Goal: Transaction & Acquisition: Book appointment/travel/reservation

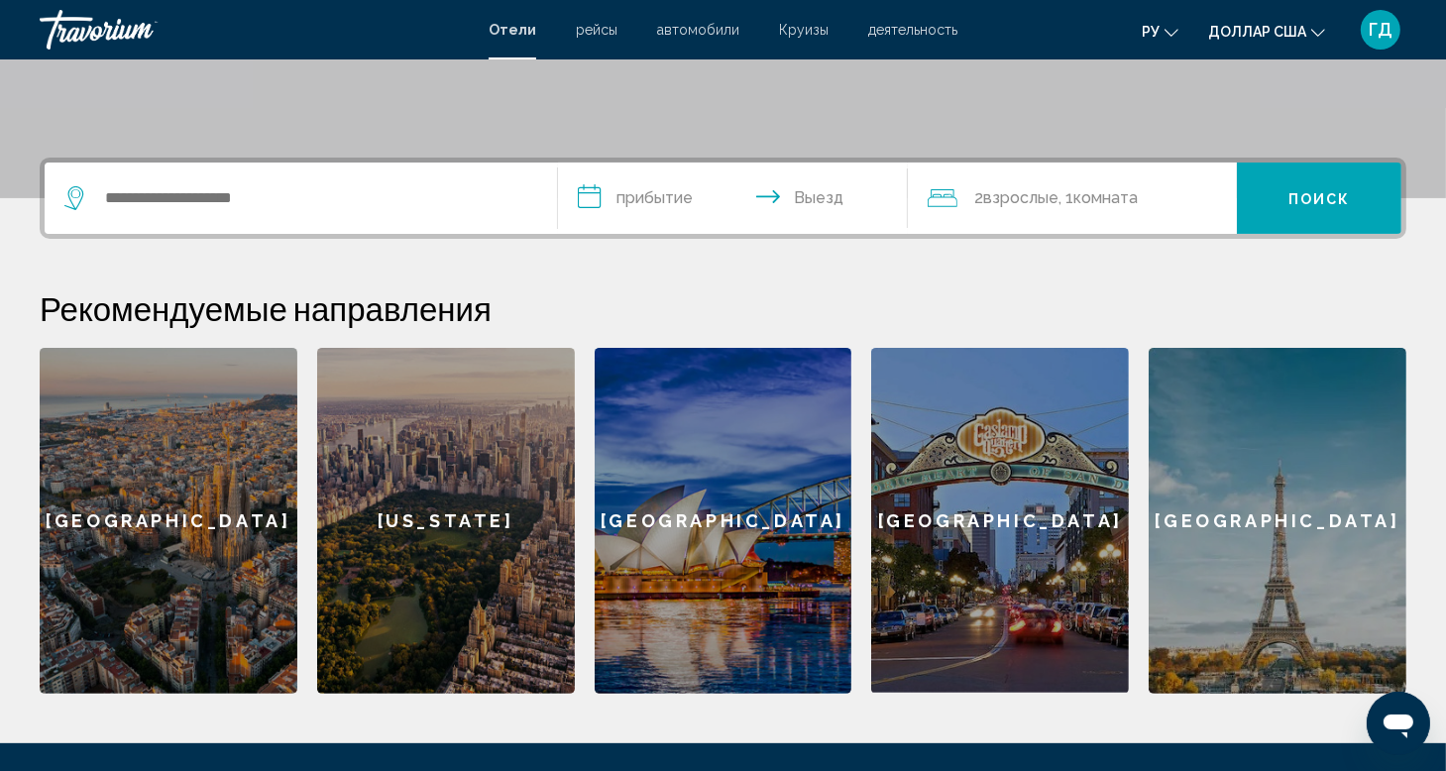
click at [210, 219] on div "Виджет поиска" at bounding box center [300, 198] width 473 height 71
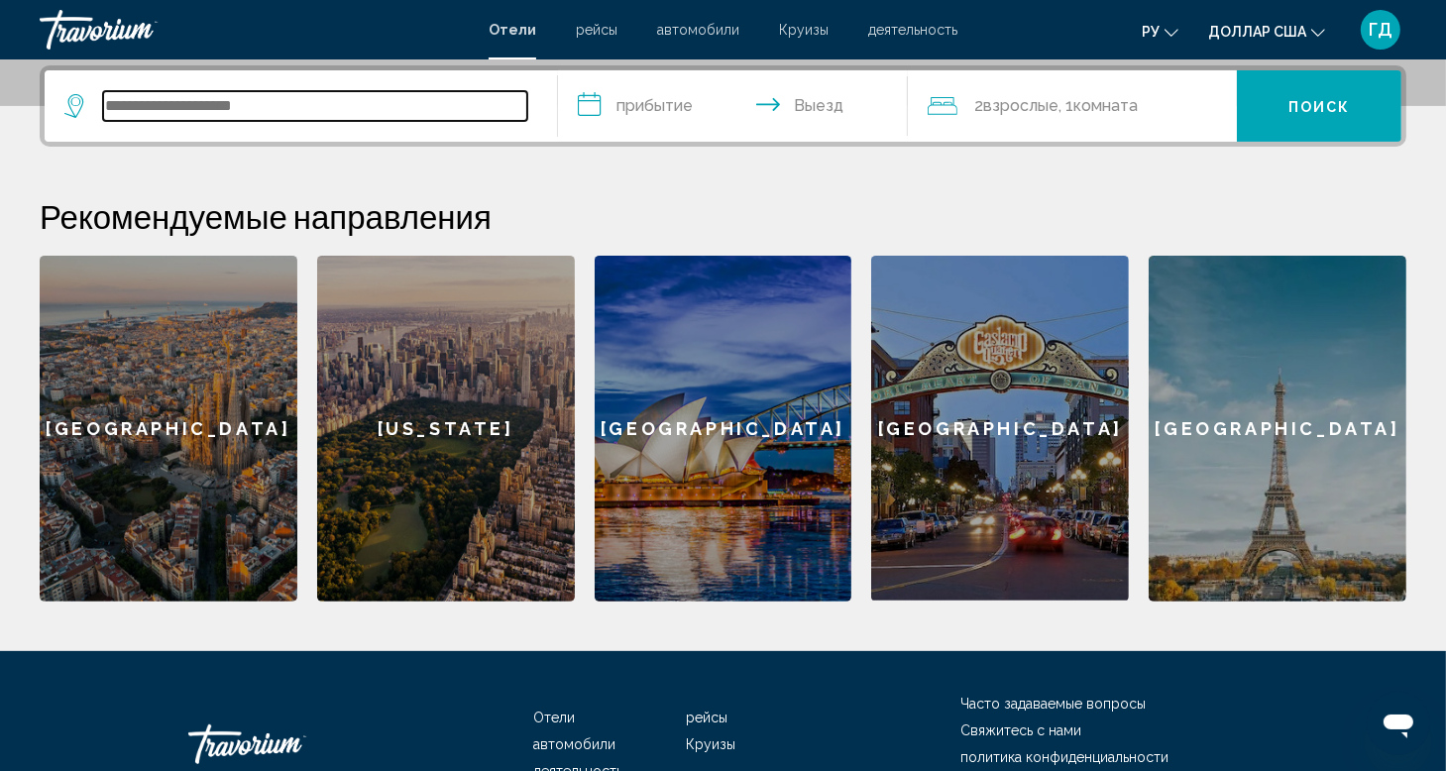
click at [202, 120] on input "Виджет поиска" at bounding box center [315, 106] width 424 height 30
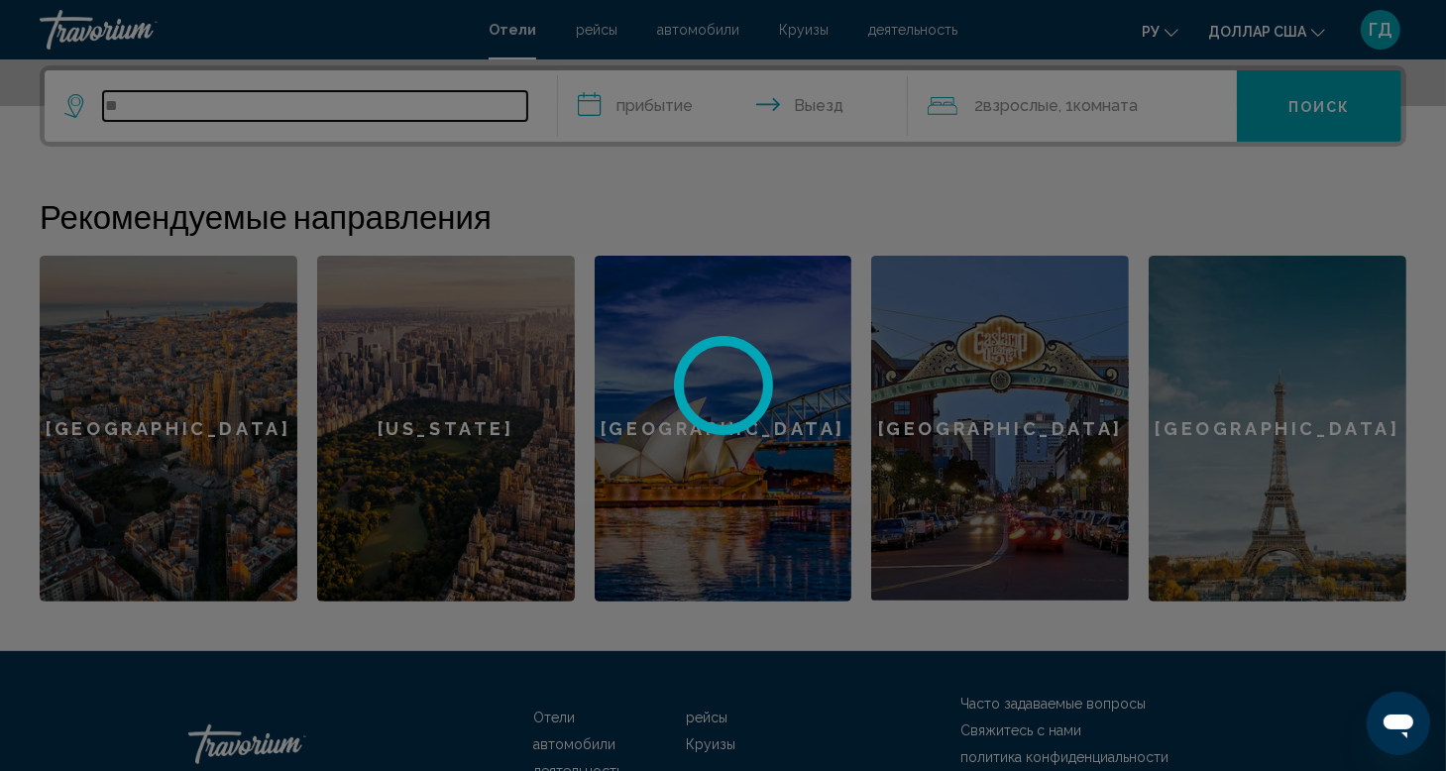
type input "*"
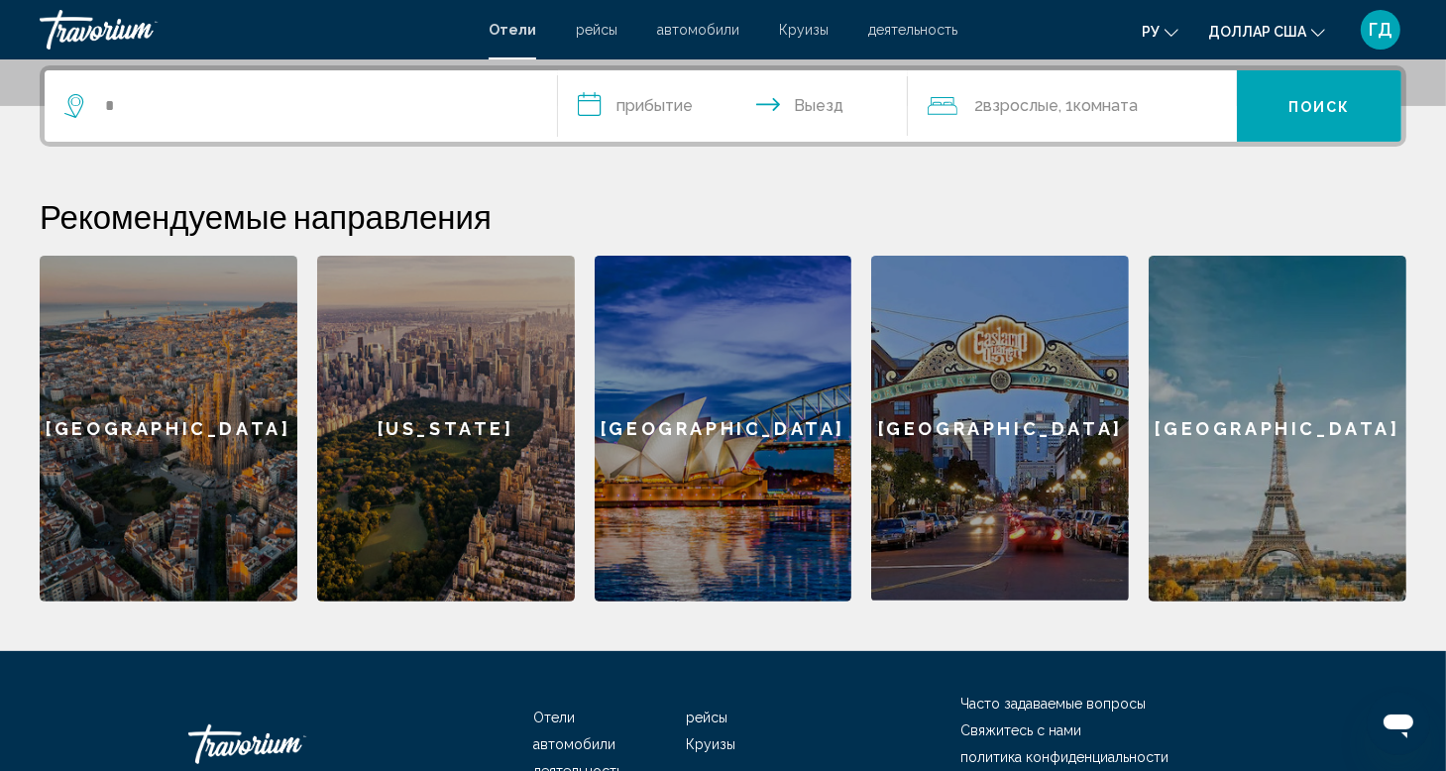
click at [201, 120] on div "Виджет поиска" at bounding box center [300, 105] width 473 height 71
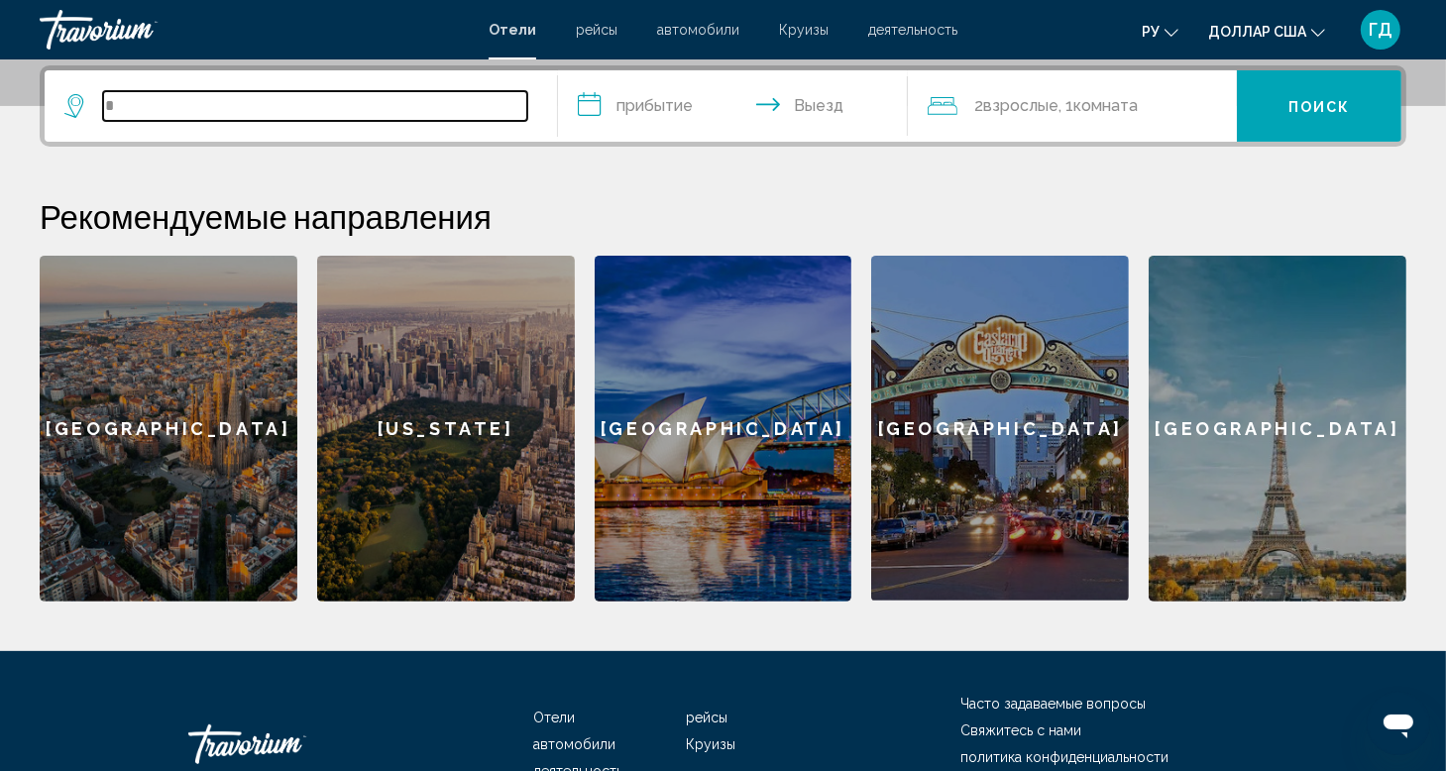
click at [190, 100] on input "Виджет поиска" at bounding box center [315, 106] width 424 height 30
click at [219, 103] on input "*******" at bounding box center [315, 106] width 424 height 30
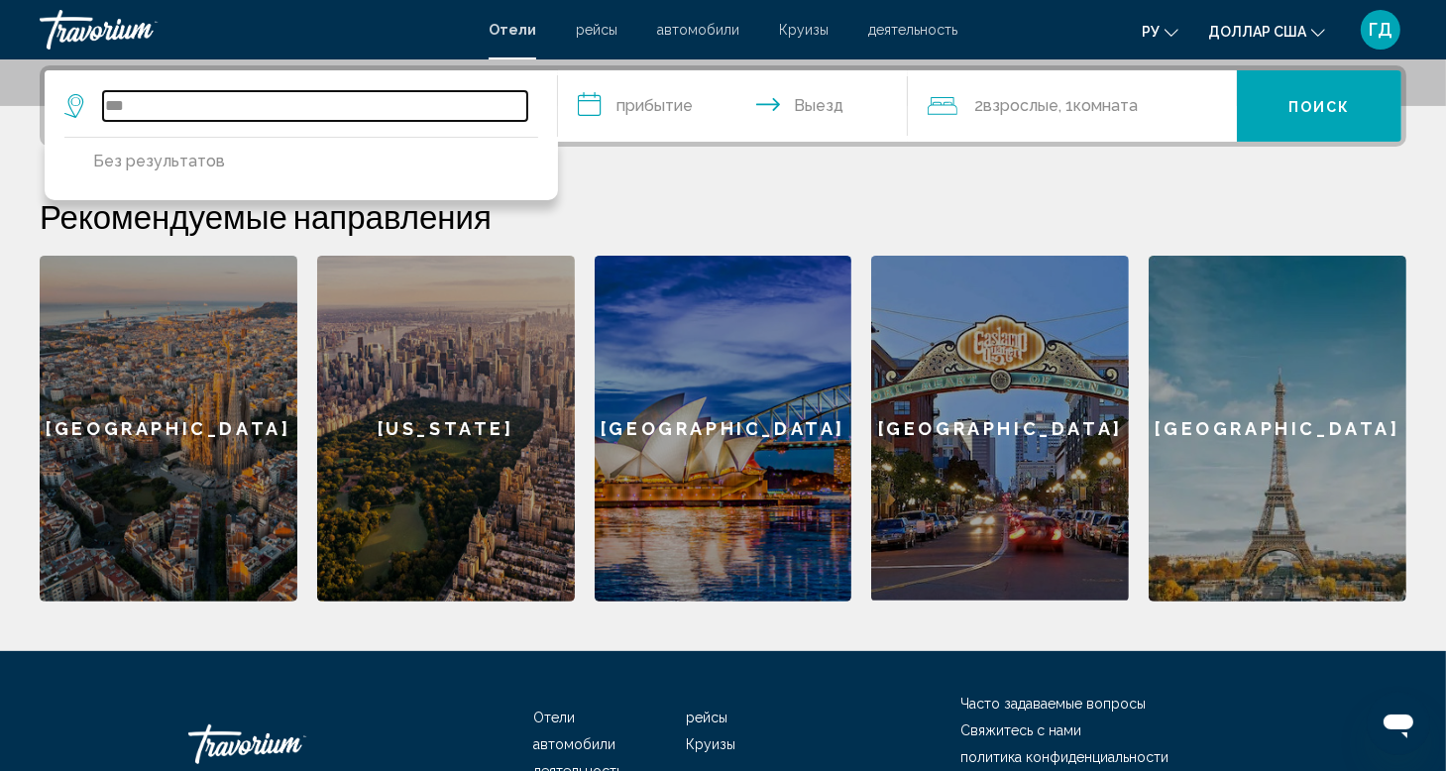
type input "*"
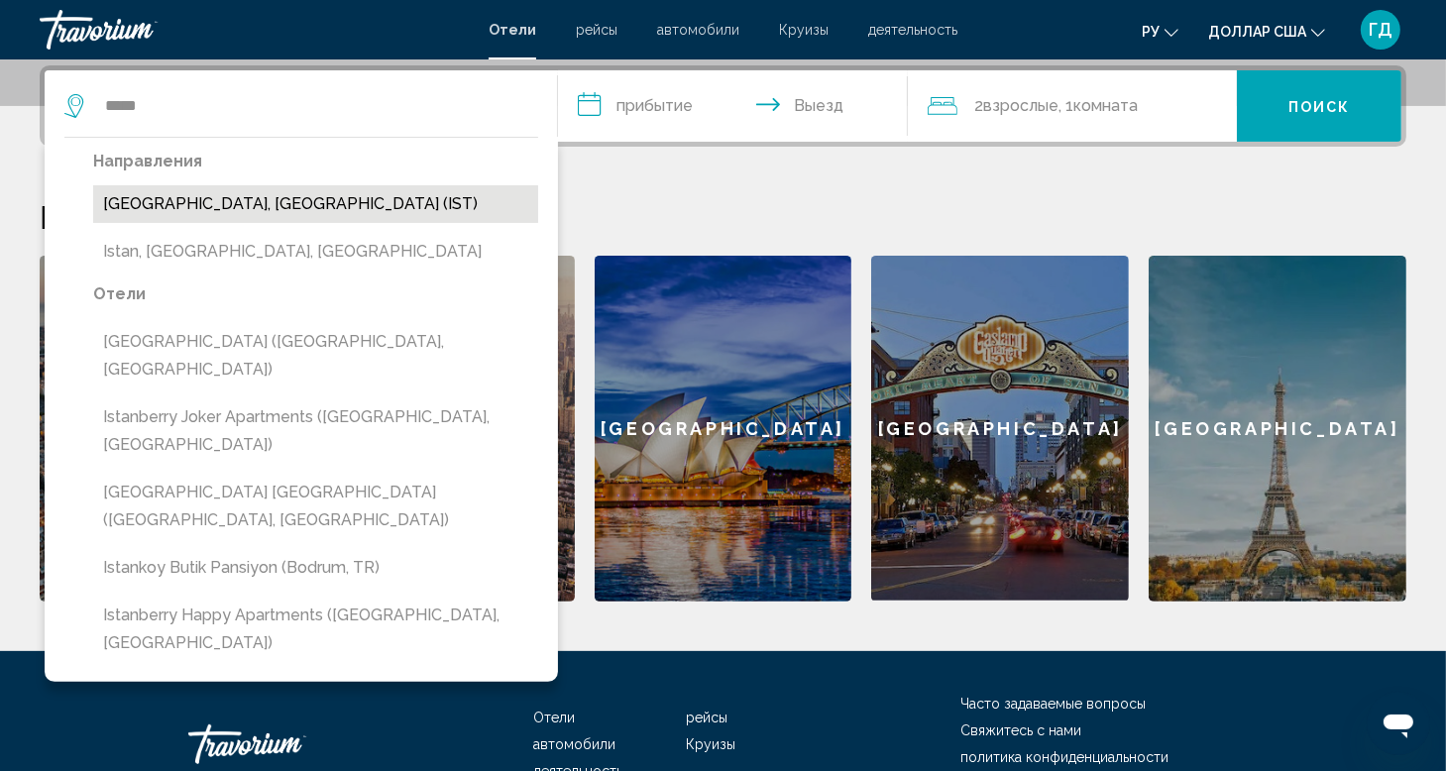
click at [186, 202] on button "[GEOGRAPHIC_DATA], [GEOGRAPHIC_DATA] (IST)" at bounding box center [315, 204] width 445 height 38
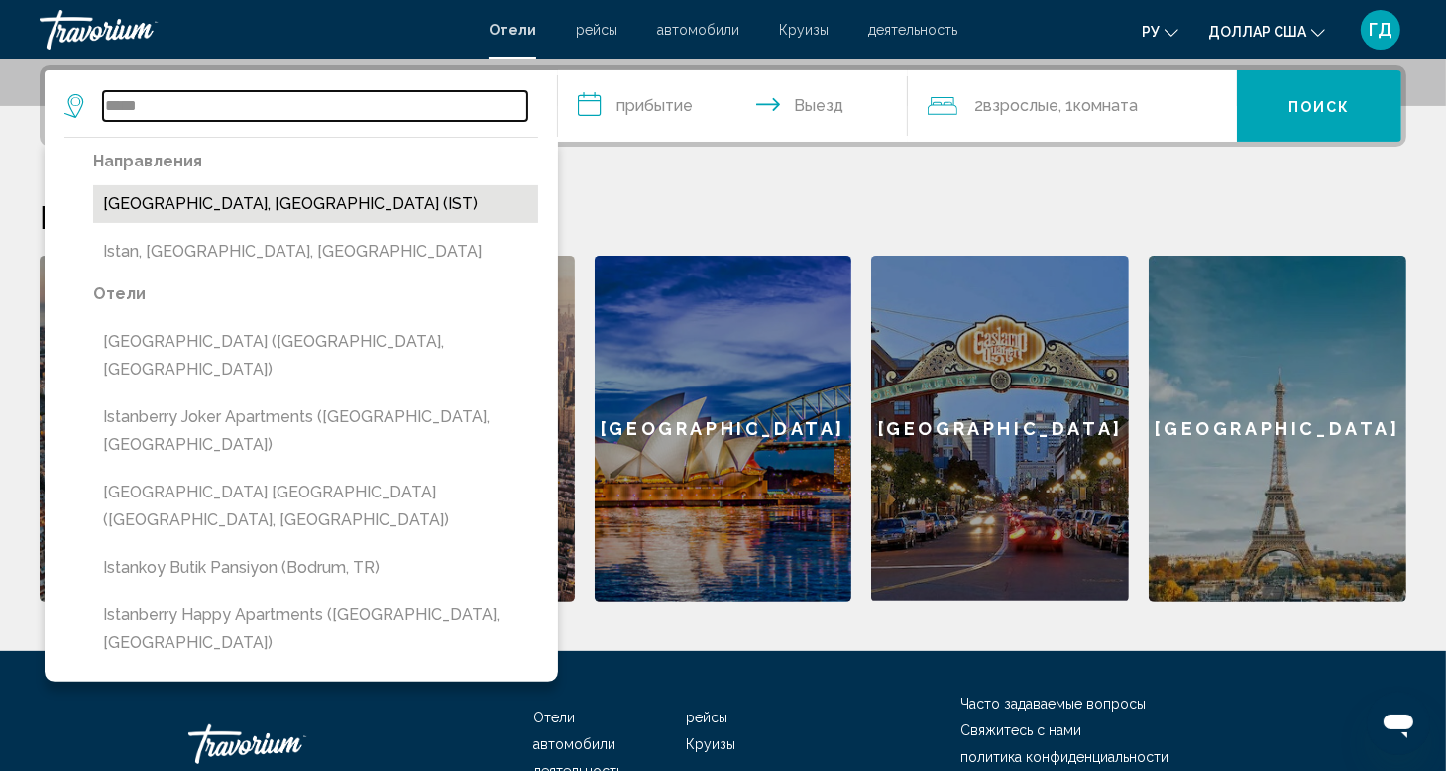
type input "**********"
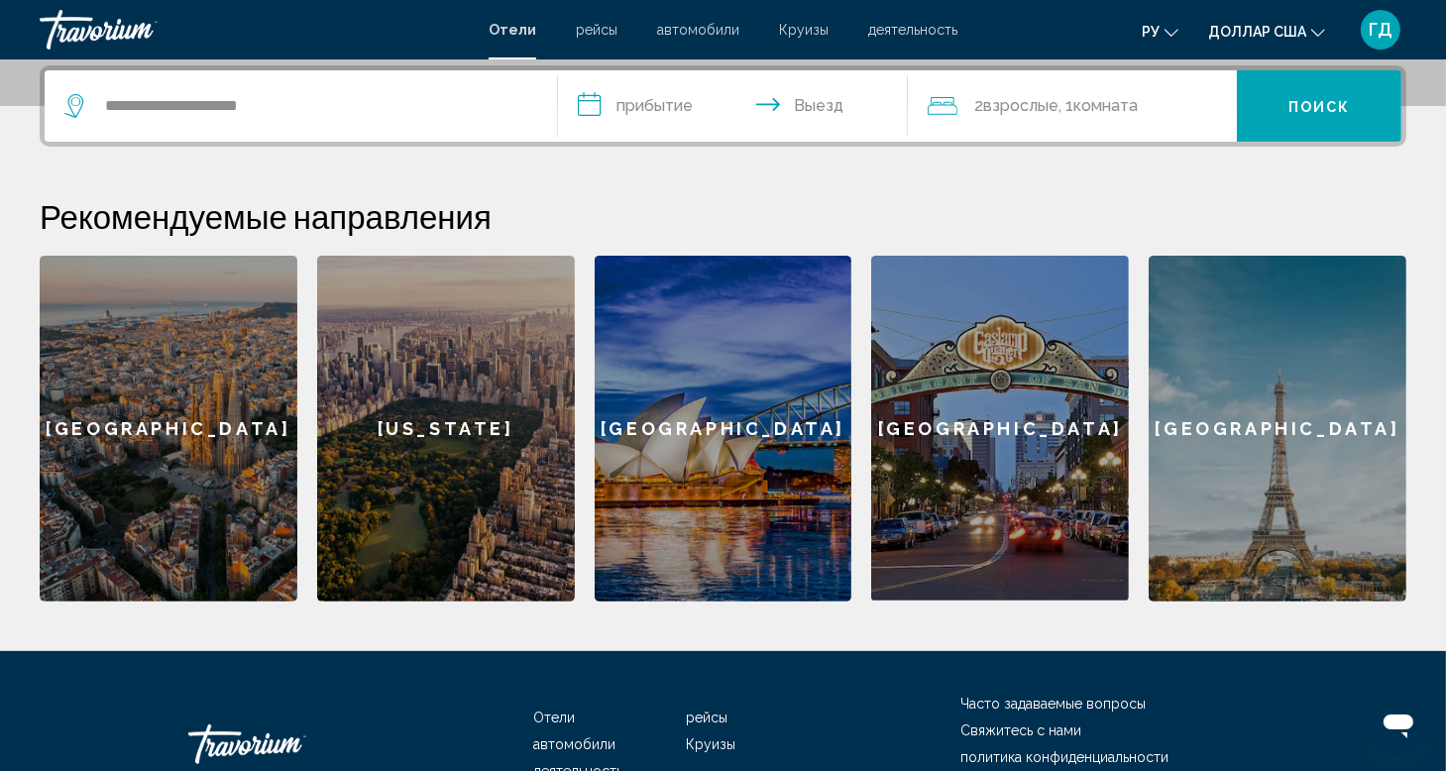
click at [661, 94] on input "**********" at bounding box center [736, 108] width 357 height 77
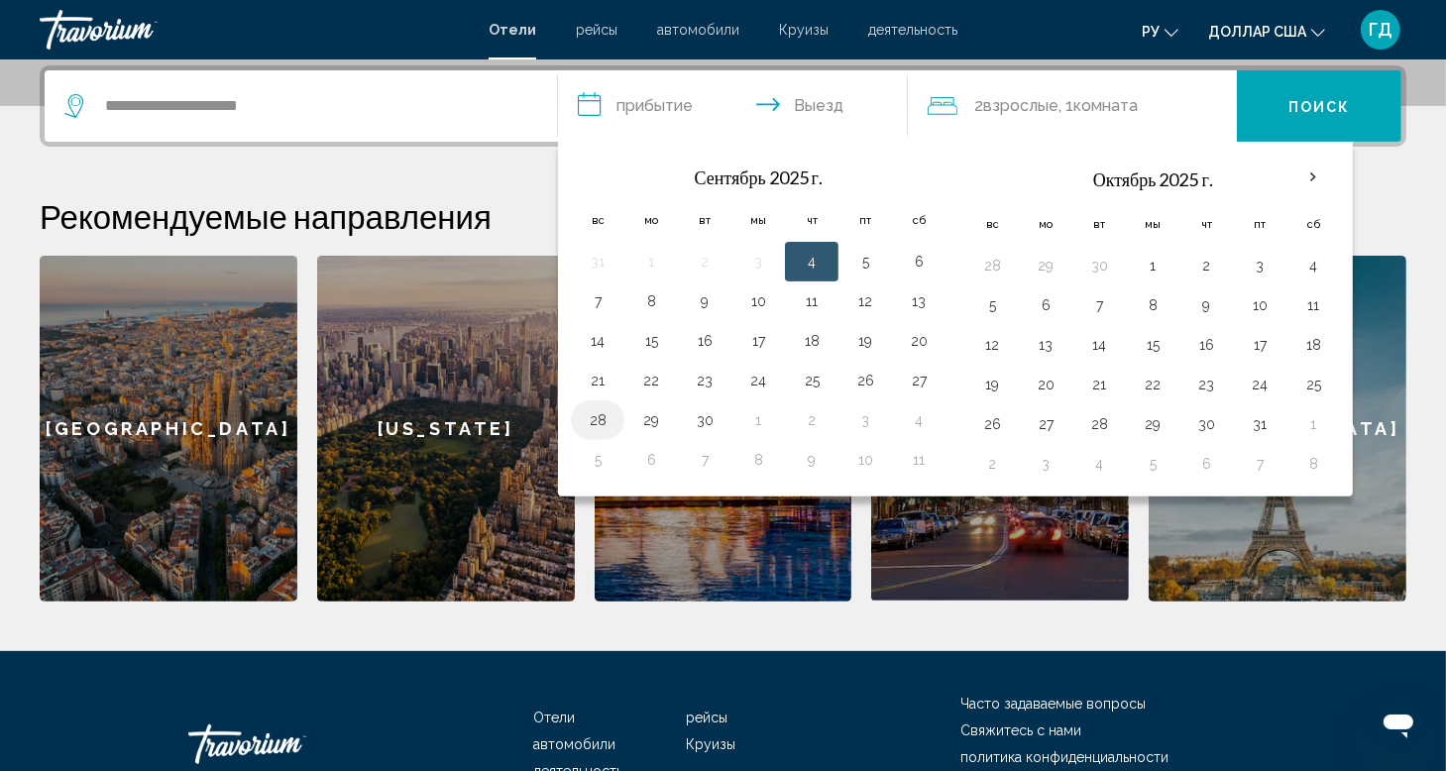
drag, startPoint x: 597, startPoint y: 413, endPoint x: 716, endPoint y: 409, distance: 119.0
click at [598, 412] on button "28" at bounding box center [598, 420] width 32 height 28
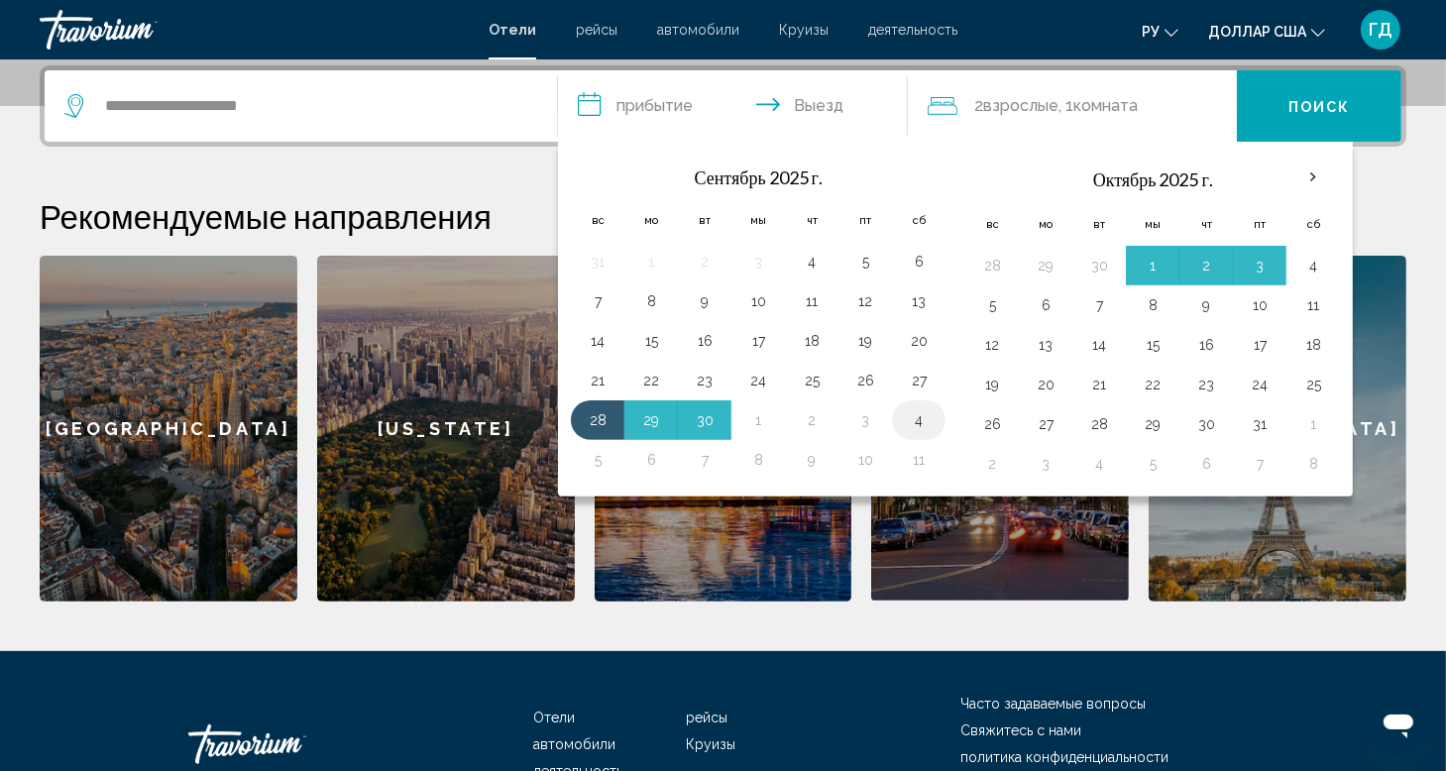
click at [920, 418] on button "4" at bounding box center [919, 420] width 32 height 28
type input "**********"
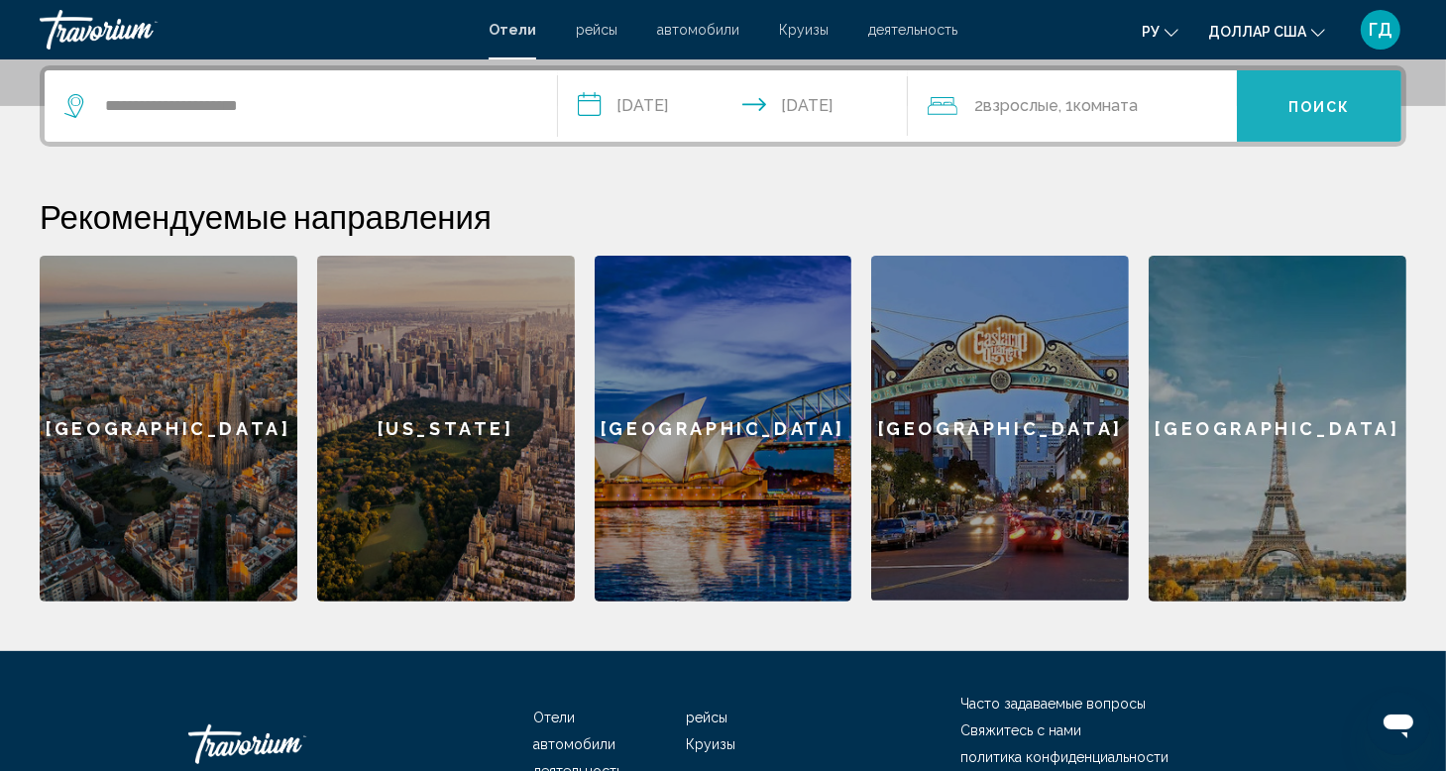
click at [1281, 109] on button "Поиск" at bounding box center [1319, 105] width 165 height 71
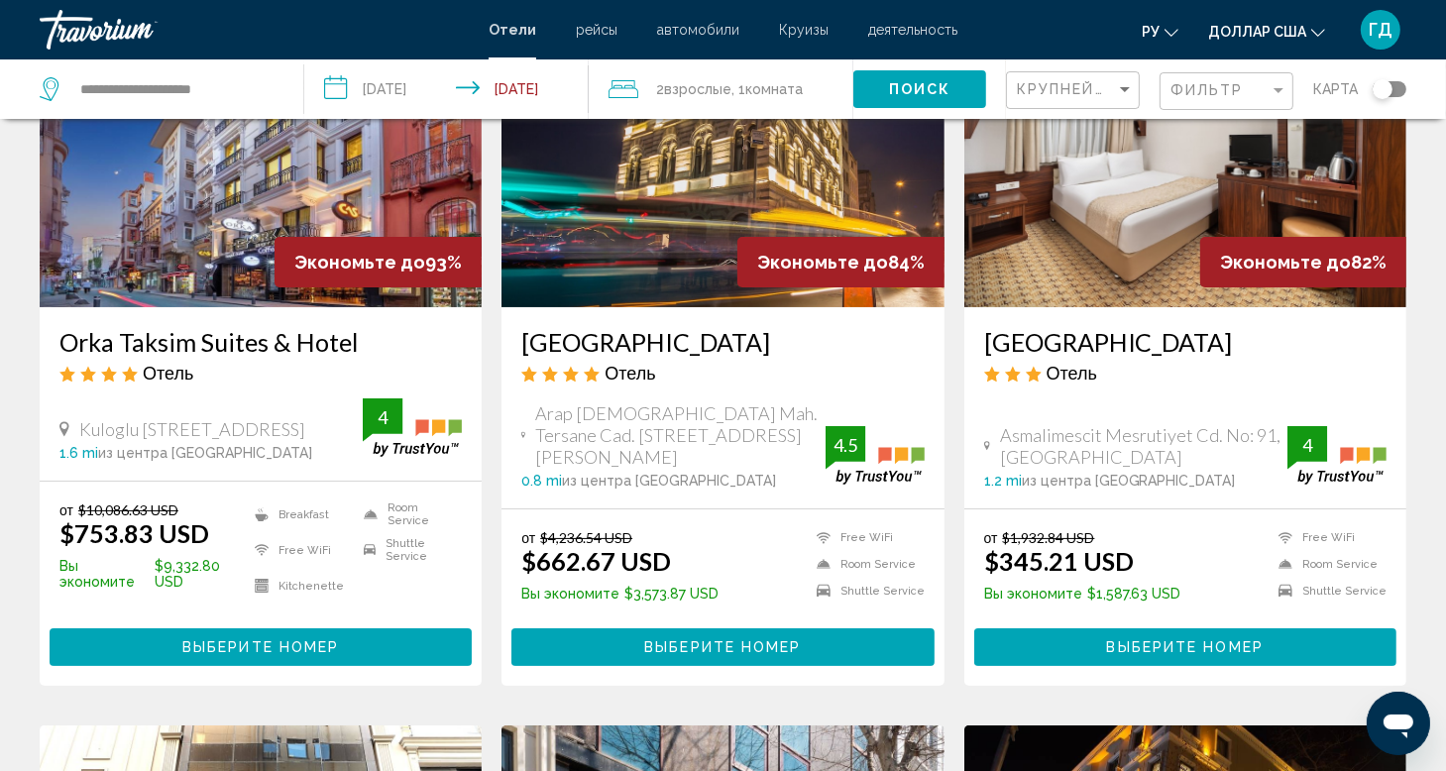
scroll to position [297, 0]
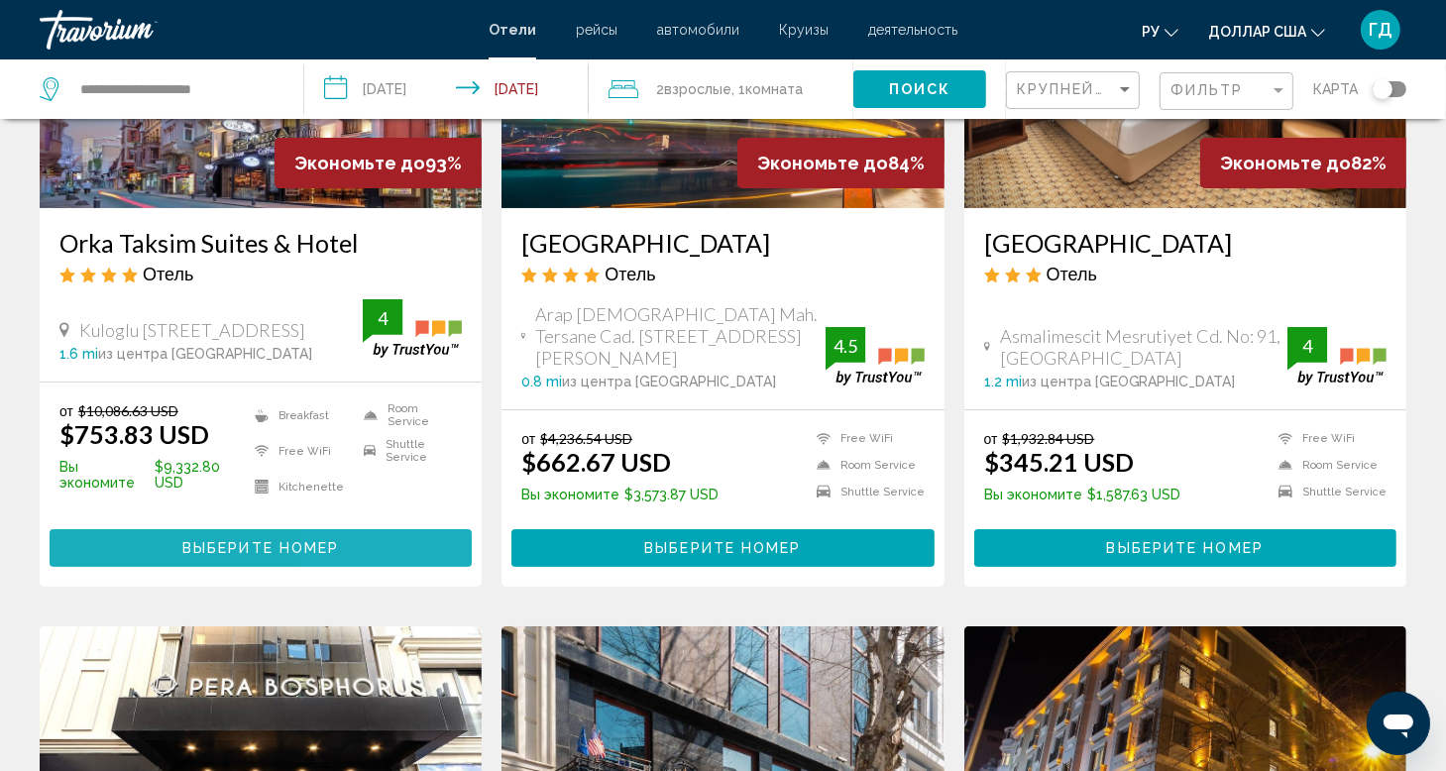
click at [357, 532] on button "Выберите номер" at bounding box center [261, 547] width 422 height 37
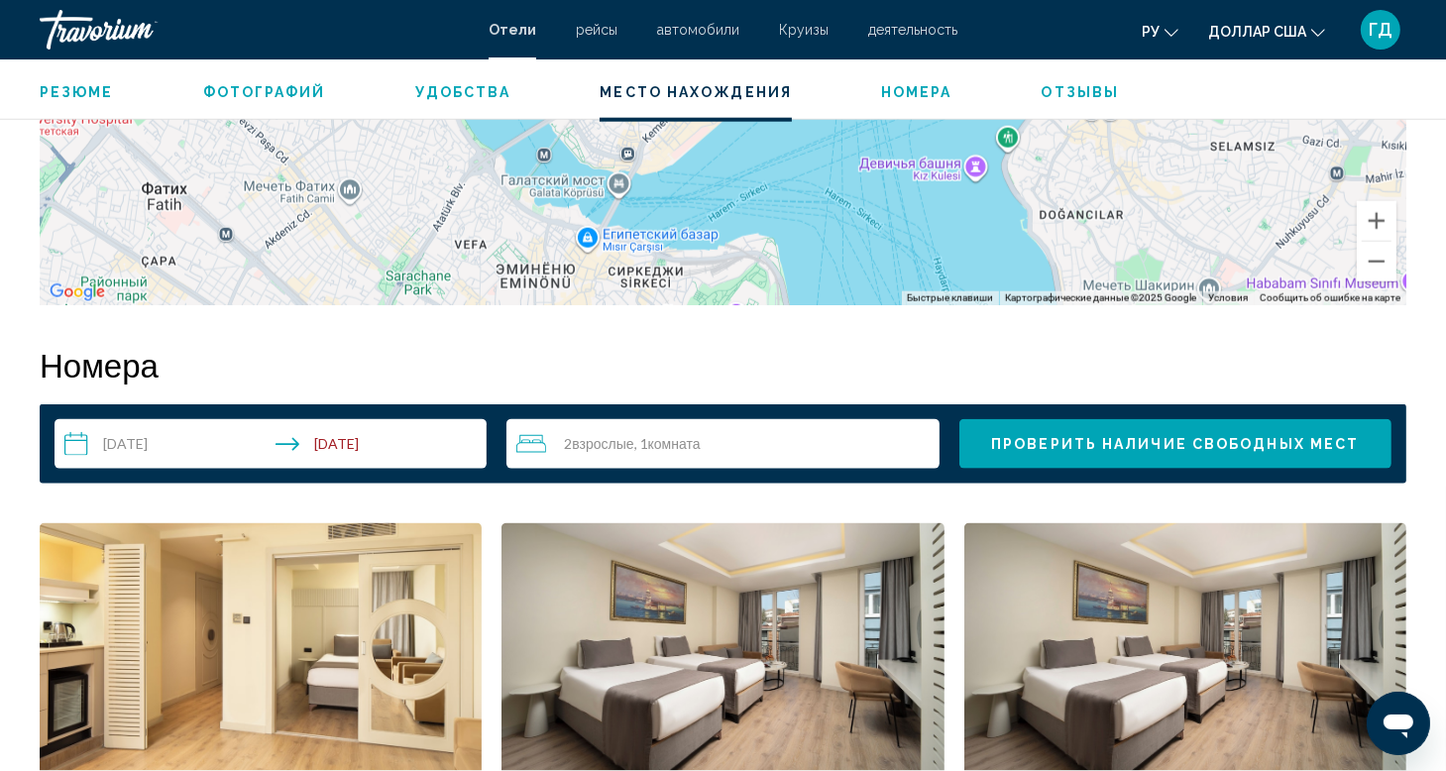
scroll to position [2280, 0]
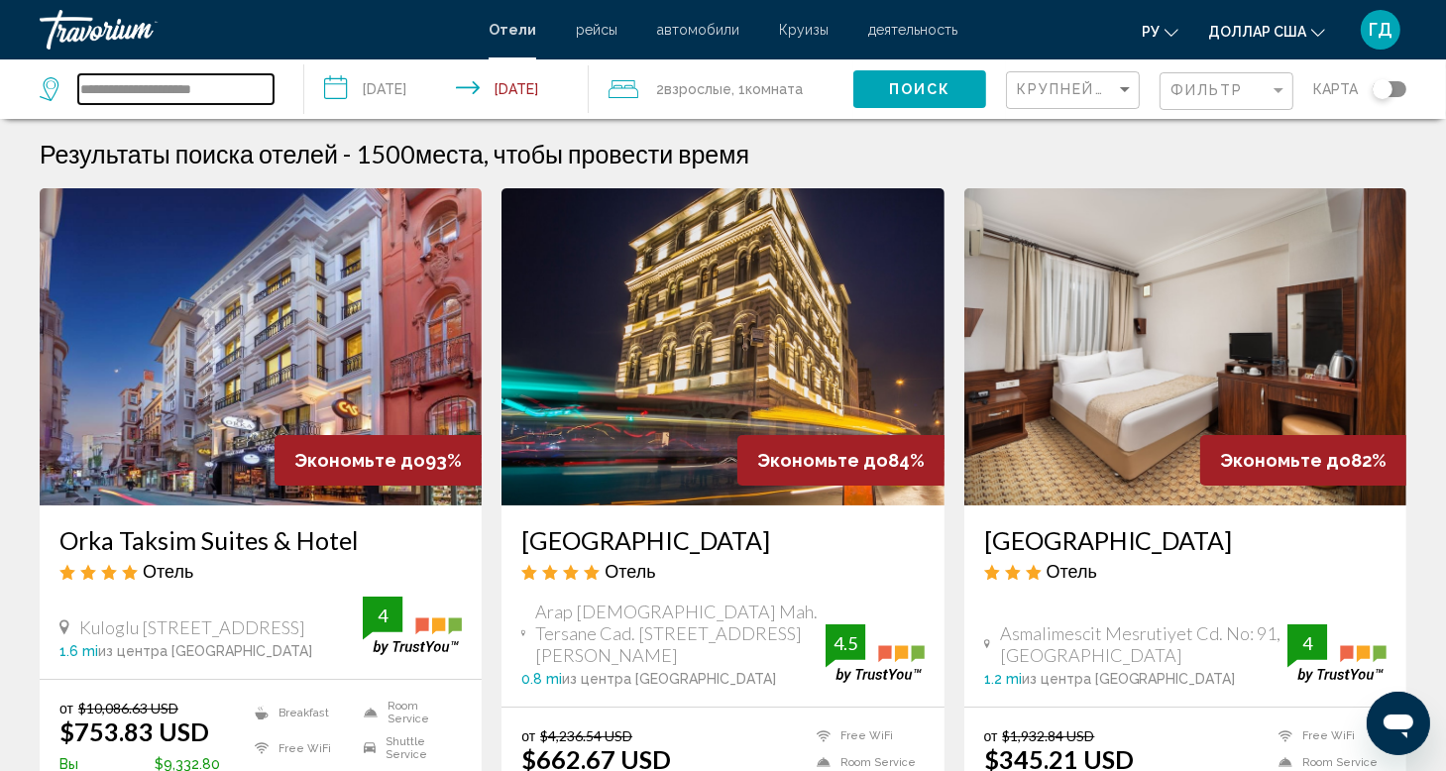
click at [150, 86] on input "**********" at bounding box center [175, 89] width 195 height 30
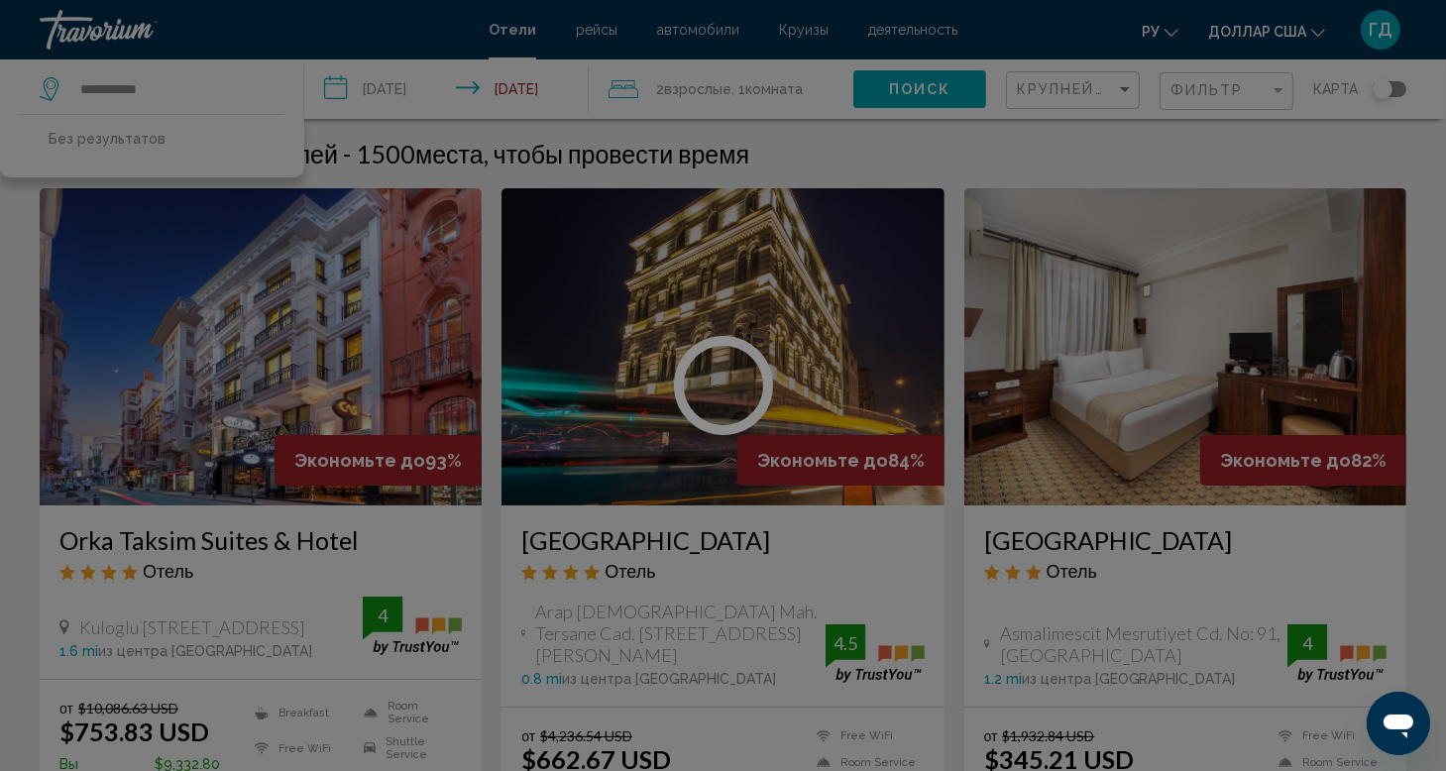
click at [215, 95] on div at bounding box center [723, 385] width 1446 height 771
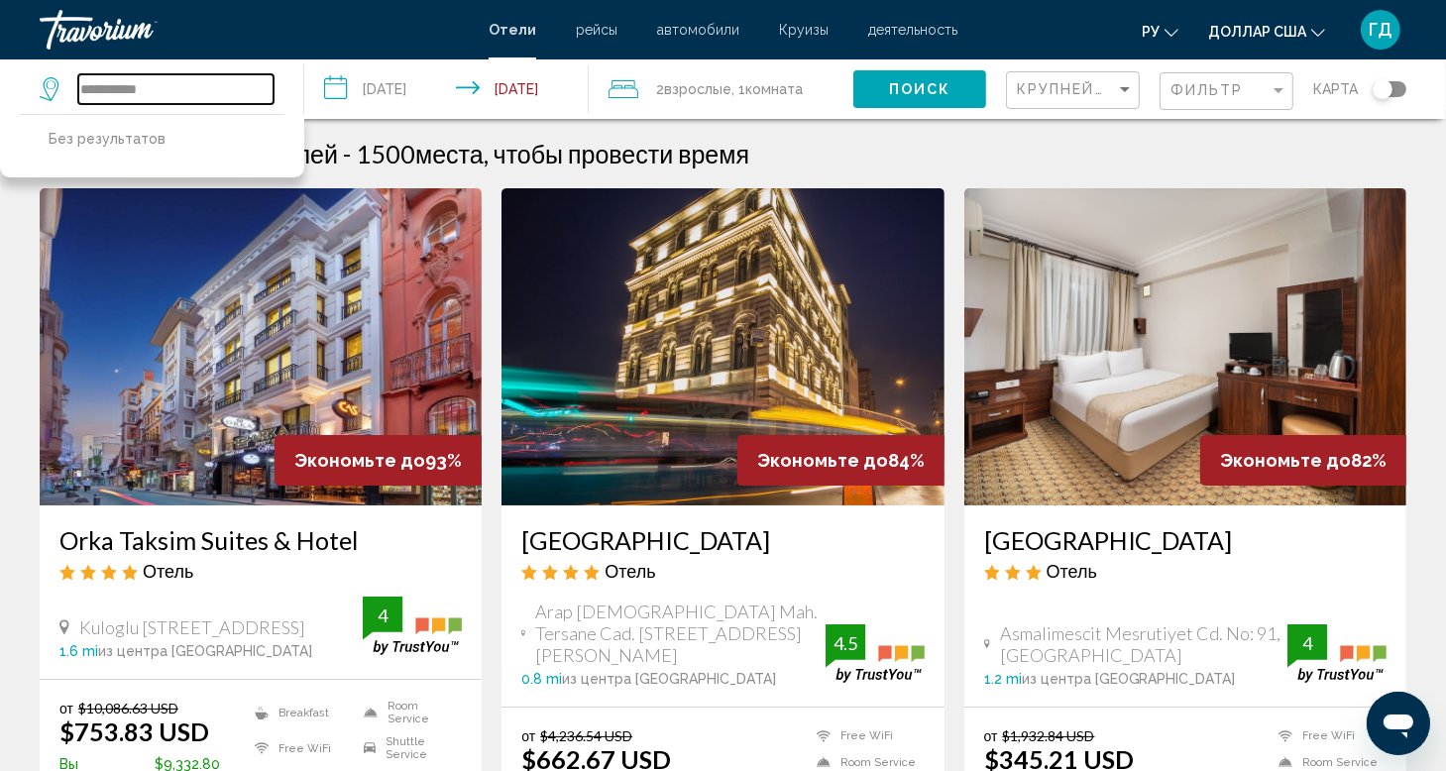
click at [163, 89] on input "**********" at bounding box center [175, 89] width 195 height 30
type input "*"
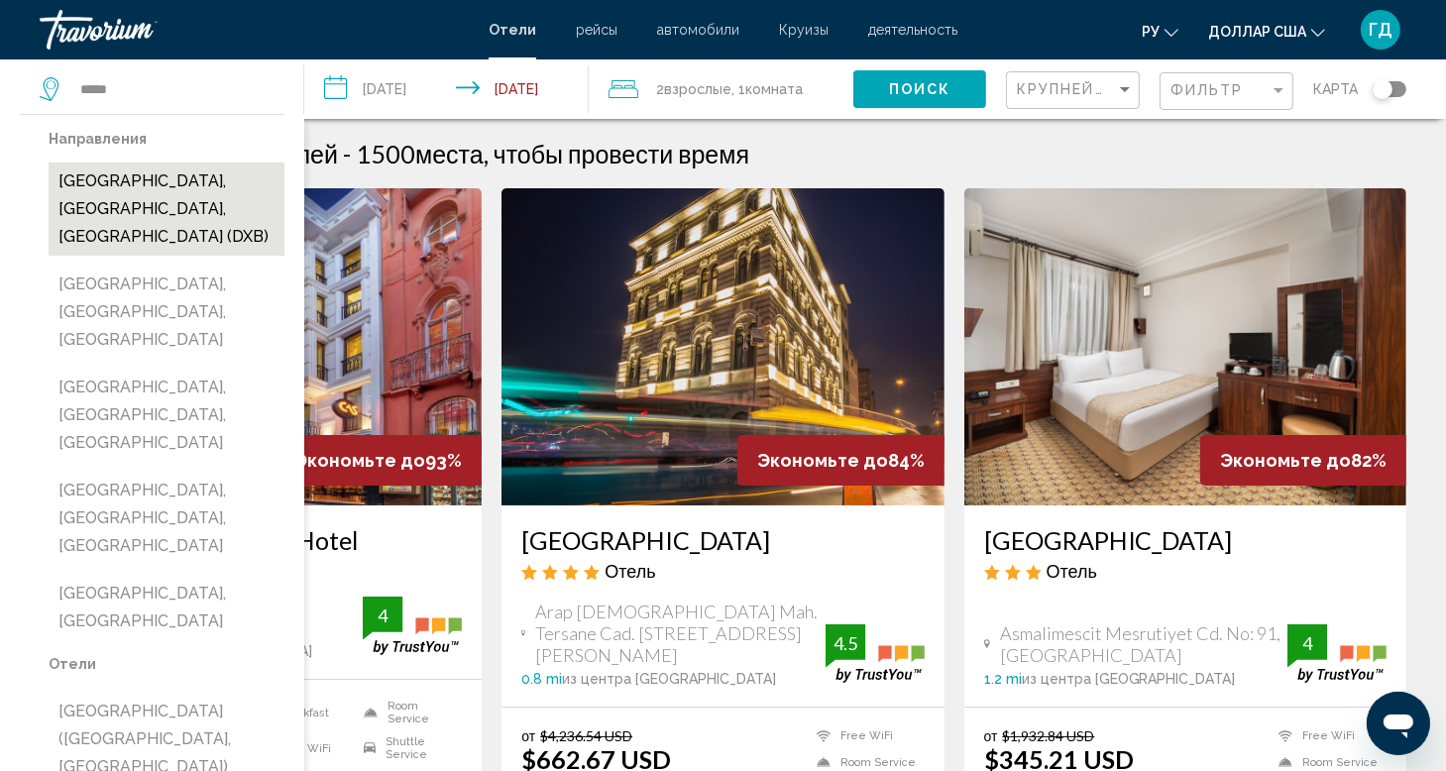
click at [187, 204] on button "[GEOGRAPHIC_DATA], [GEOGRAPHIC_DATA], [GEOGRAPHIC_DATA] (DXB)" at bounding box center [167, 209] width 236 height 93
type input "**********"
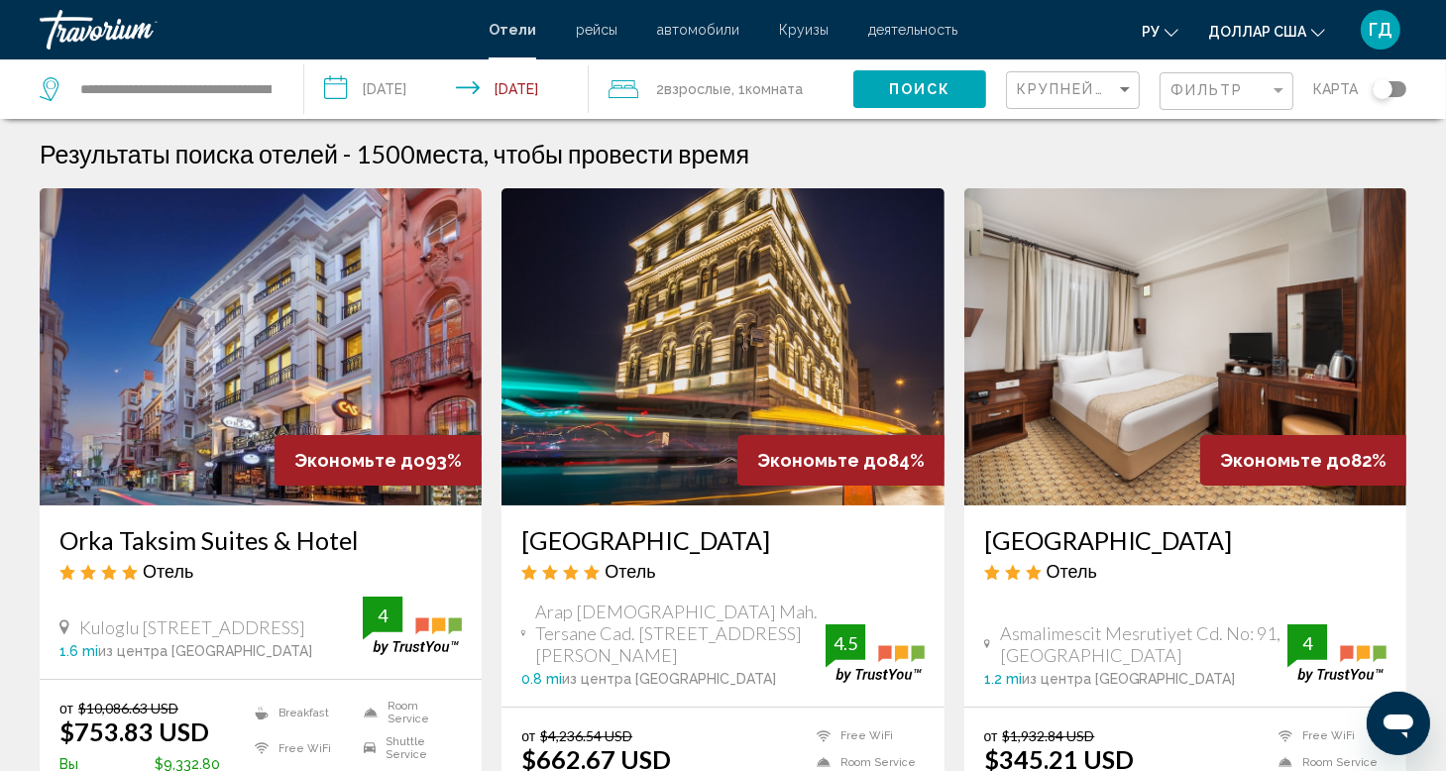
click at [912, 93] on span "Поиск" at bounding box center [920, 90] width 62 height 16
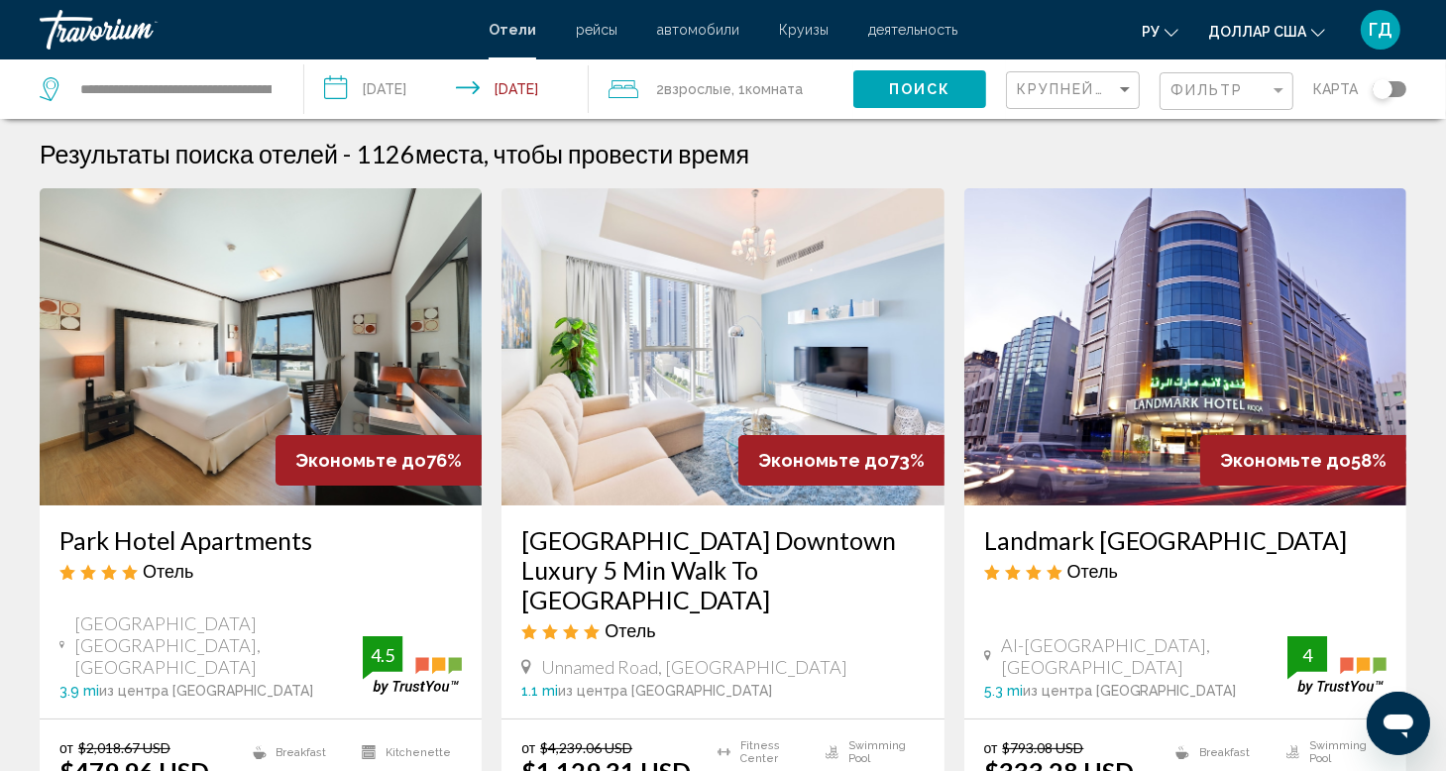
click at [1286, 29] on font "доллар США" at bounding box center [1257, 32] width 98 height 16
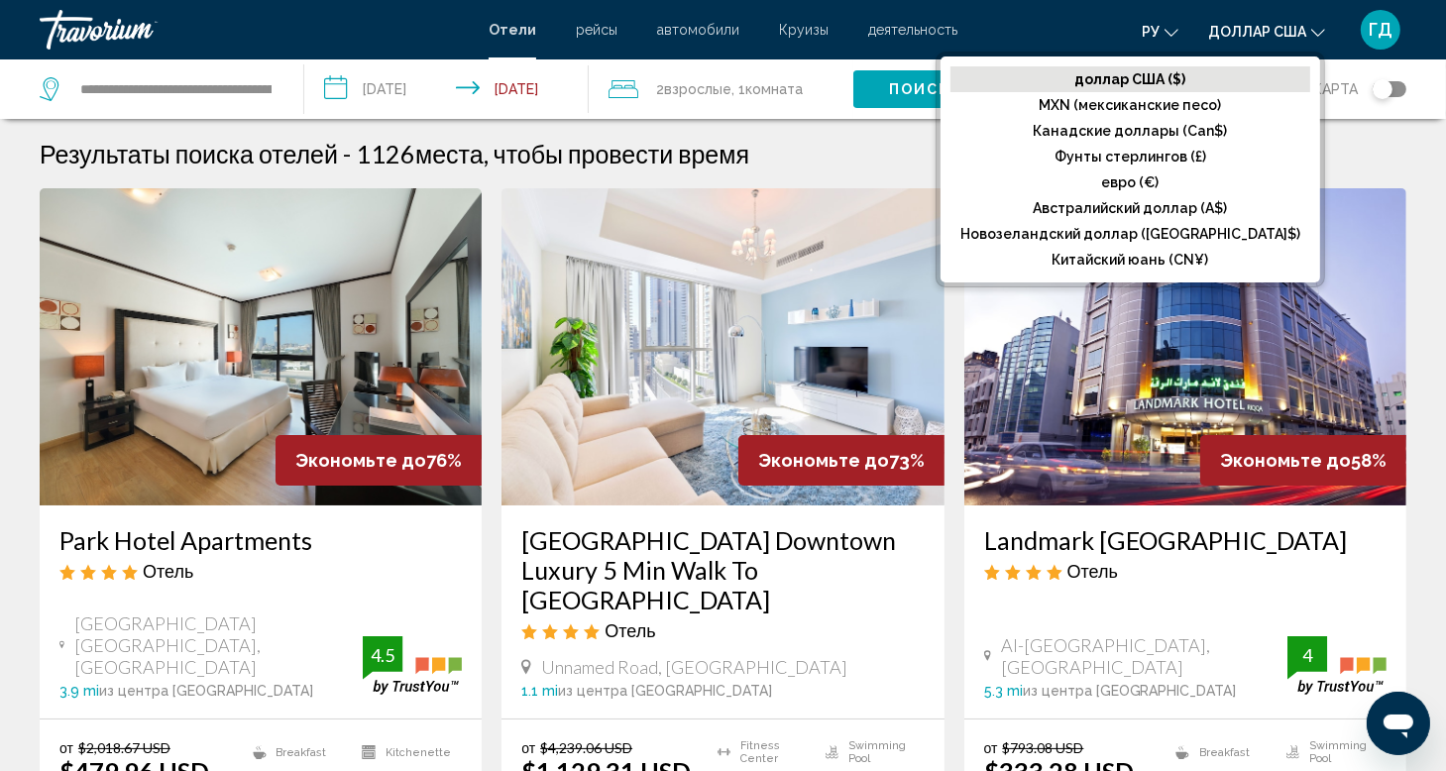
click at [1286, 29] on font "доллар США" at bounding box center [1257, 32] width 98 height 16
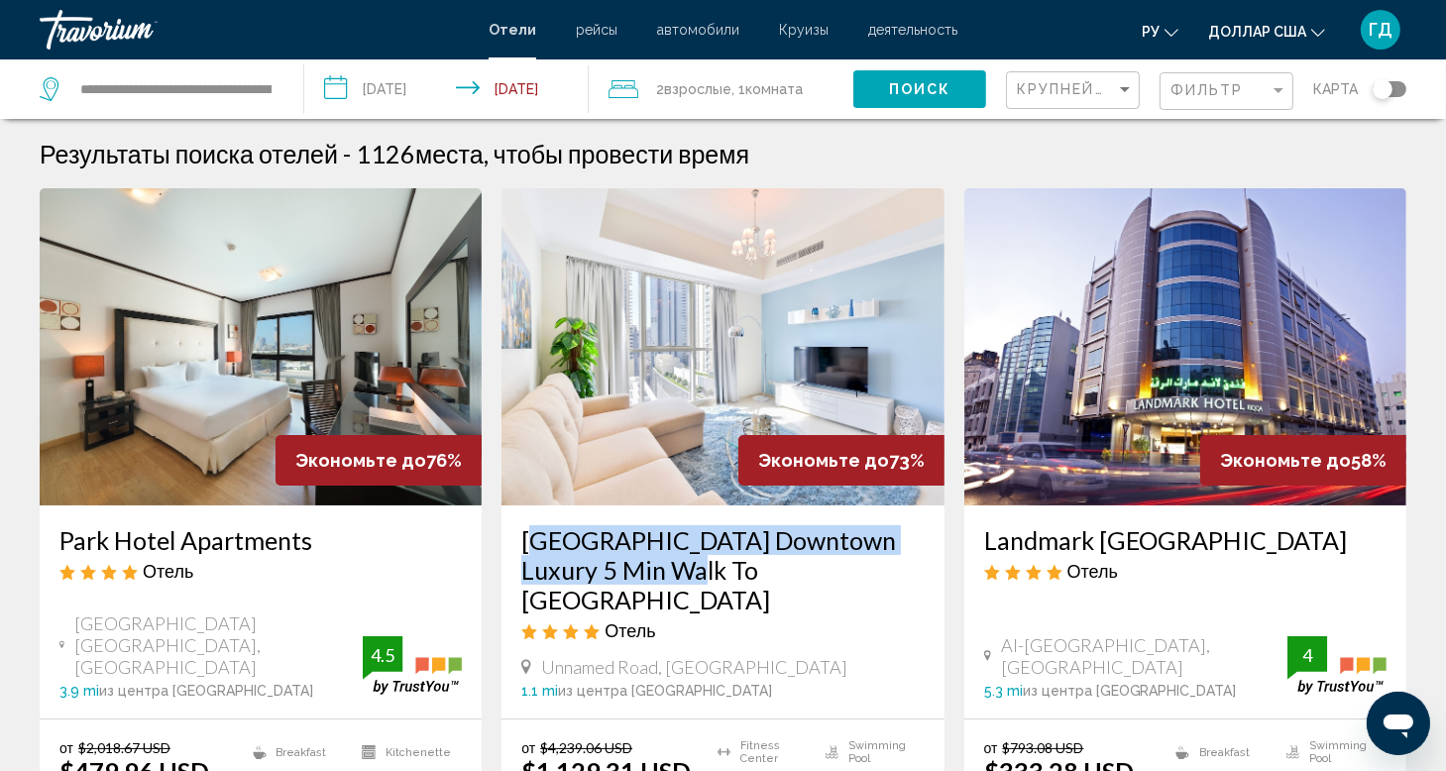
drag, startPoint x: 519, startPoint y: 541, endPoint x: 653, endPoint y: 562, distance: 135.4
click at [653, 562] on div "Dunya Tower Downtown Luxury 5 Min Walk To Dubai Mall Отель Unnamed Road, Dubai …" at bounding box center [723, 612] width 442 height 213
copy h3 "Dunya Tower Downtown Luxury 5 Min Walk To"
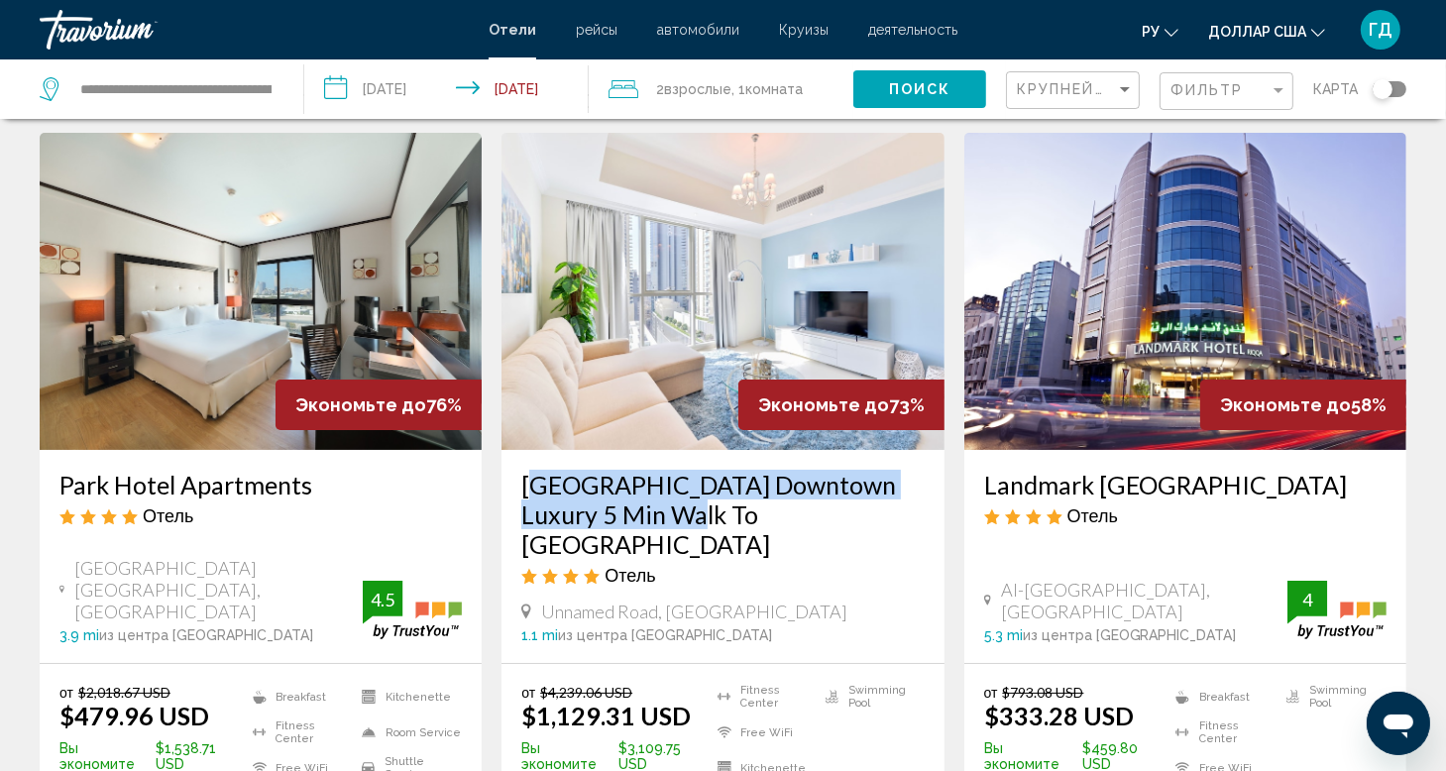
scroll to position [99, 0]
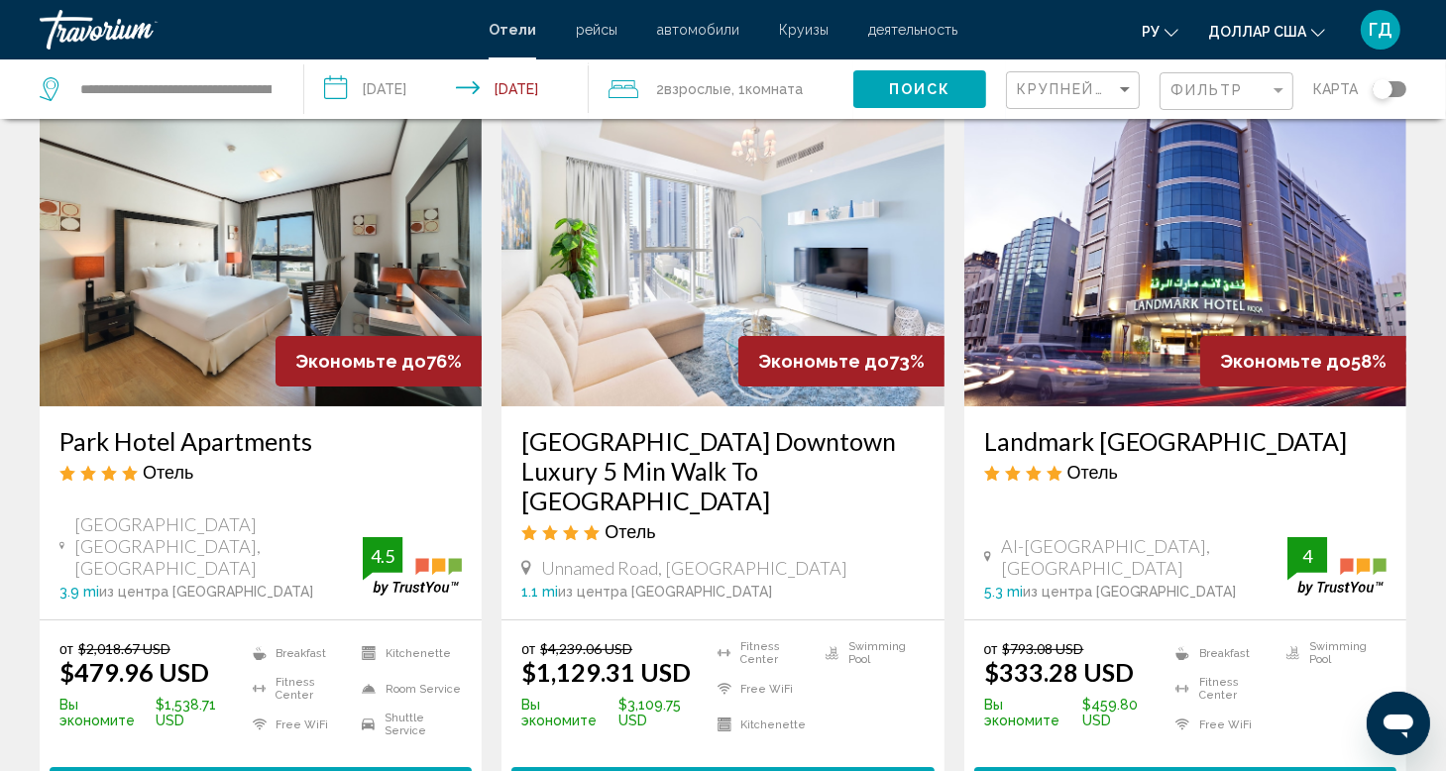
click at [958, 560] on app-hotels-search-item "Экономьте до 58% Landmark Riqqa Hotel Отель Al-Jazeera Street 28763, Dubai 5.3 …" at bounding box center [1186, 456] width 462 height 734
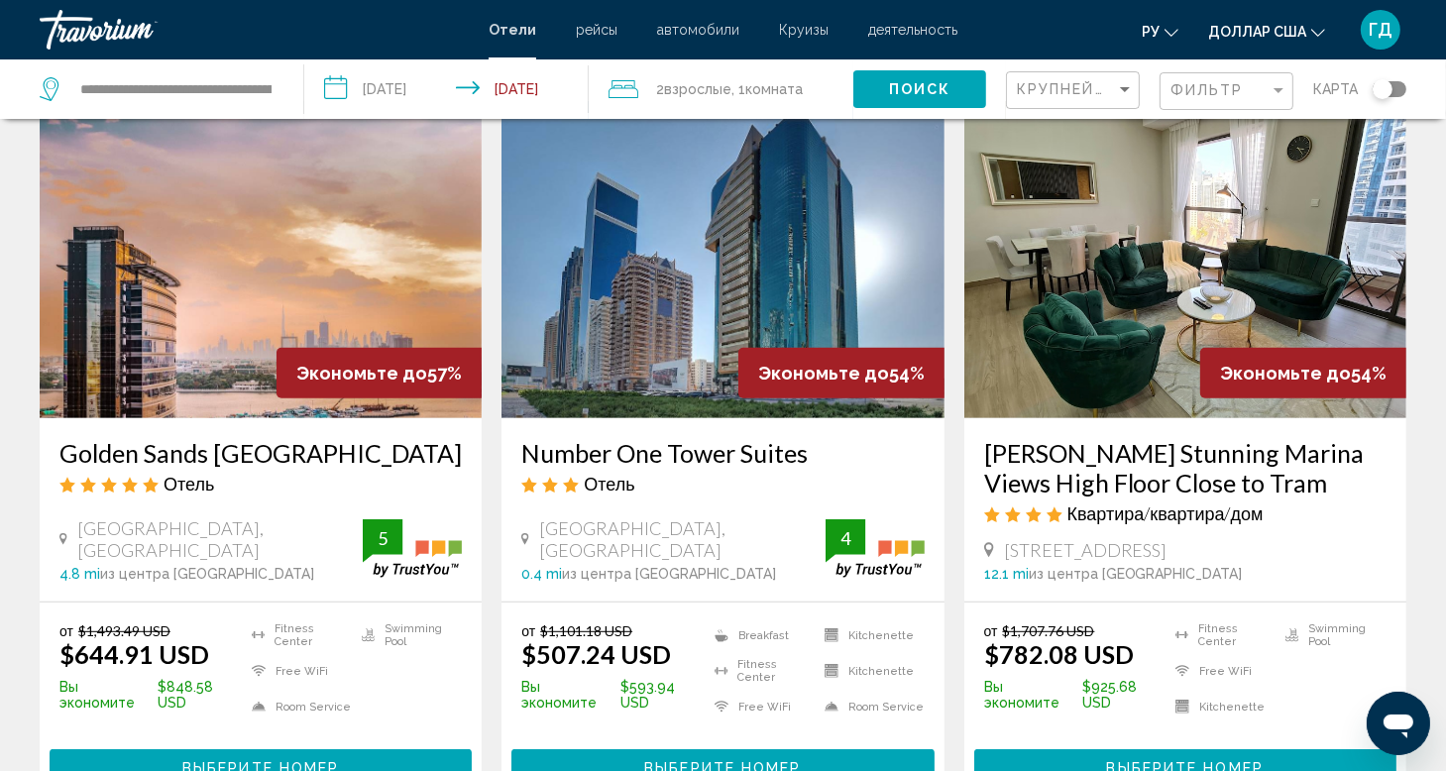
scroll to position [892, 0]
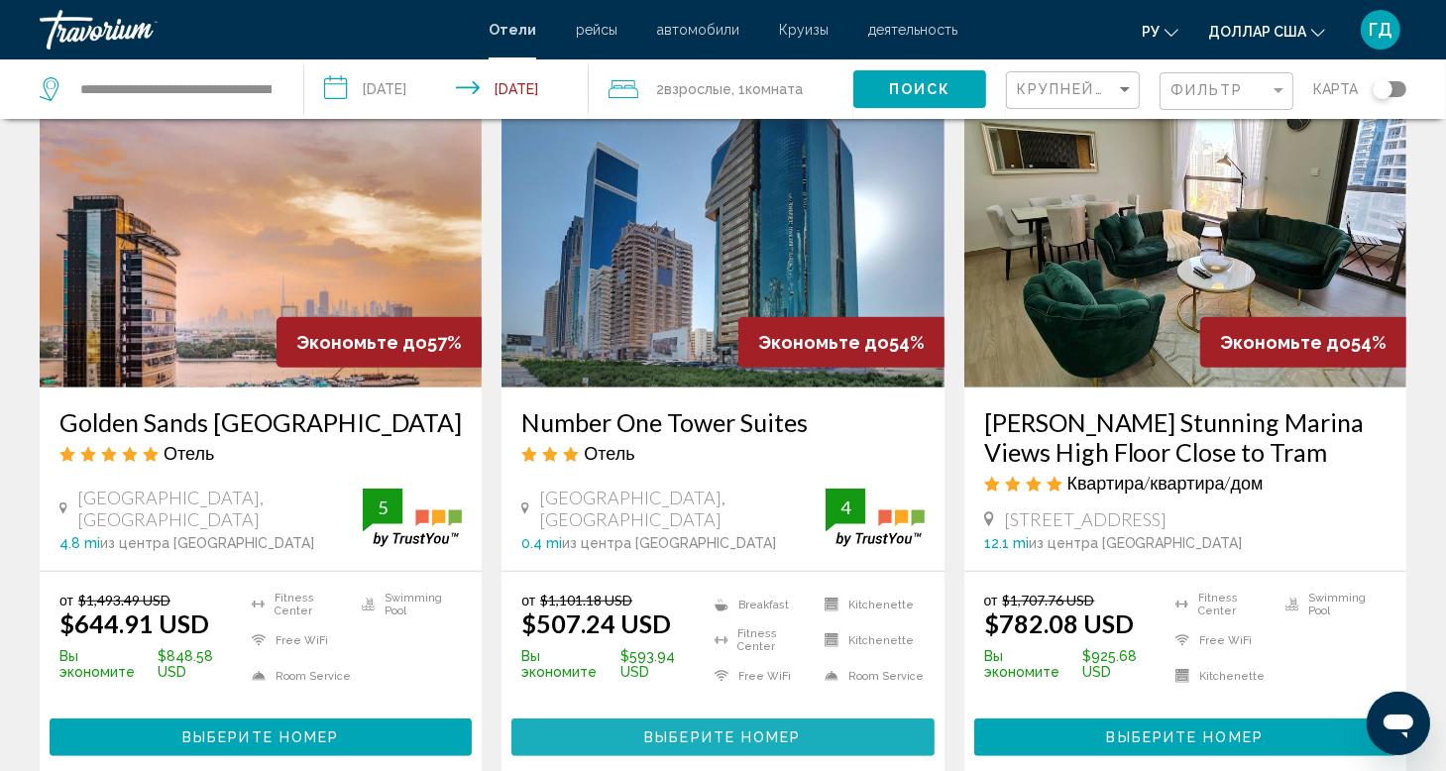
click at [704, 731] on span "Выберите номер" at bounding box center [722, 739] width 157 height 16
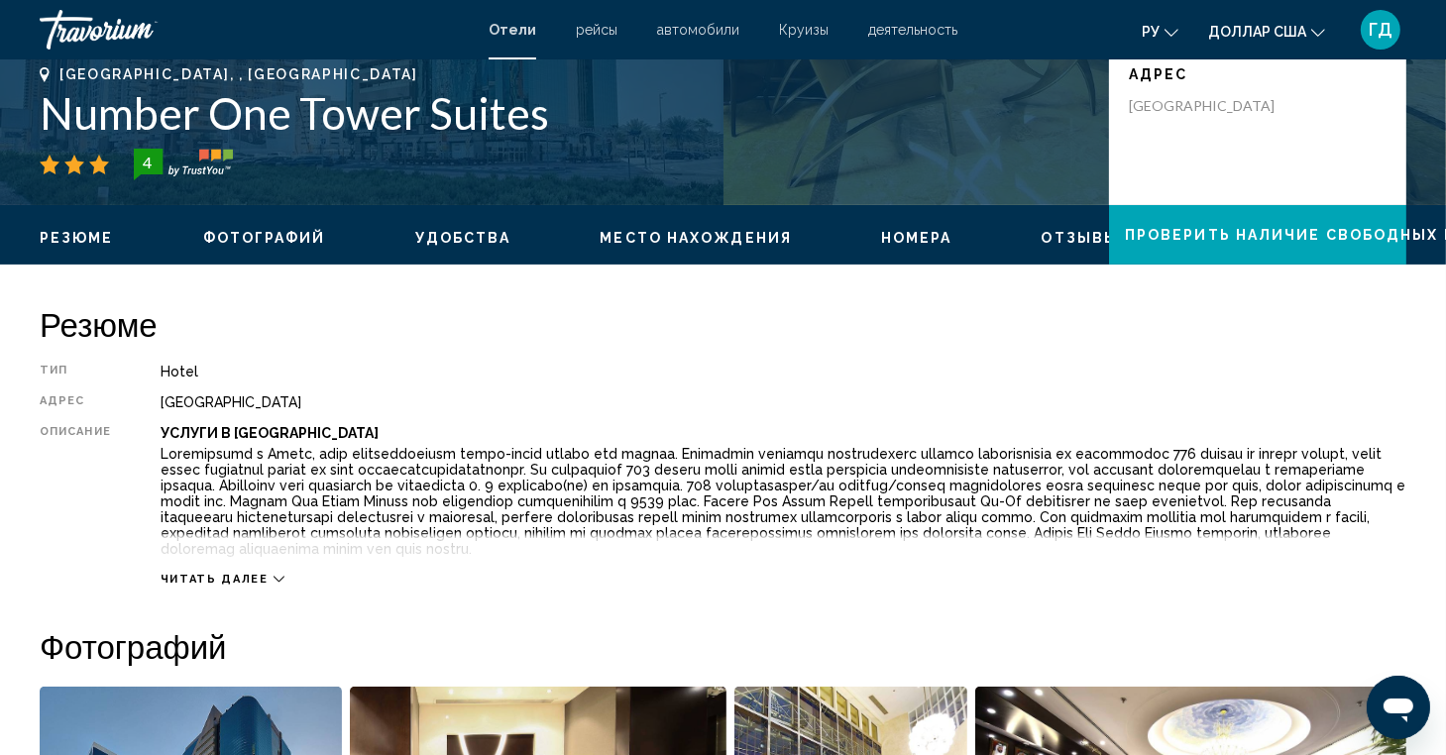
scroll to position [99, 0]
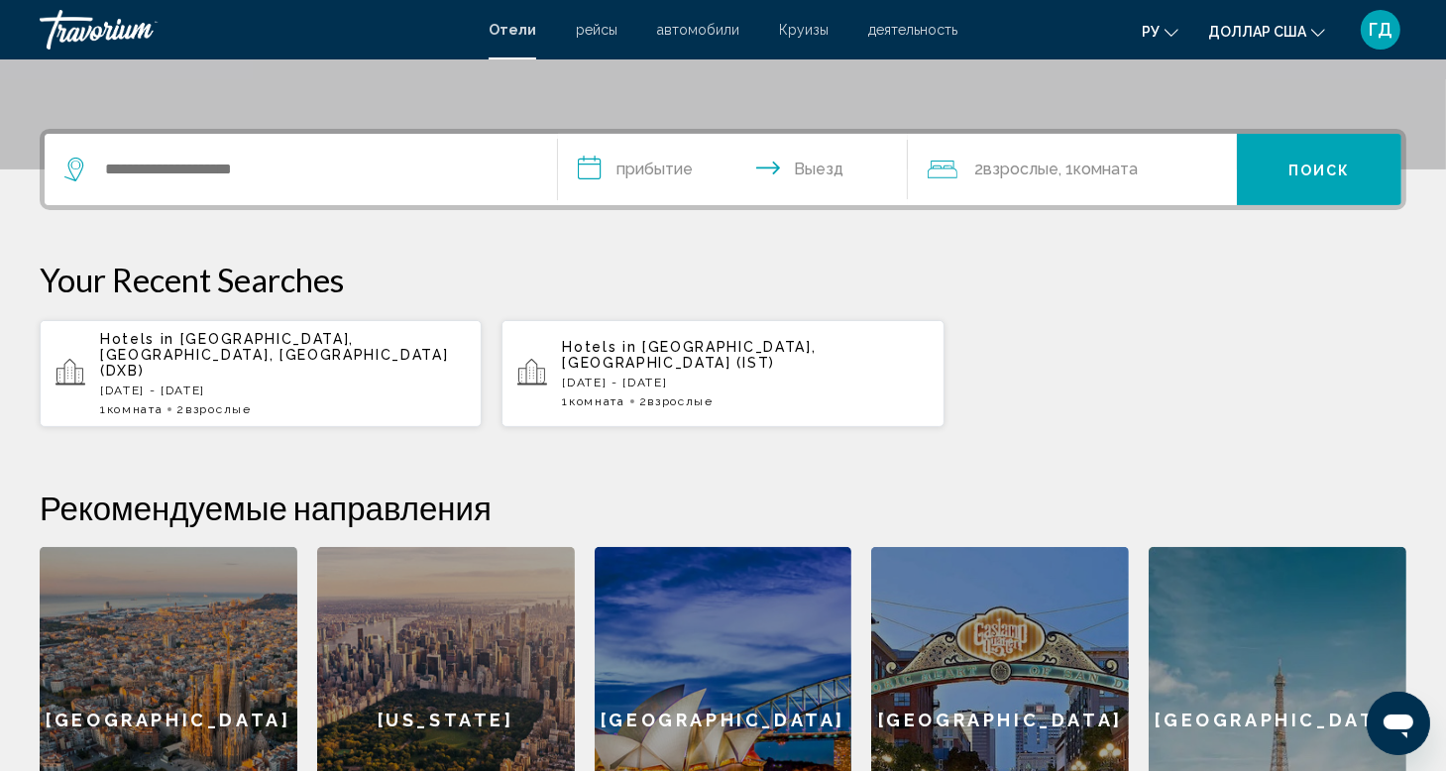
scroll to position [496, 0]
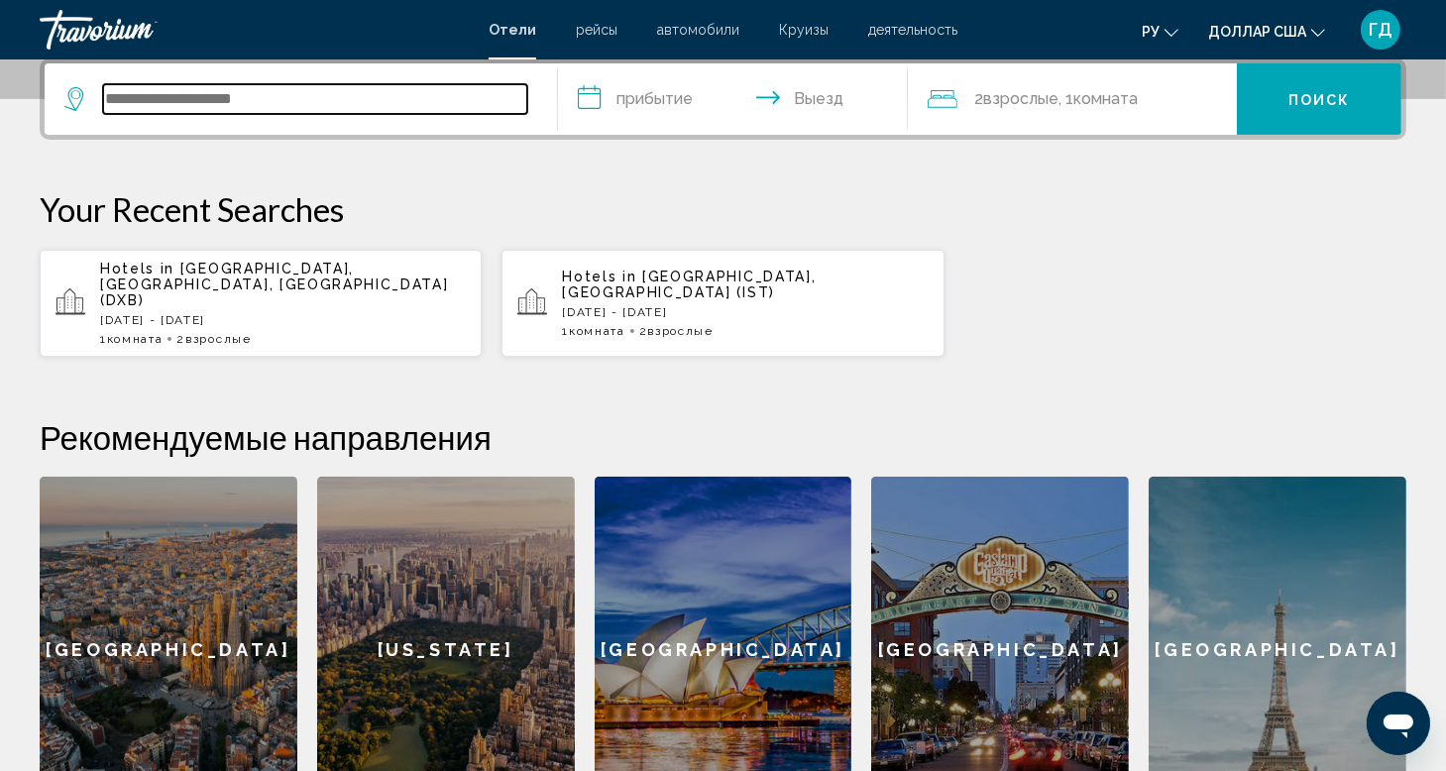
click at [220, 105] on input "Виджет поиска" at bounding box center [315, 99] width 424 height 30
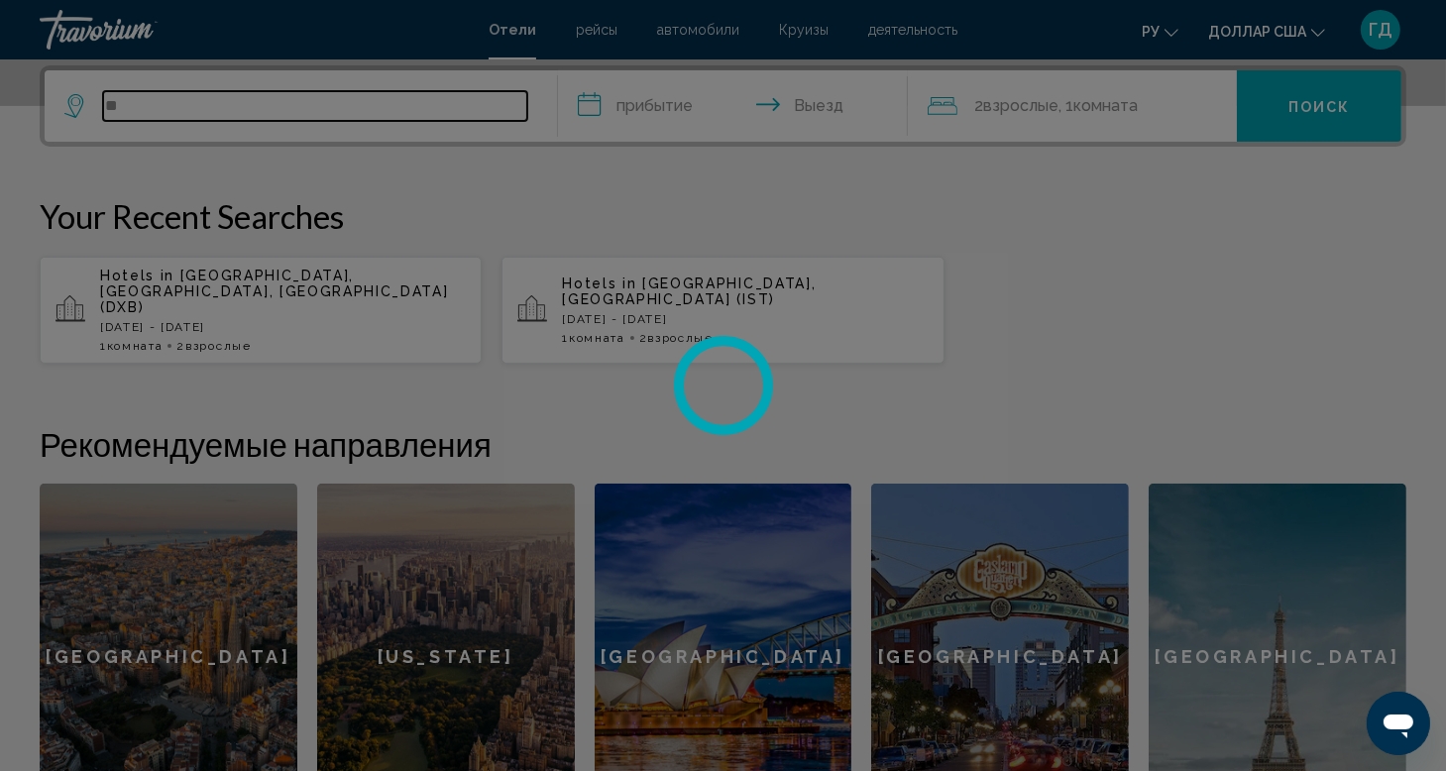
type input "*"
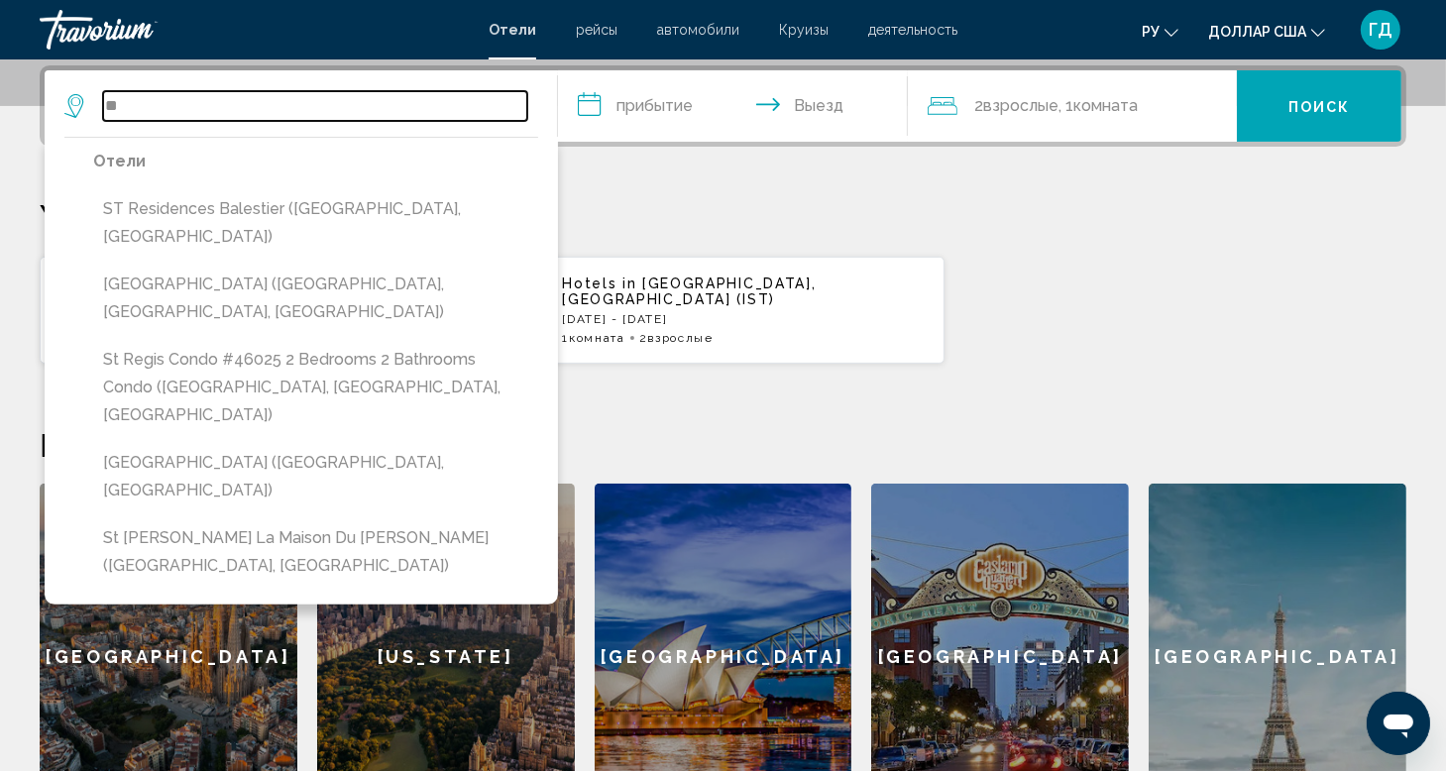
type input "*"
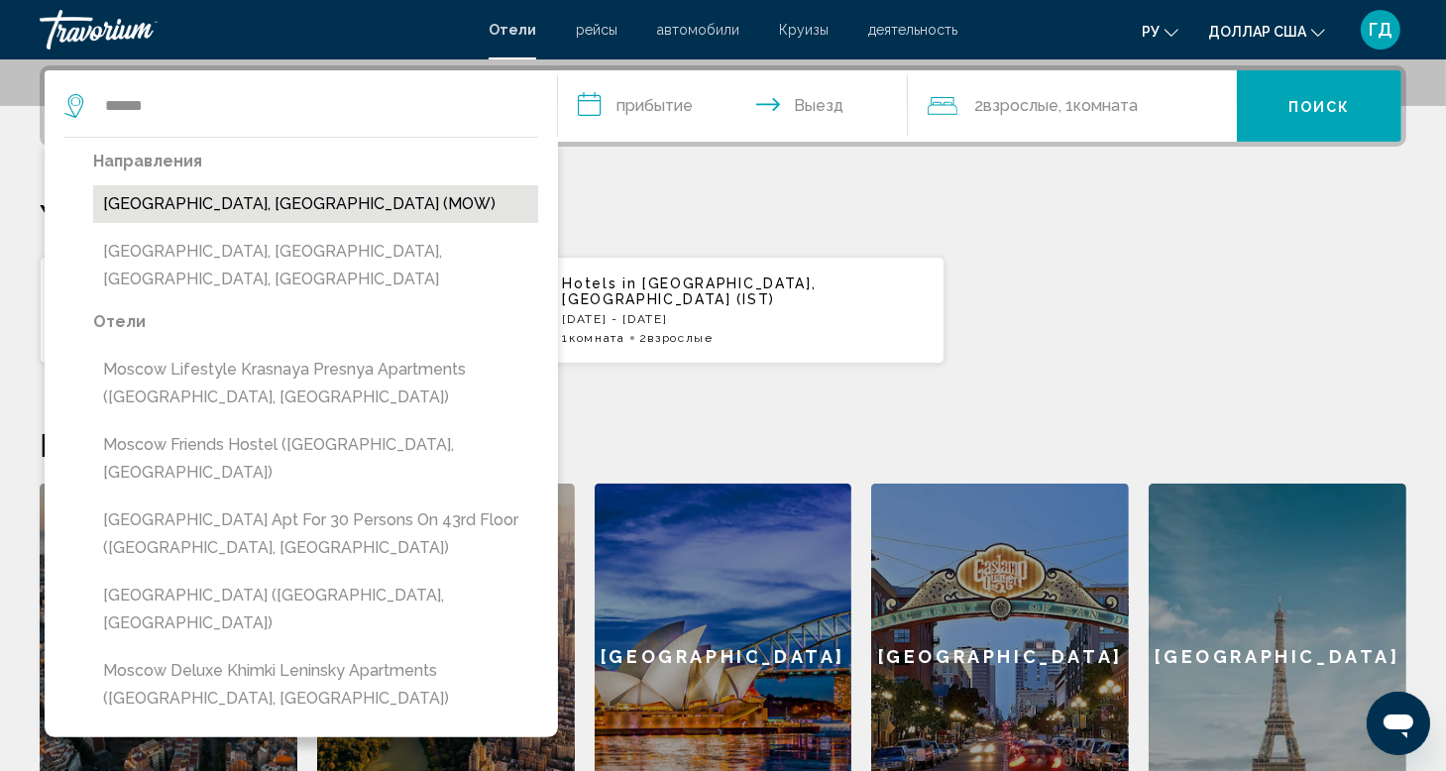
click at [265, 200] on button "[GEOGRAPHIC_DATA], [GEOGRAPHIC_DATA] (MOW)" at bounding box center [315, 204] width 445 height 38
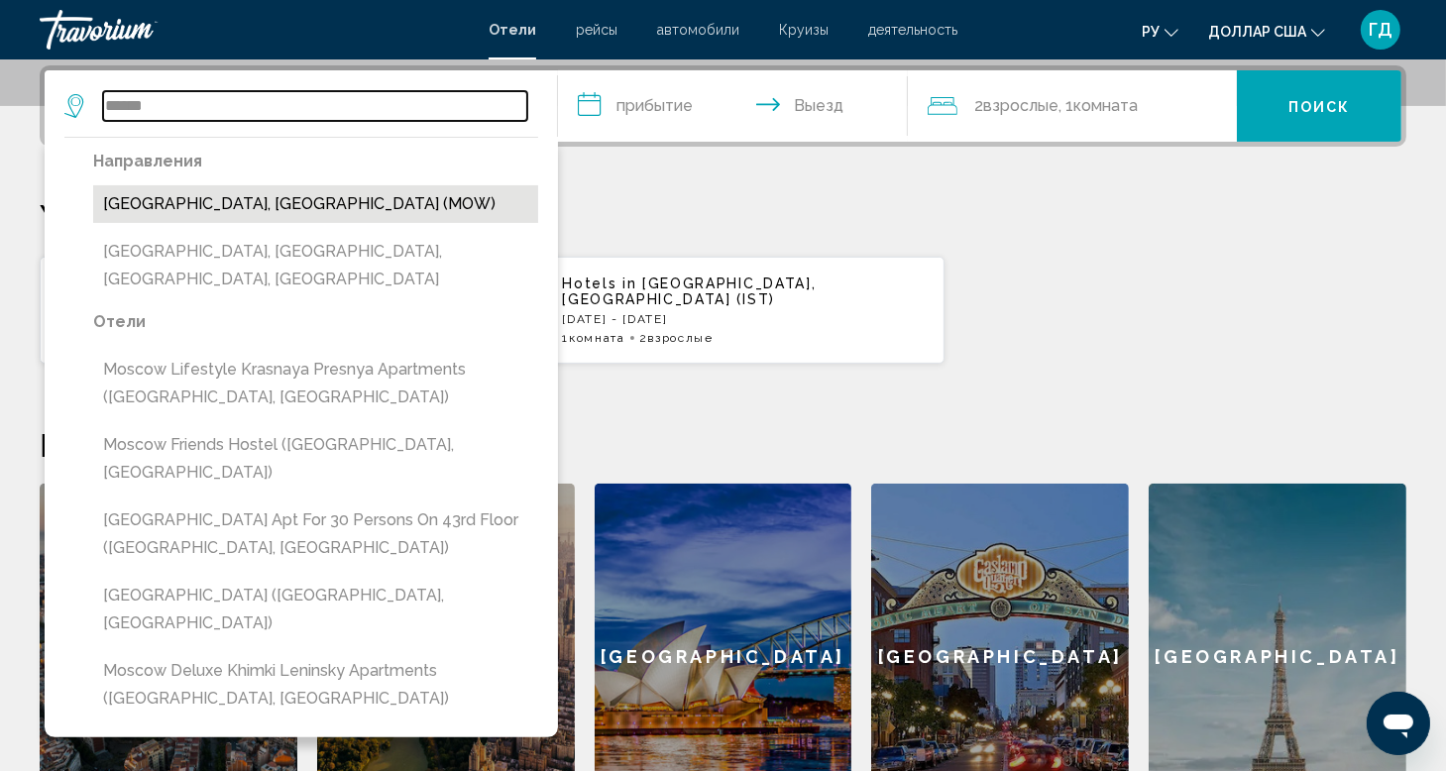
type input "**********"
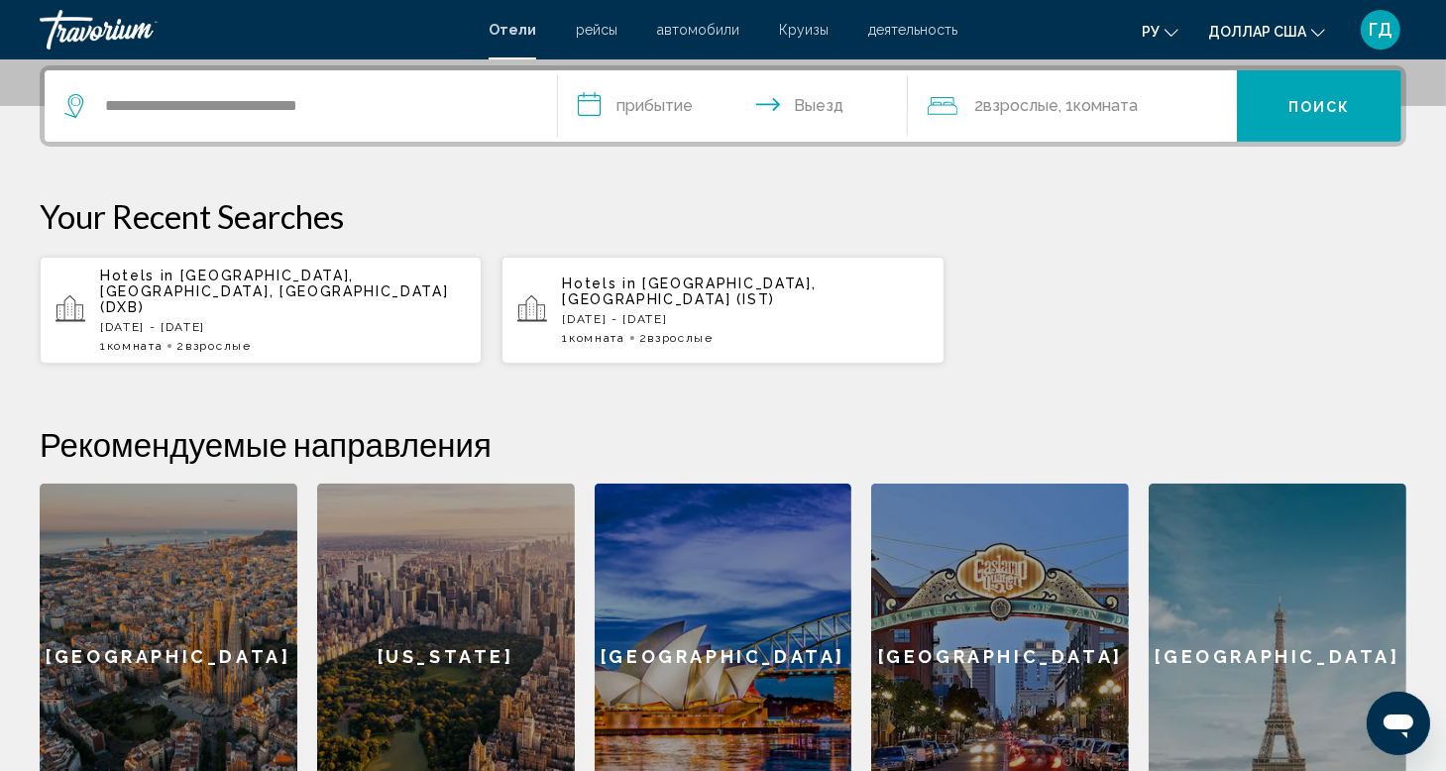
click at [673, 112] on input "**********" at bounding box center [736, 108] width 357 height 77
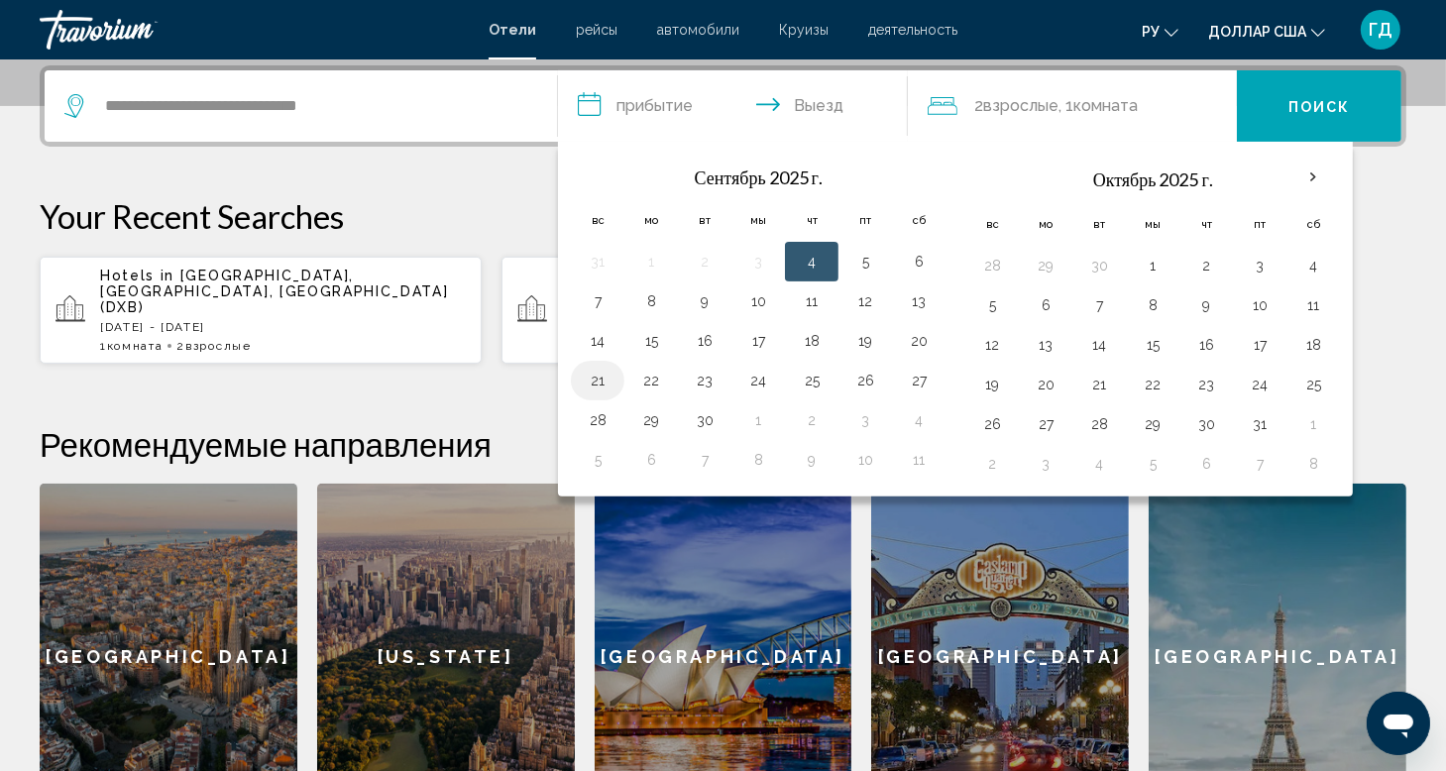
click at [597, 382] on button "21" at bounding box center [598, 381] width 32 height 28
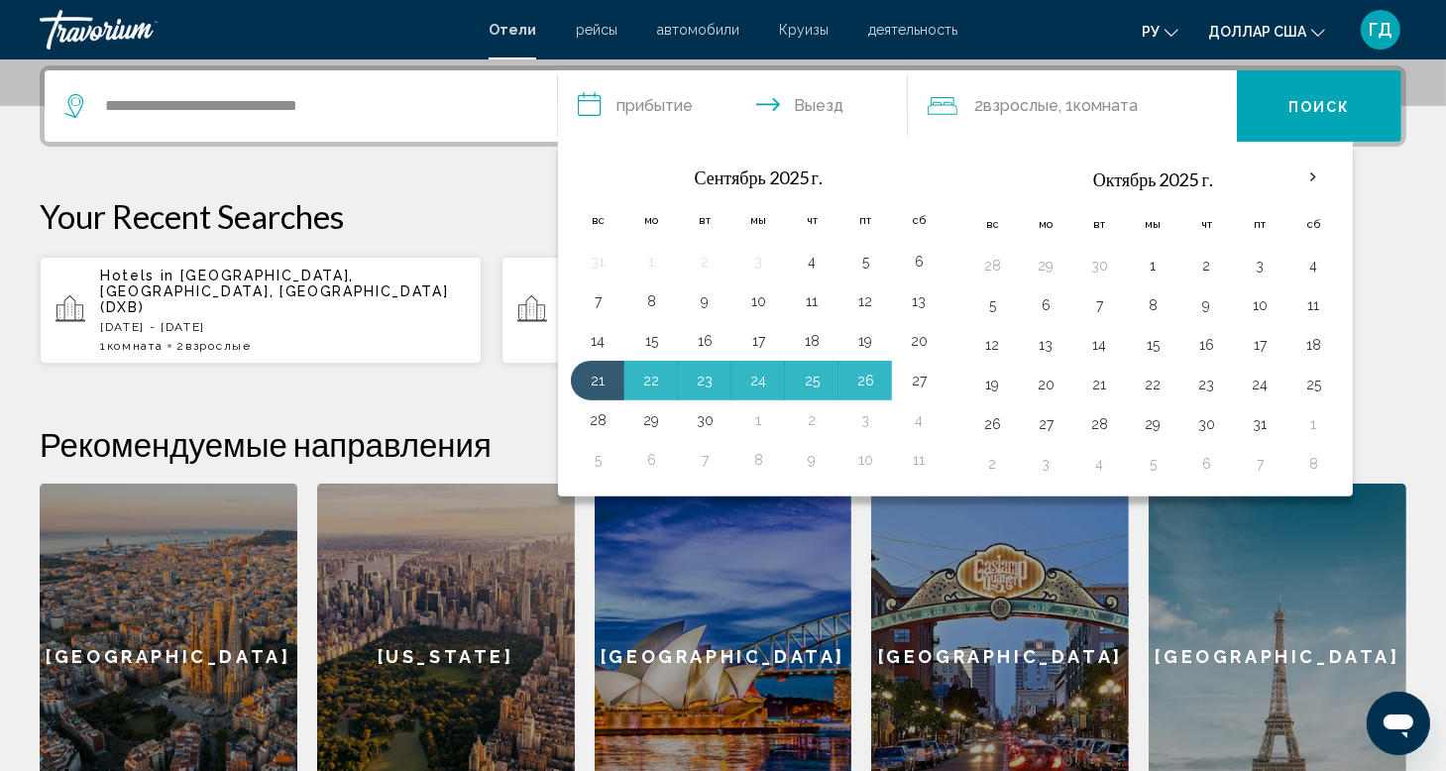
click at [912, 377] on button "27" at bounding box center [919, 381] width 32 height 28
type input "**********"
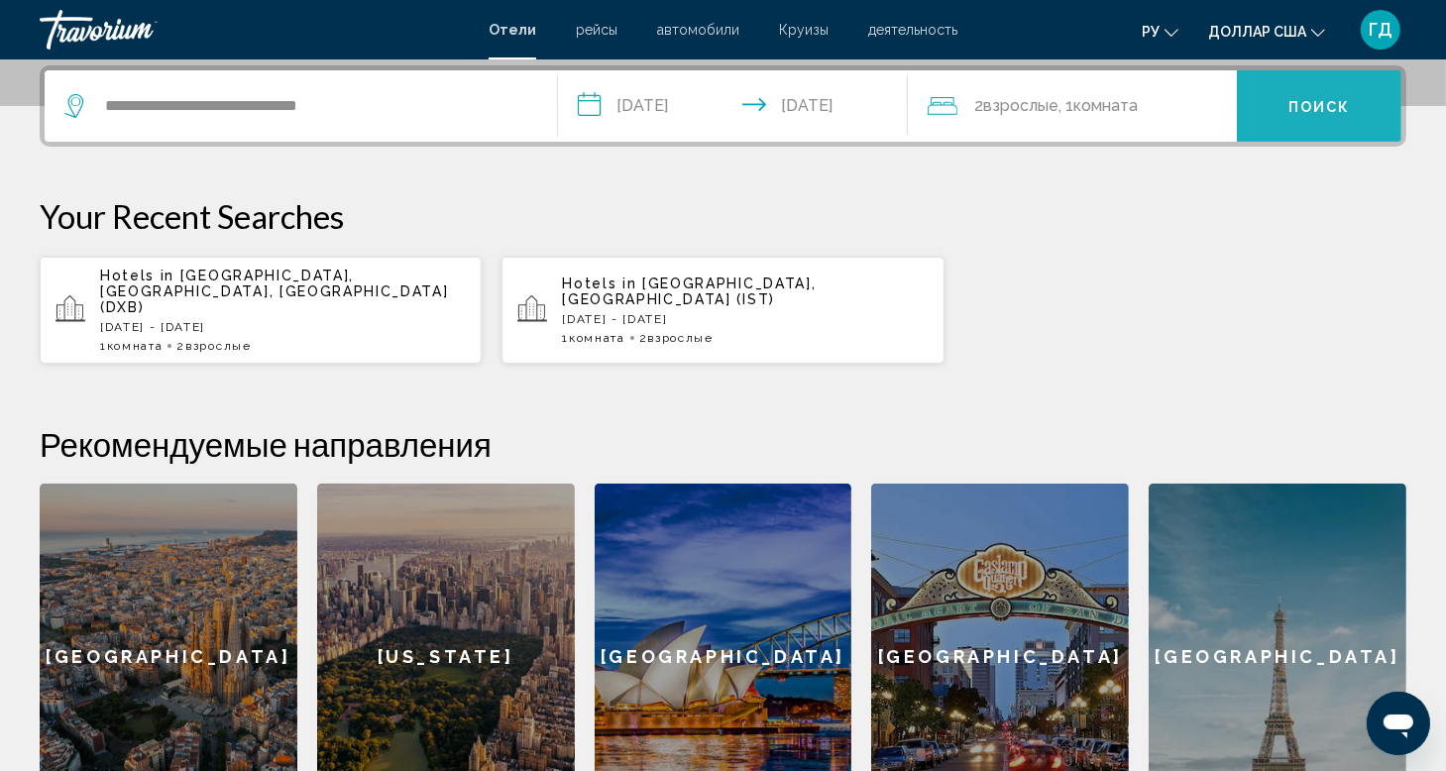
click at [1293, 128] on button "Поиск" at bounding box center [1319, 105] width 165 height 71
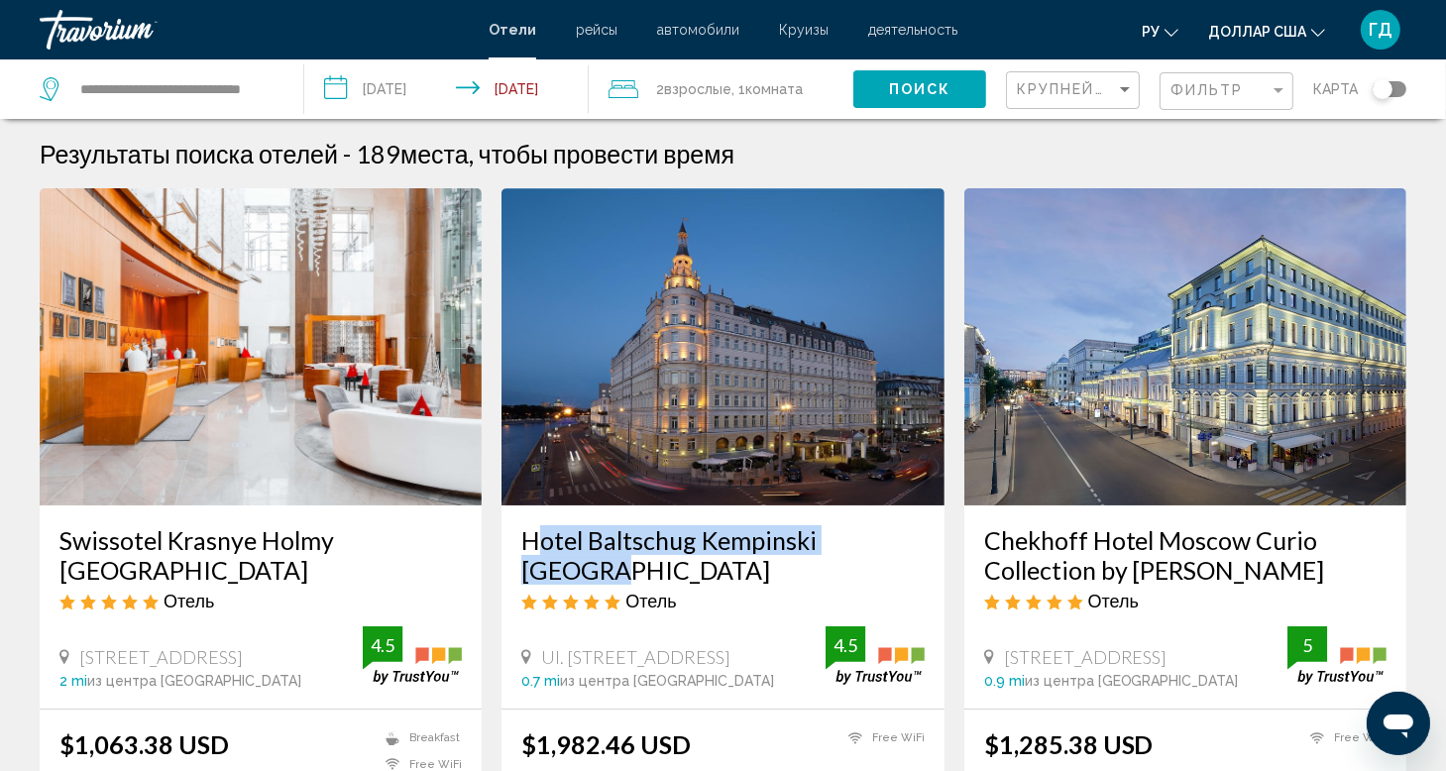
drag, startPoint x: 933, startPoint y: 540, endPoint x: 523, endPoint y: 548, distance: 409.4
click at [523, 548] on div "Hotel Baltschug Kempinski [GEOGRAPHIC_DATA] Отель Ul. Balchug 1, [GEOGRAPHIC_DA…" at bounding box center [723, 607] width 442 height 203
copy h3 "Hotel Baltschug Kempinski [GEOGRAPHIC_DATA]"
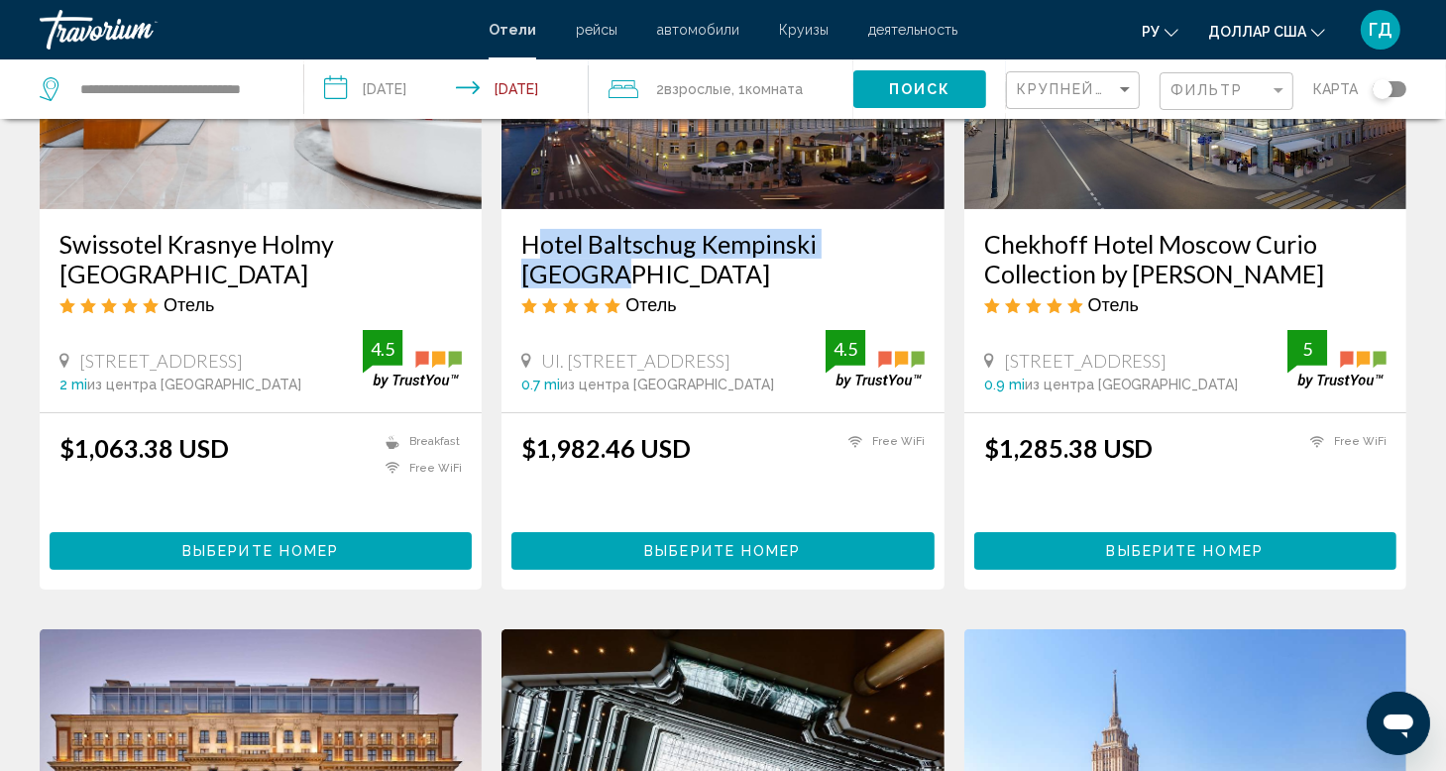
scroll to position [297, 0]
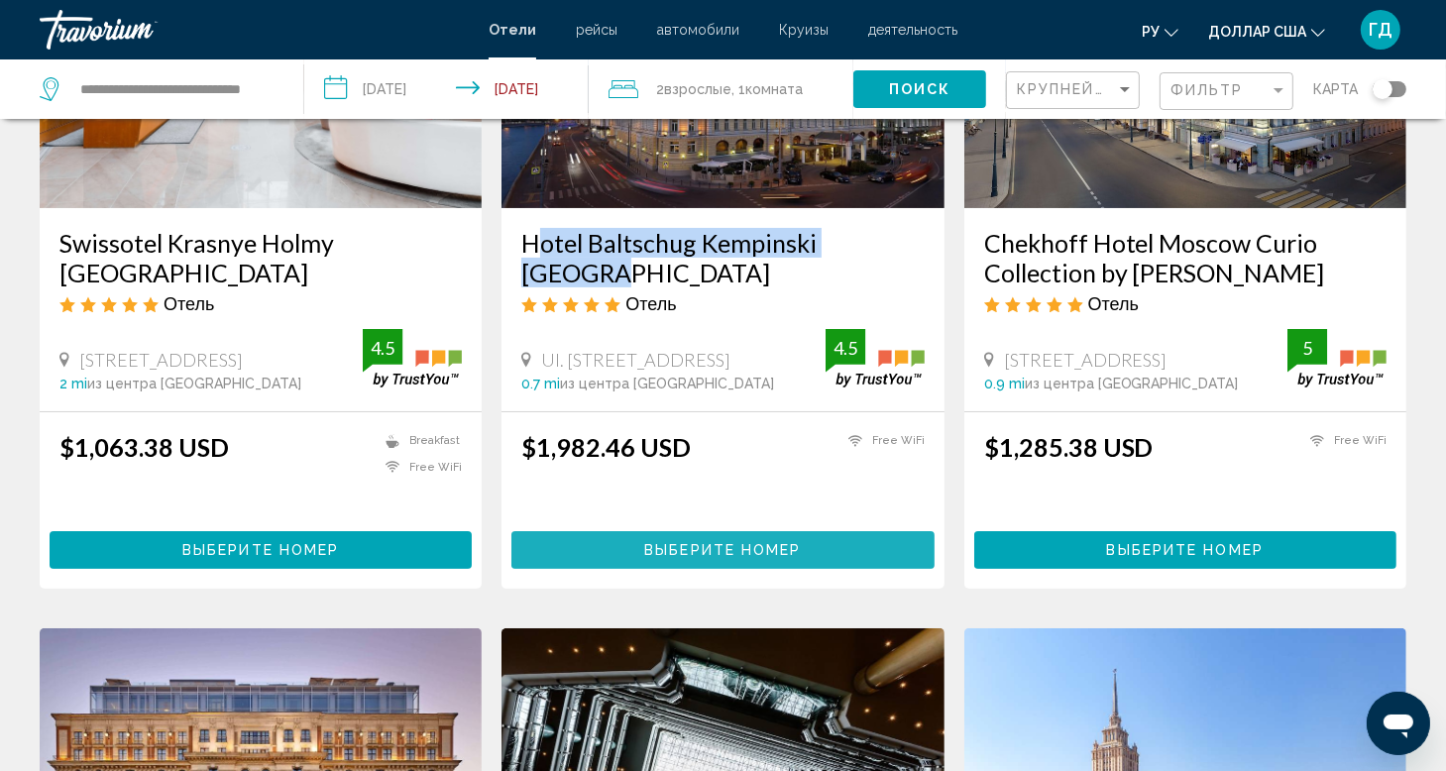
click at [740, 544] on span "Выберите номер" at bounding box center [722, 551] width 157 height 16
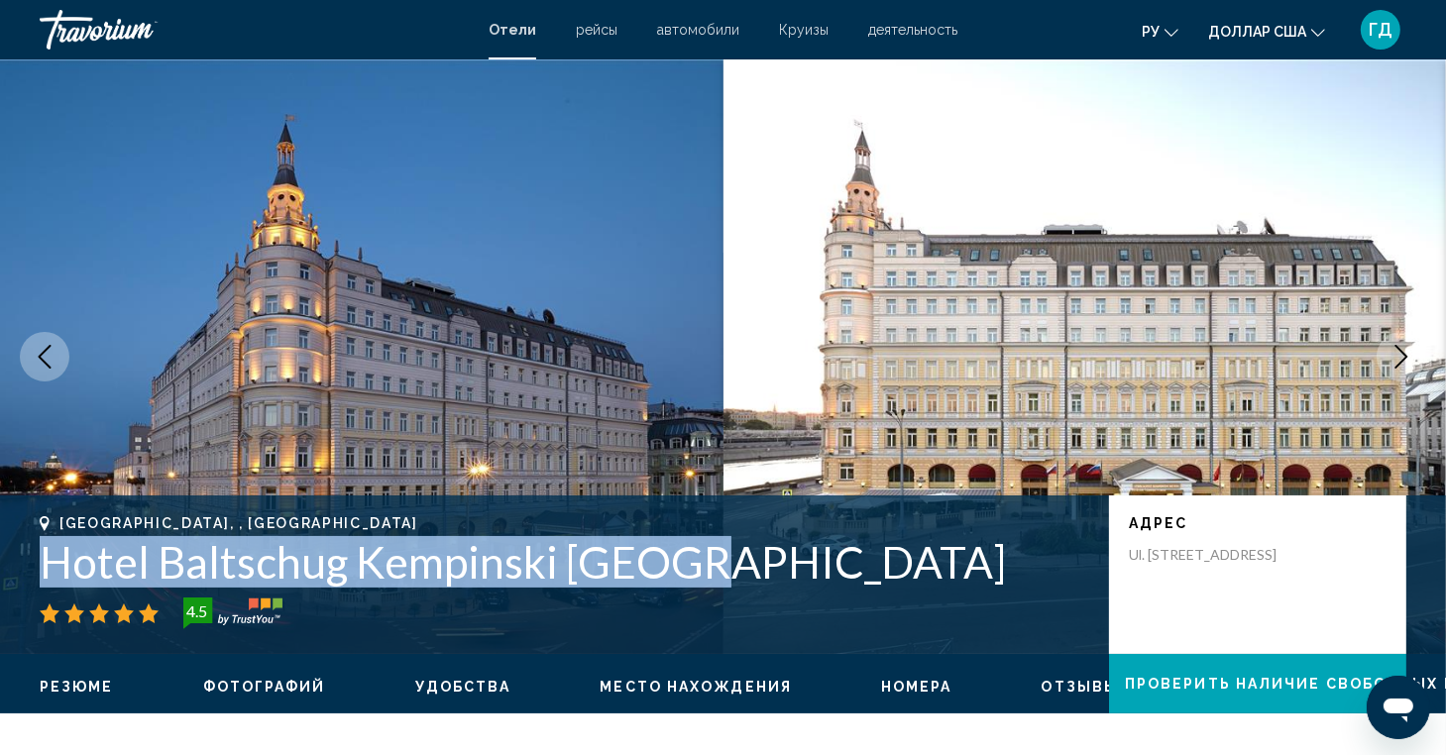
drag, startPoint x: 741, startPoint y: 560, endPoint x: 49, endPoint y: 572, distance: 693.0
click at [49, 572] on h1 "Hotel Baltschug Kempinski [GEOGRAPHIC_DATA]" at bounding box center [565, 562] width 1050 height 52
copy h1 "Hotel Baltschug Kempinski [GEOGRAPHIC_DATA]"
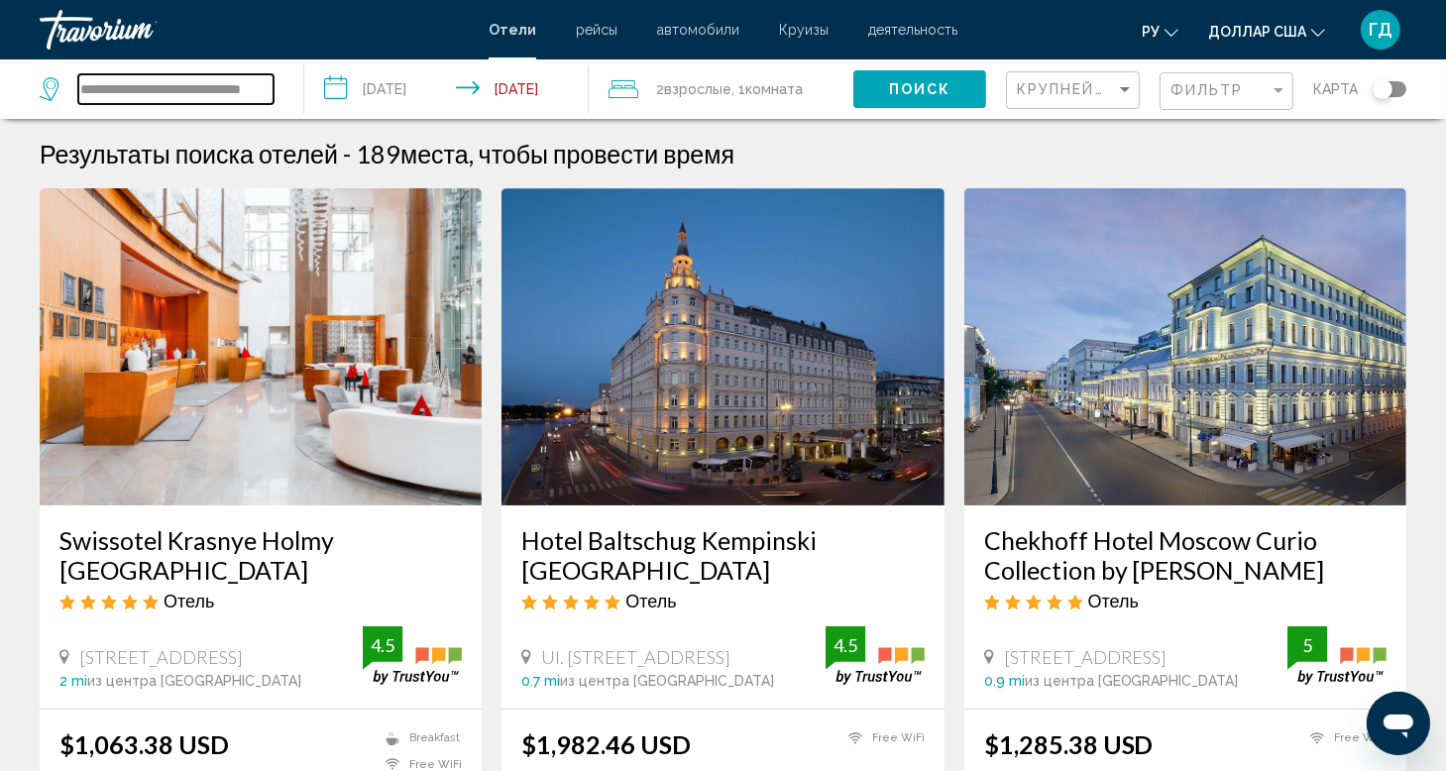
click at [180, 92] on input "**********" at bounding box center [175, 89] width 195 height 30
drag, startPoint x: 86, startPoint y: 86, endPoint x: 393, endPoint y: 93, distance: 306.4
click at [393, 93] on div "**********" at bounding box center [723, 88] width 1446 height 59
type input "*"
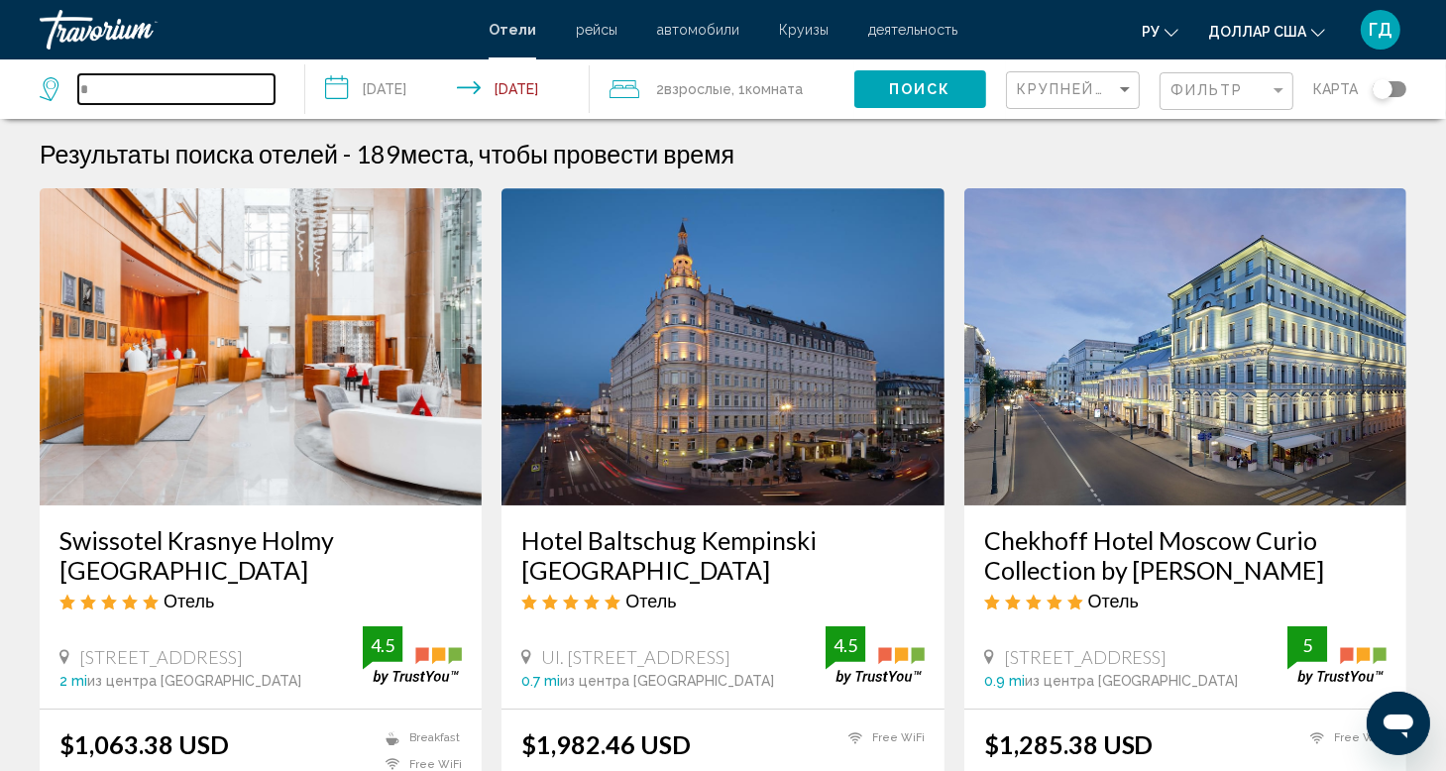
scroll to position [0, 0]
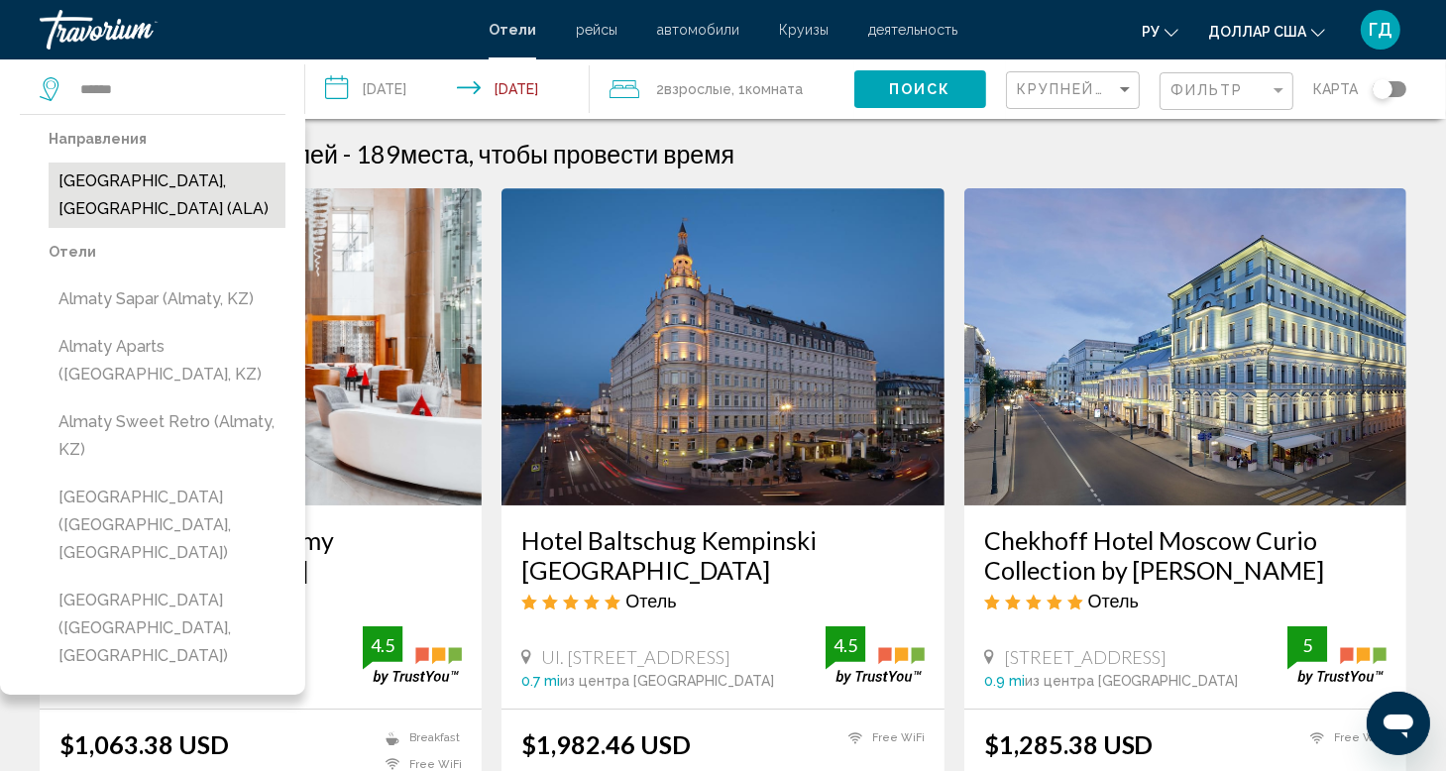
click at [217, 192] on button "[GEOGRAPHIC_DATA], [GEOGRAPHIC_DATA] (ALA)" at bounding box center [167, 195] width 237 height 65
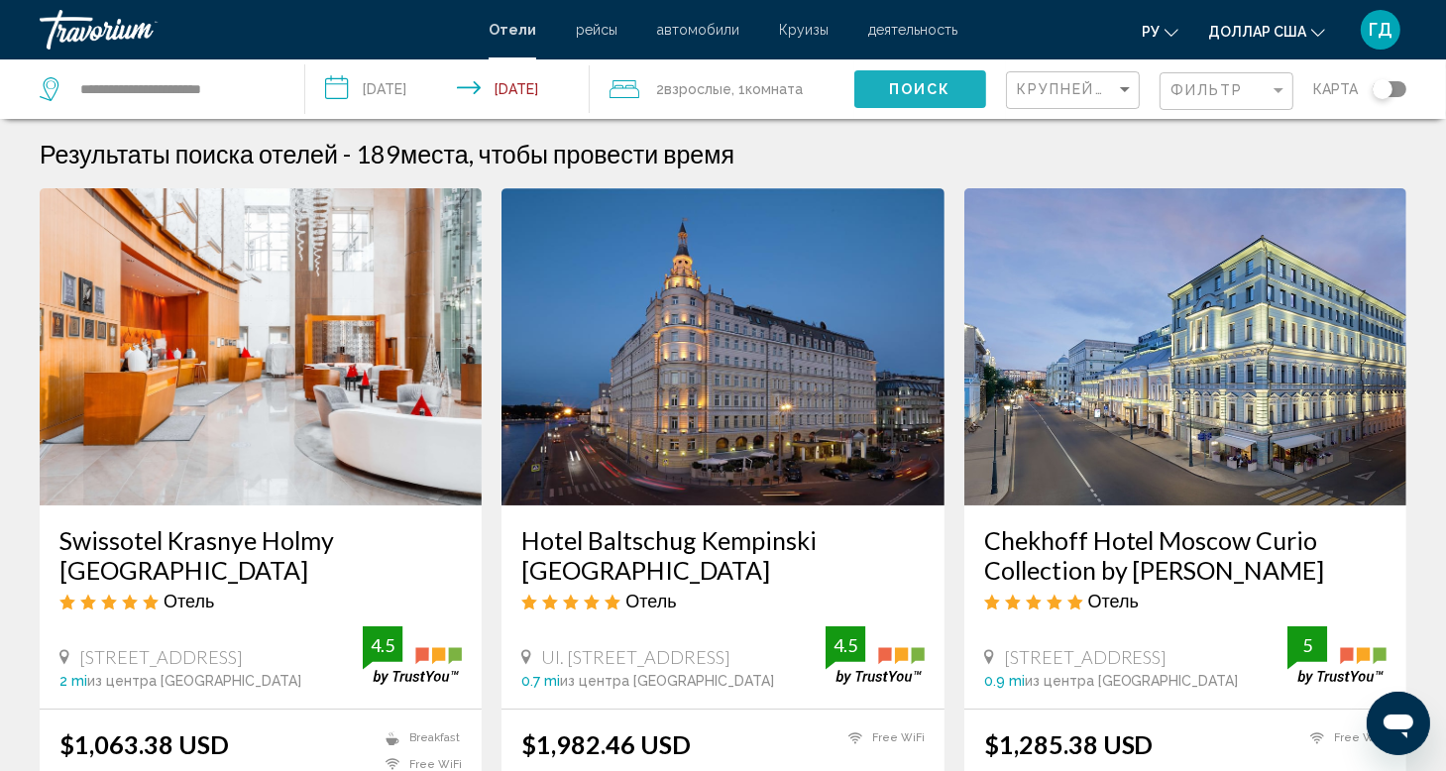
click at [928, 89] on span "Поиск" at bounding box center [920, 90] width 62 height 16
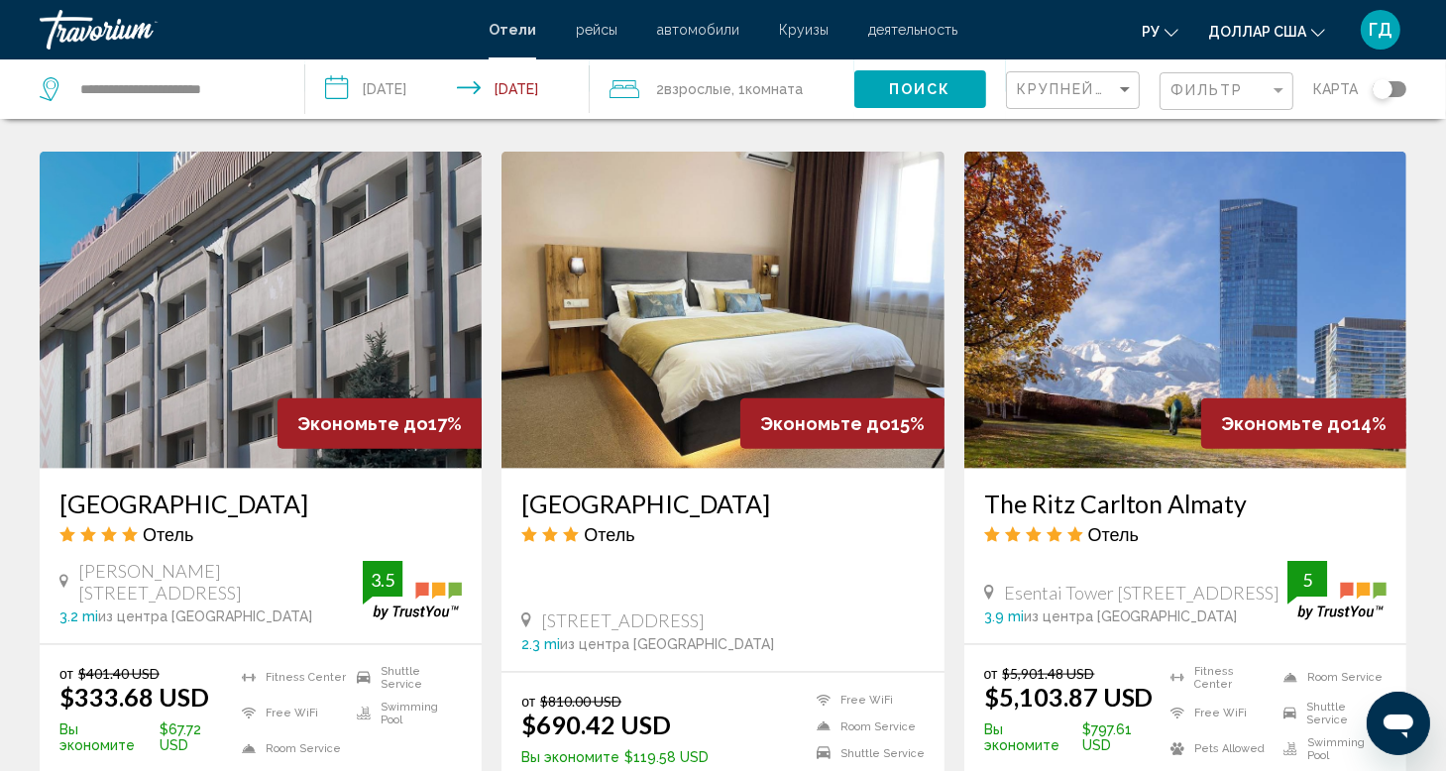
scroll to position [2280, 0]
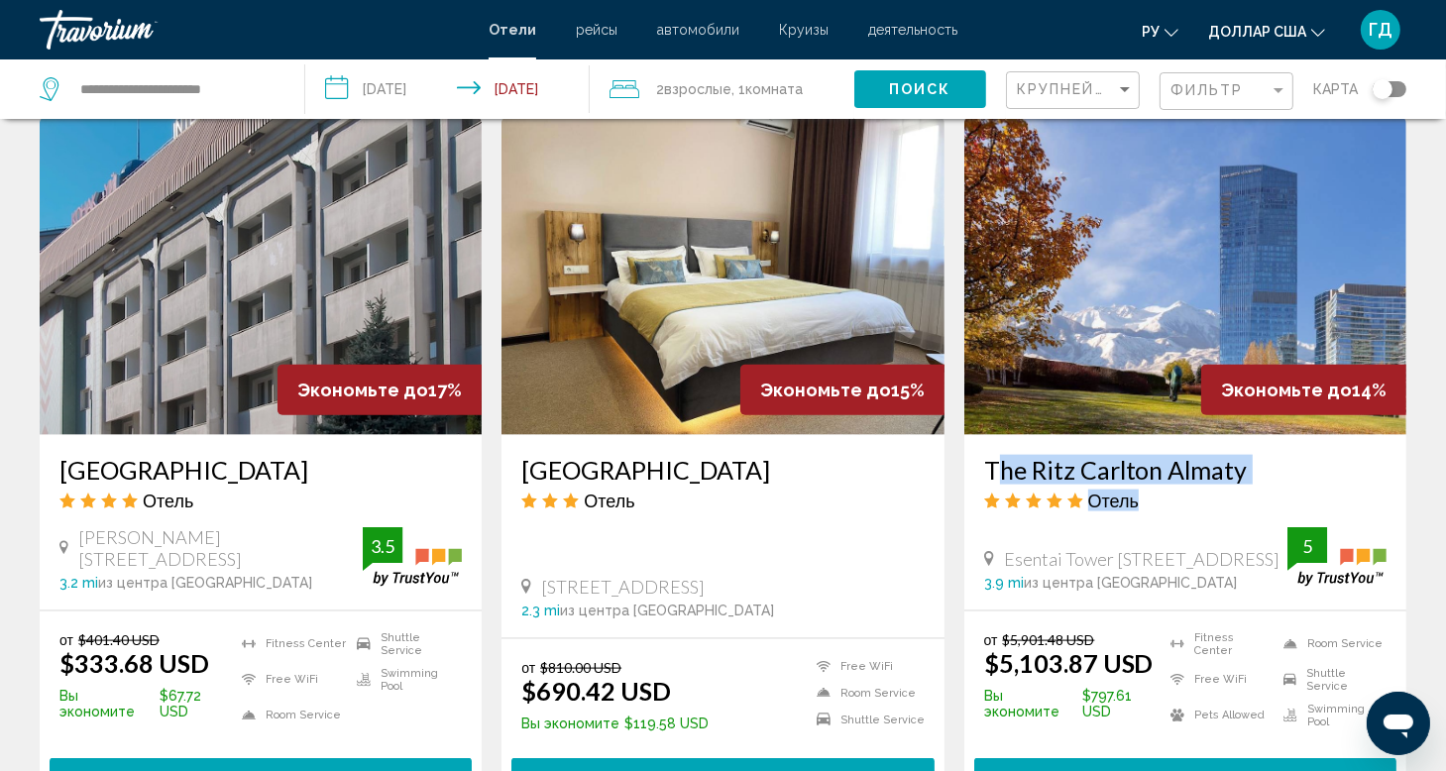
drag, startPoint x: 981, startPoint y: 447, endPoint x: 1297, endPoint y: 471, distance: 316.1
click at [1297, 471] on div "The Ritz Carlton Almaty Отель [GEOGRAPHIC_DATA] [STREET_ADDRESS] 3.9 mi из цент…" at bounding box center [1185, 522] width 442 height 175
copy div "The Ritz Carlton Almaty Отель"
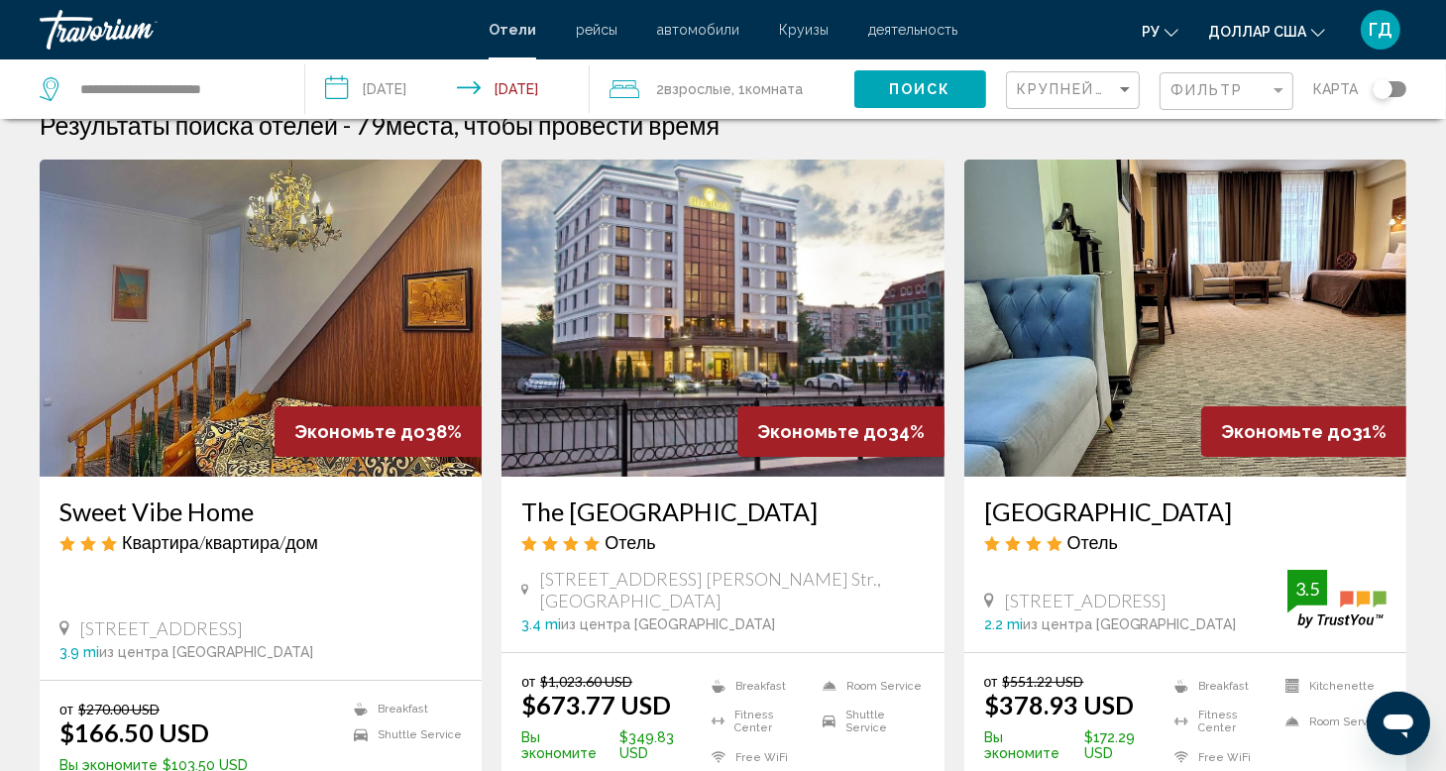
scroll to position [0, 0]
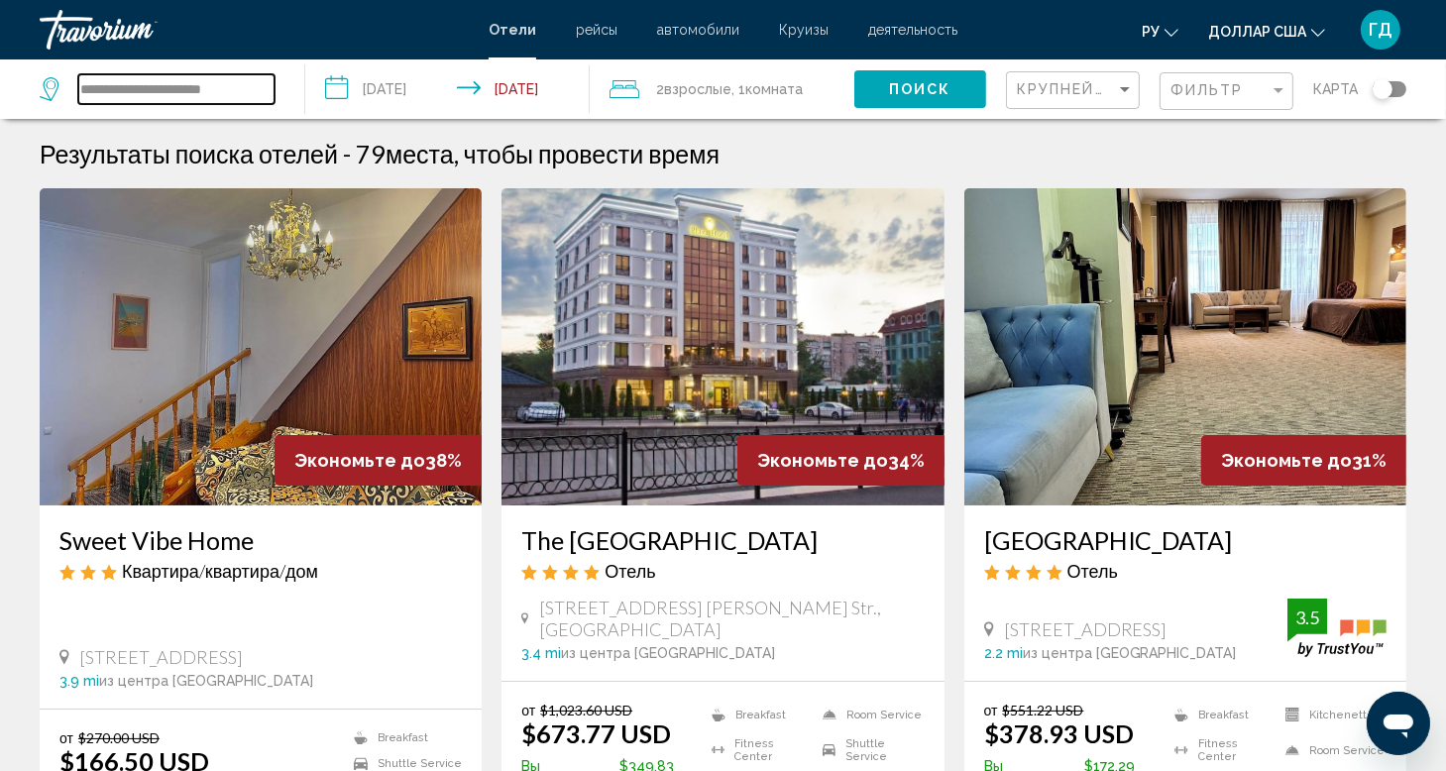
click at [241, 87] on input "**********" at bounding box center [176, 89] width 196 height 30
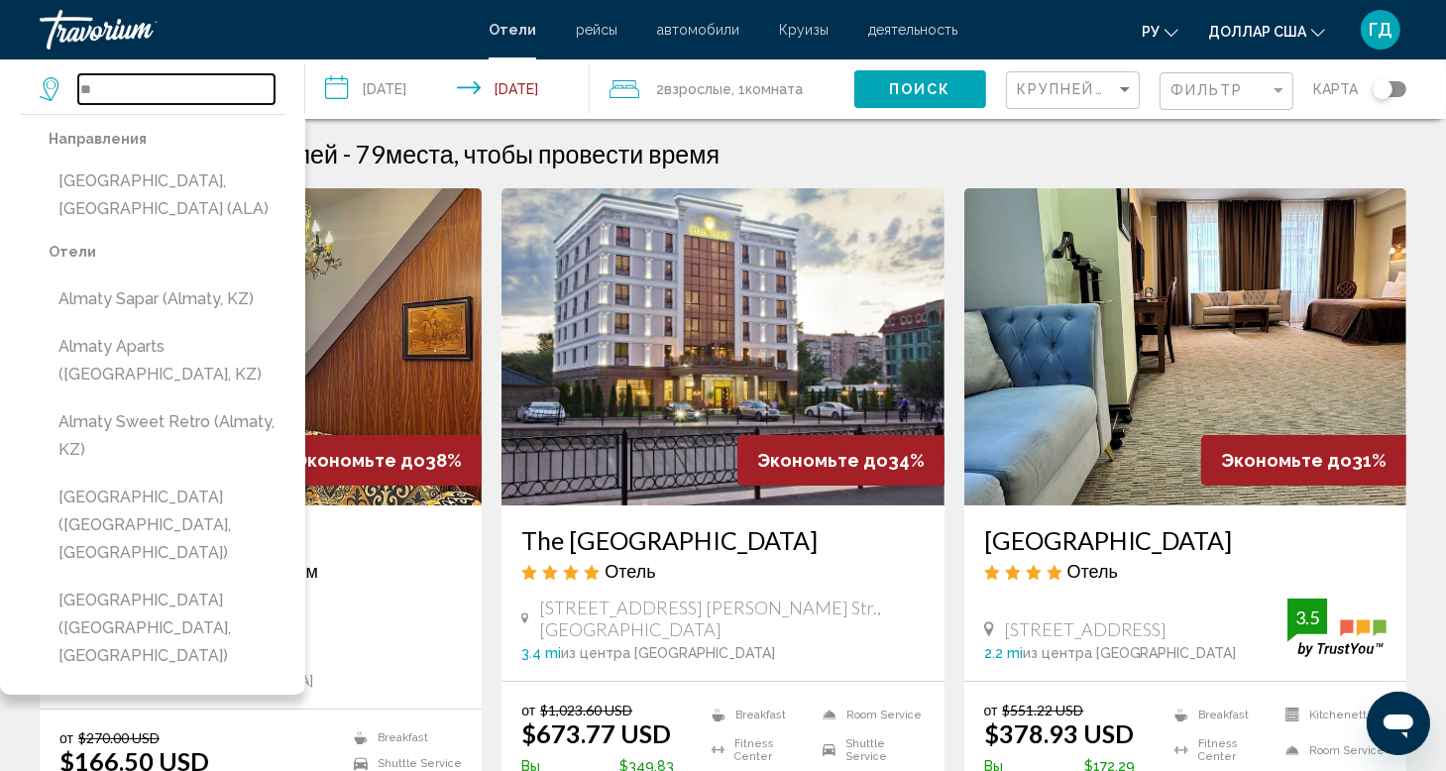
type input "*"
click at [243, 84] on input "Search widget" at bounding box center [176, 89] width 196 height 30
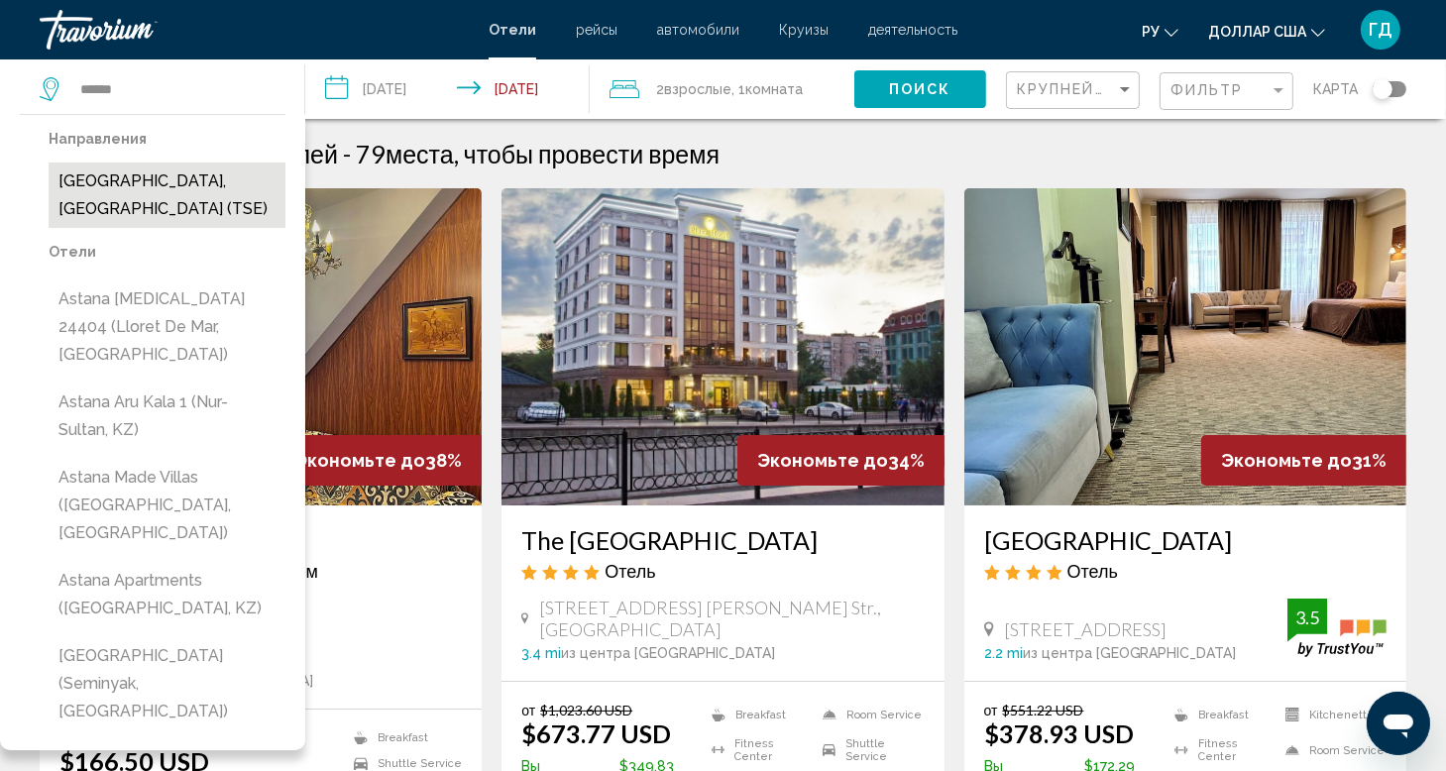
click at [214, 179] on button "[GEOGRAPHIC_DATA], [GEOGRAPHIC_DATA] (TSE)" at bounding box center [167, 195] width 237 height 65
type input "**********"
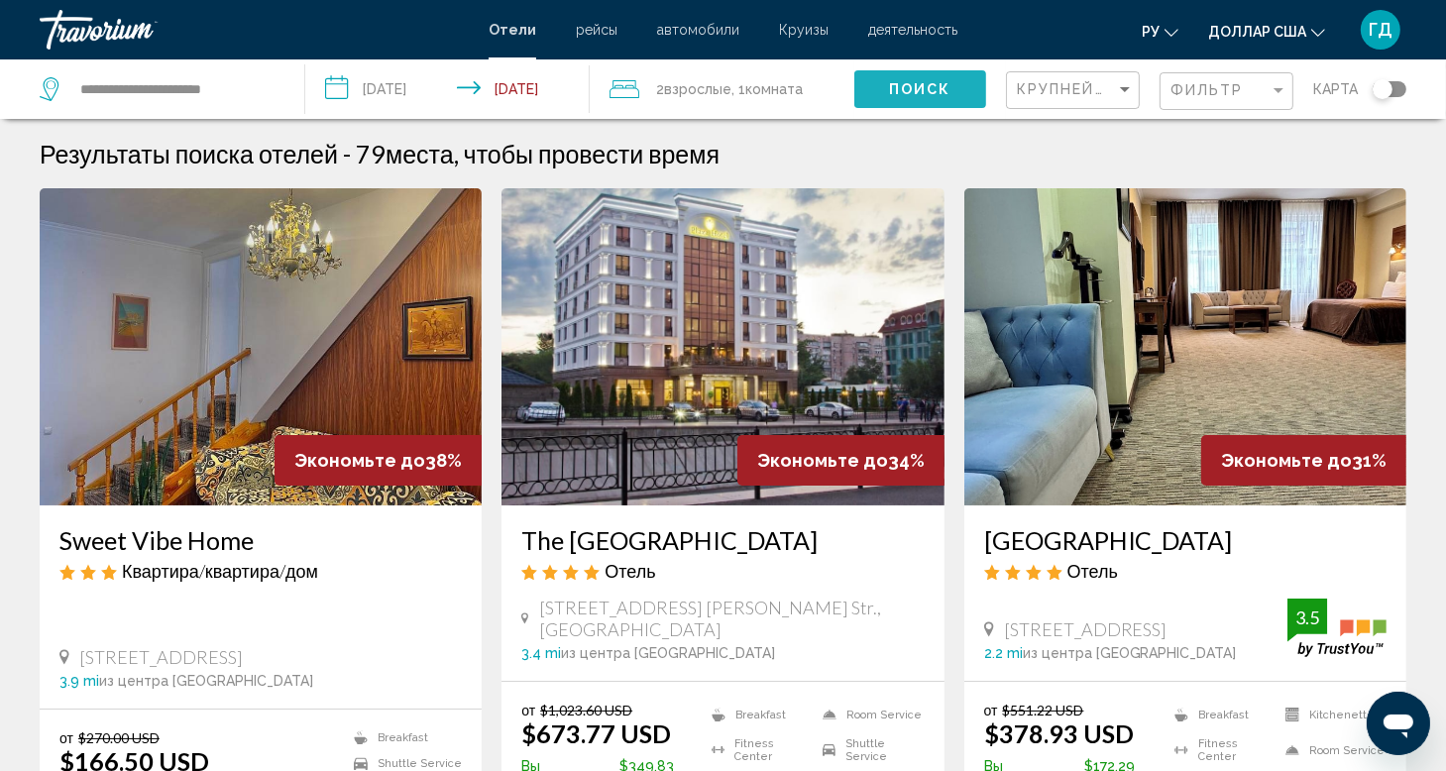
click at [942, 88] on span "Поиск" at bounding box center [920, 90] width 62 height 16
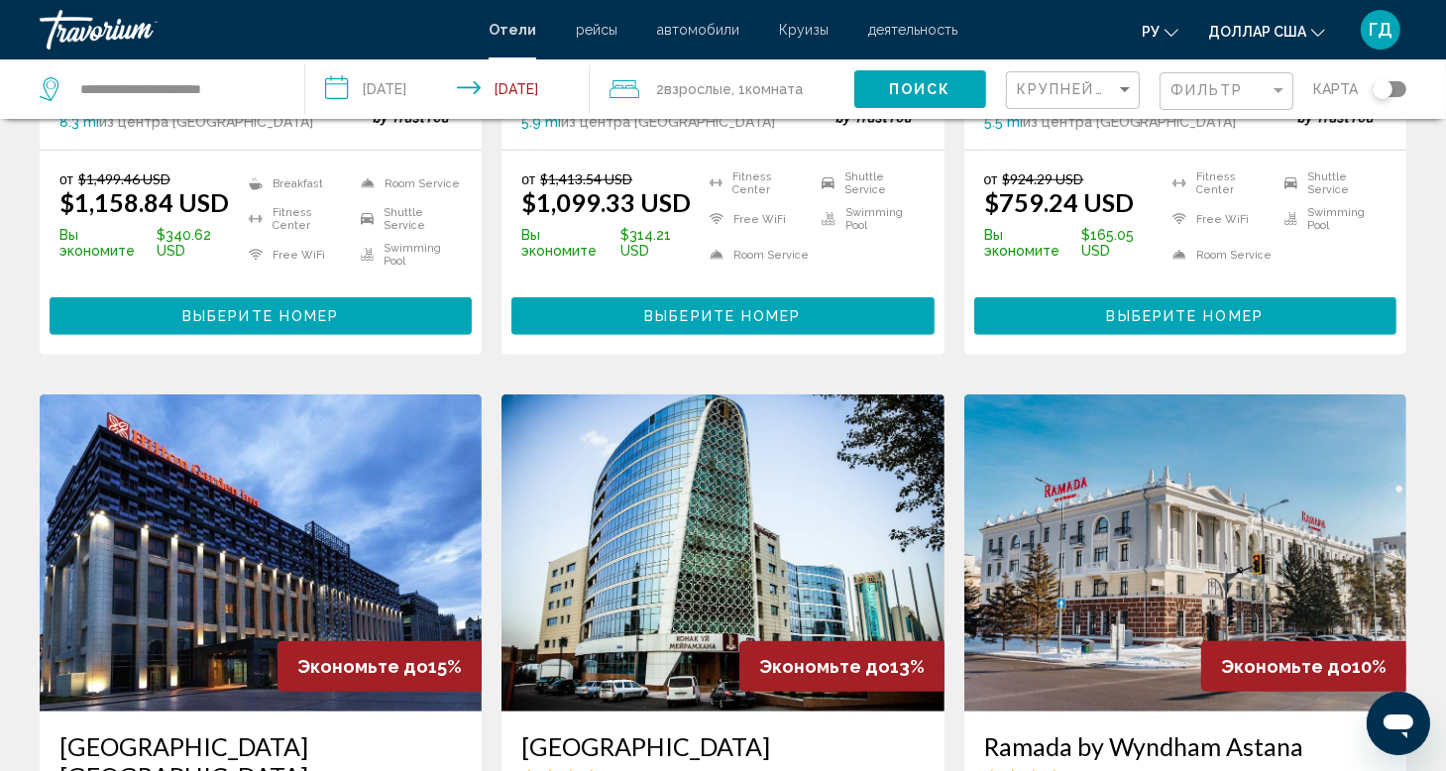
scroll to position [991, 0]
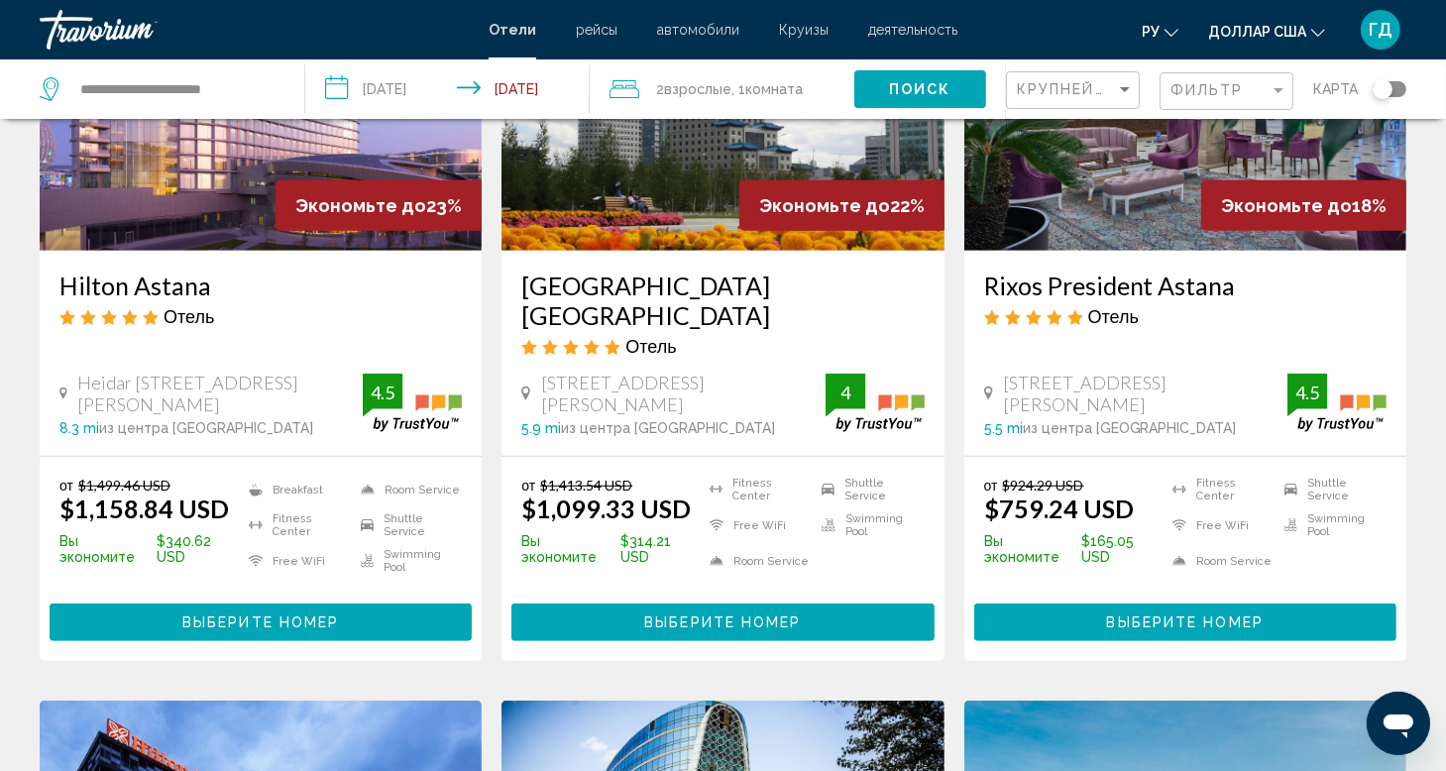
click at [523, 88] on input "**********" at bounding box center [451, 91] width 292 height 65
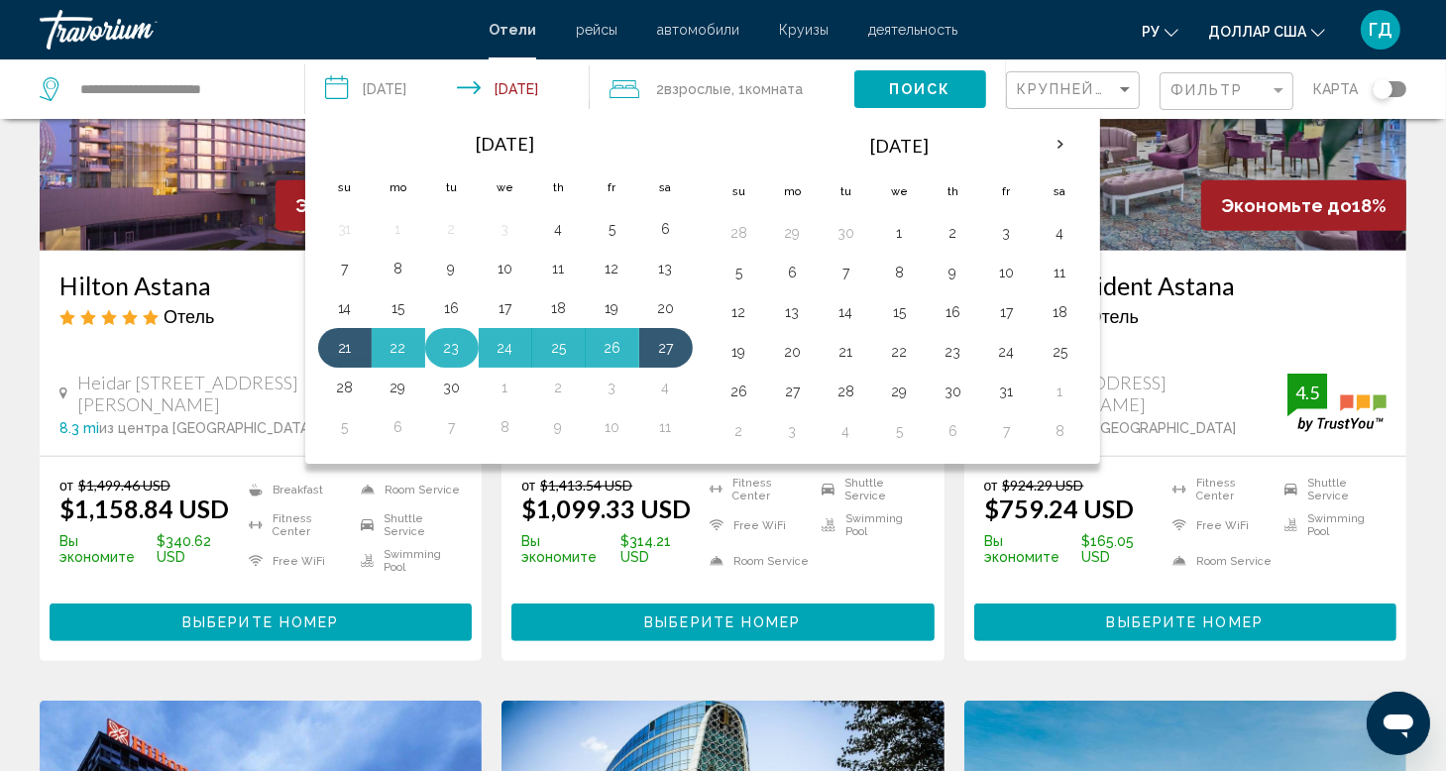
click at [440, 354] on button "23" at bounding box center [452, 348] width 32 height 28
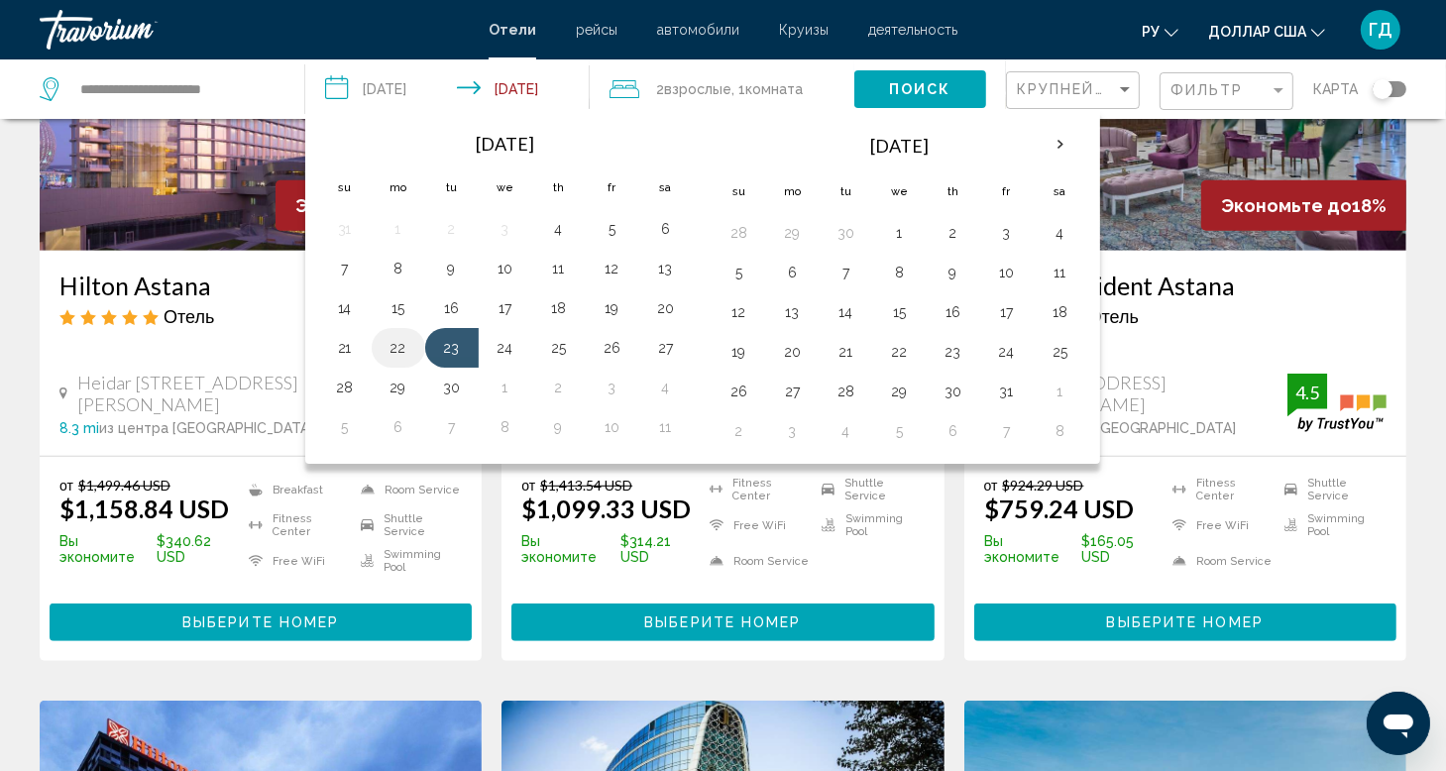
click at [394, 350] on button "22" at bounding box center [399, 348] width 32 height 28
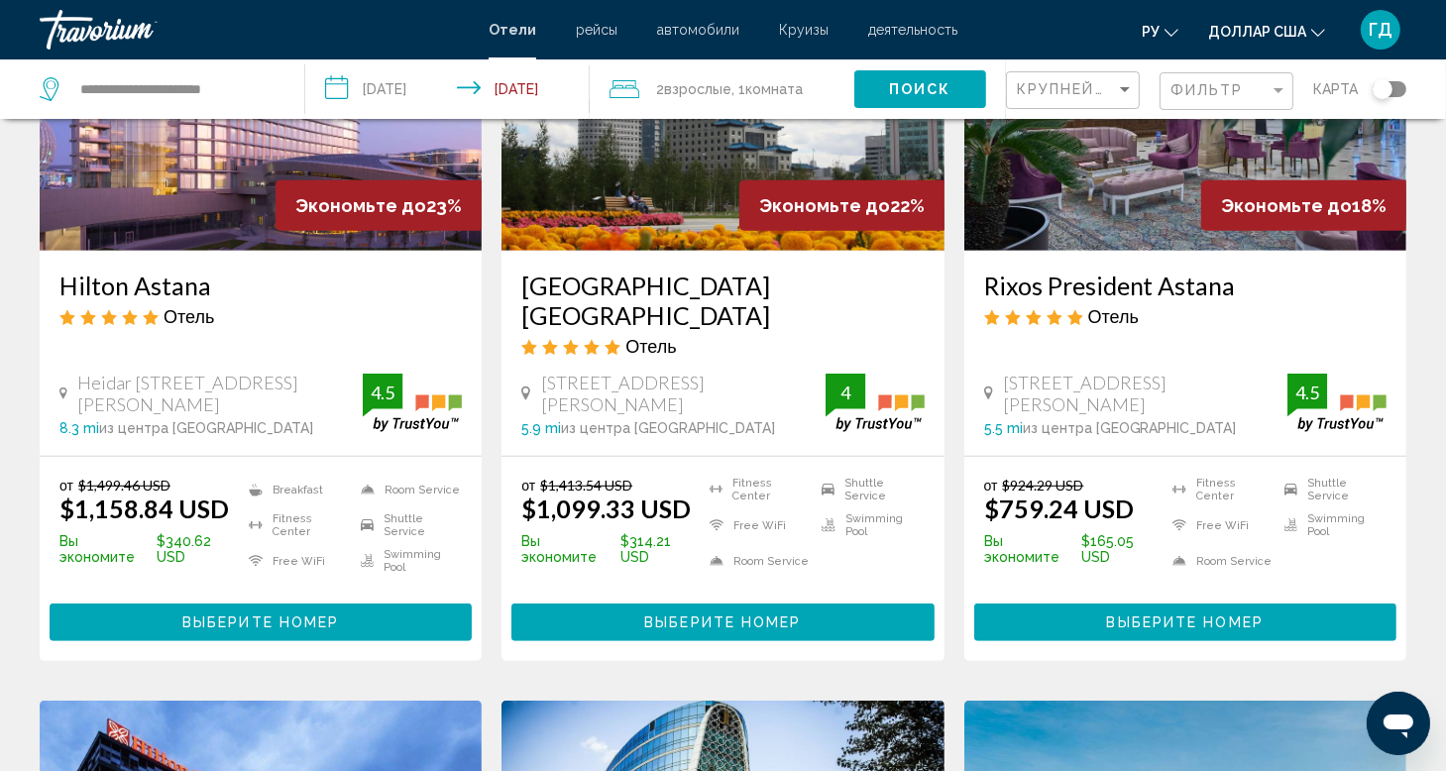
click at [876, 85] on button "Поиск" at bounding box center [920, 88] width 132 height 37
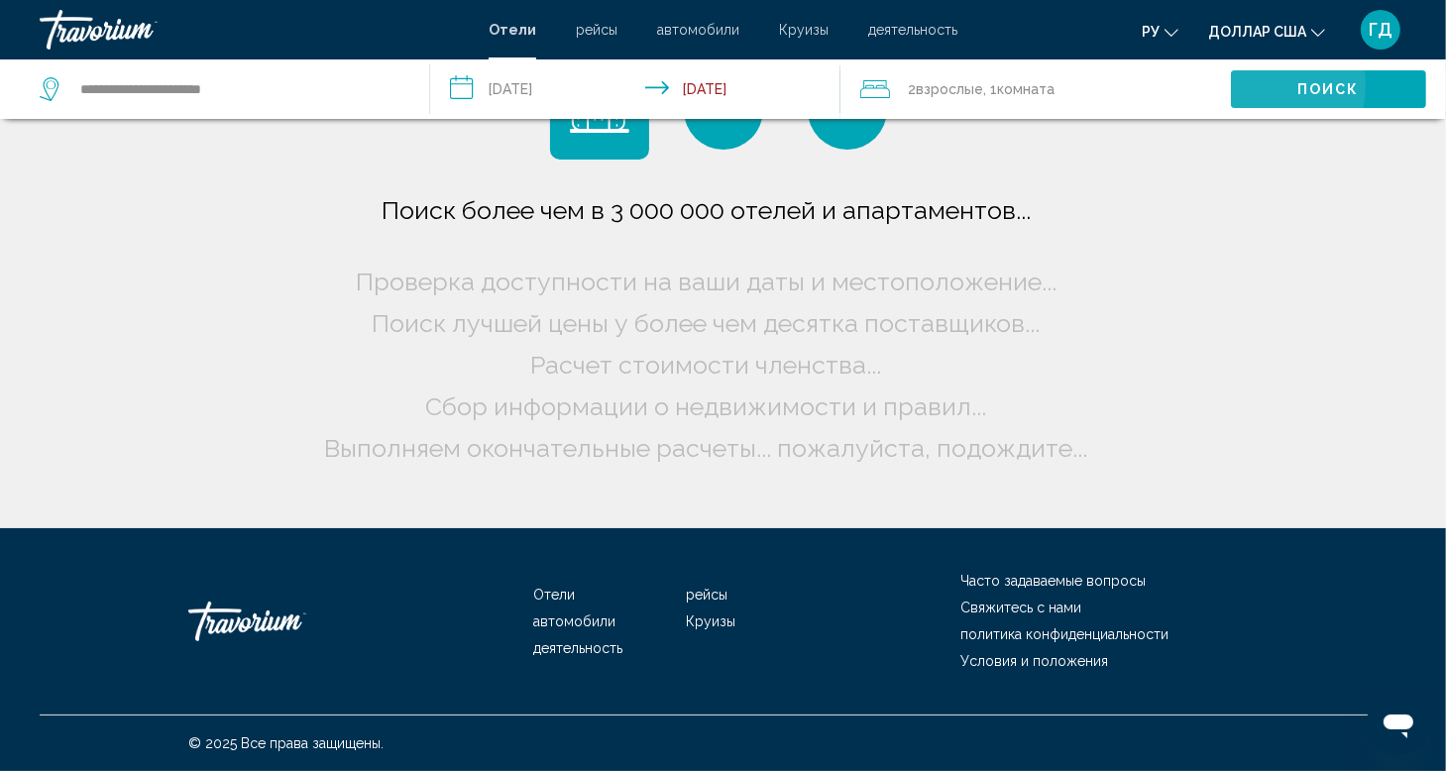
scroll to position [0, 0]
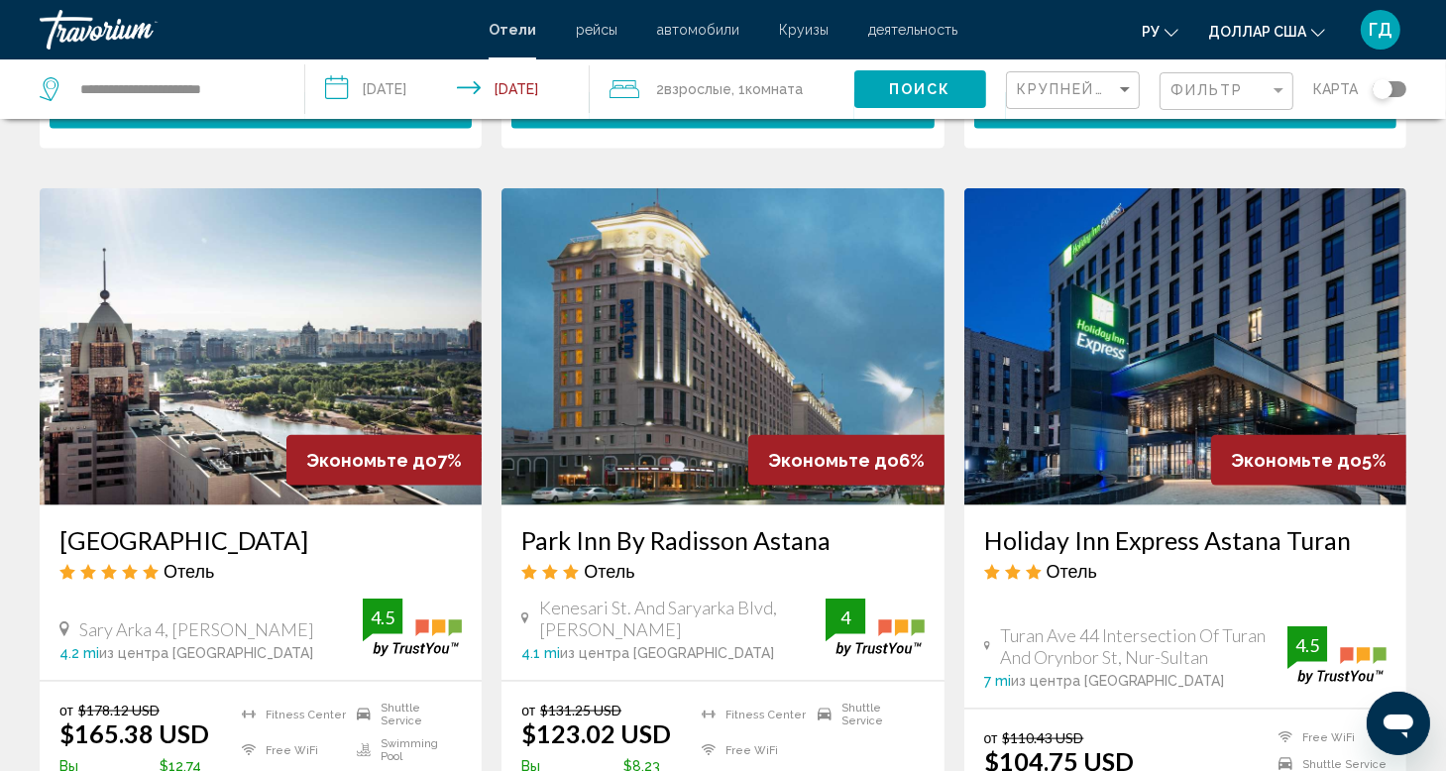
scroll to position [2571, 0]
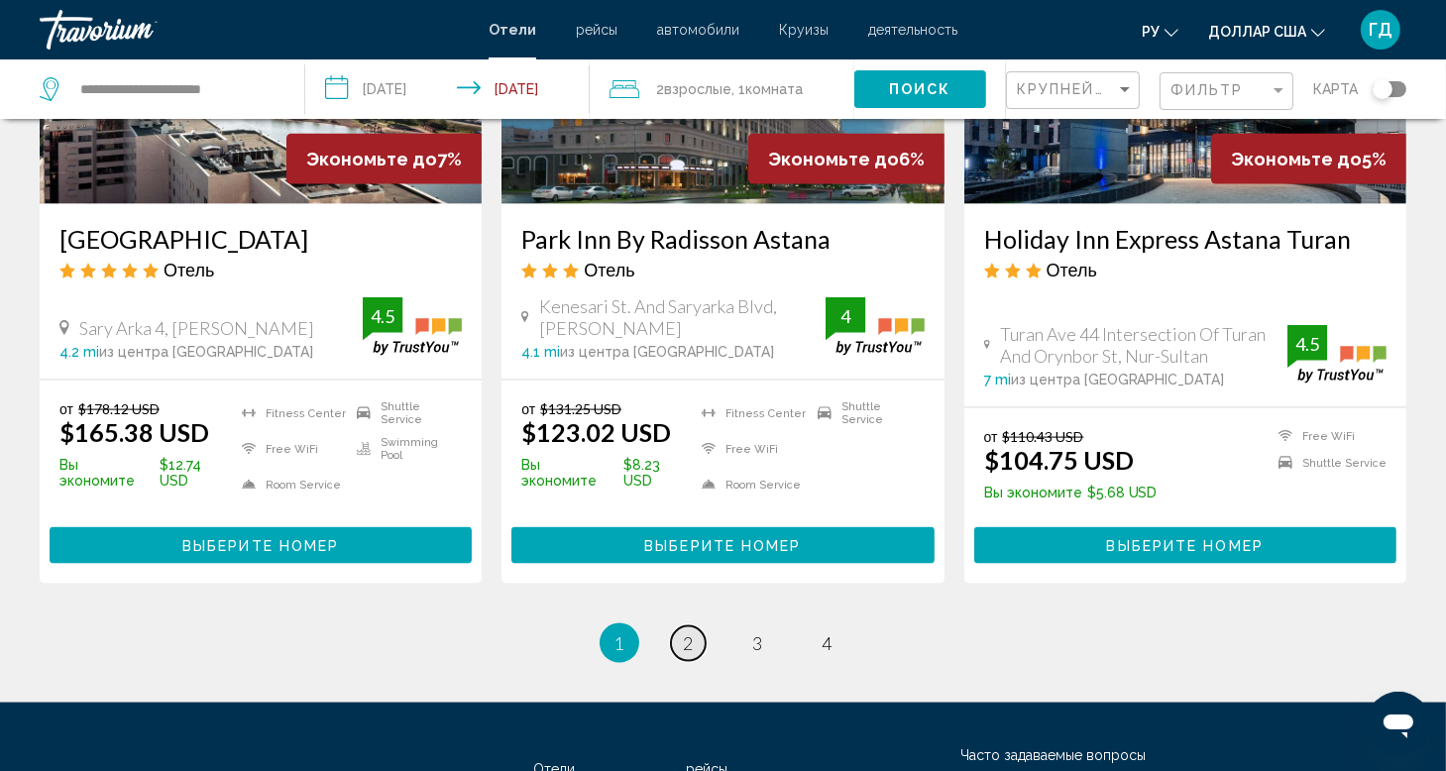
click at [682, 626] on link "page 2" at bounding box center [688, 643] width 35 height 35
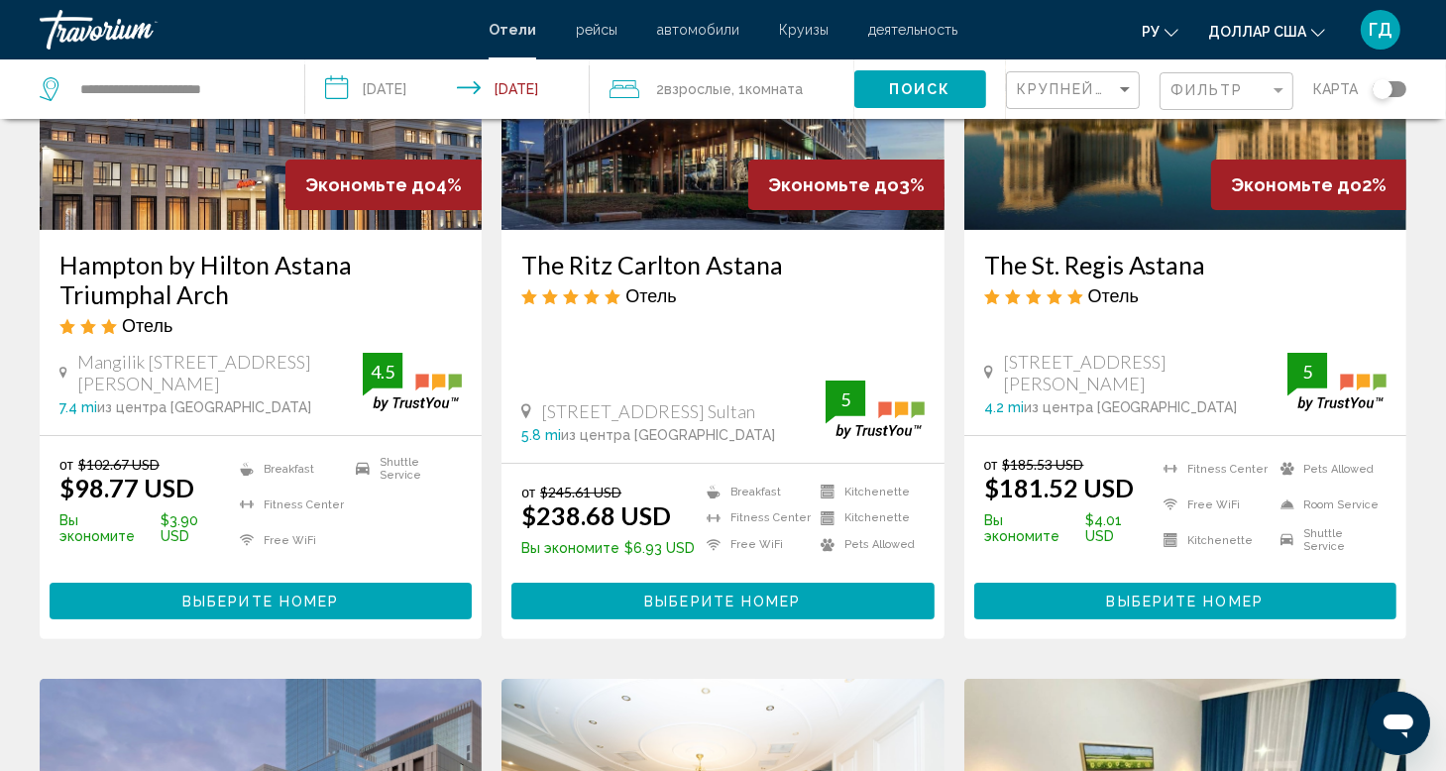
scroll to position [198, 0]
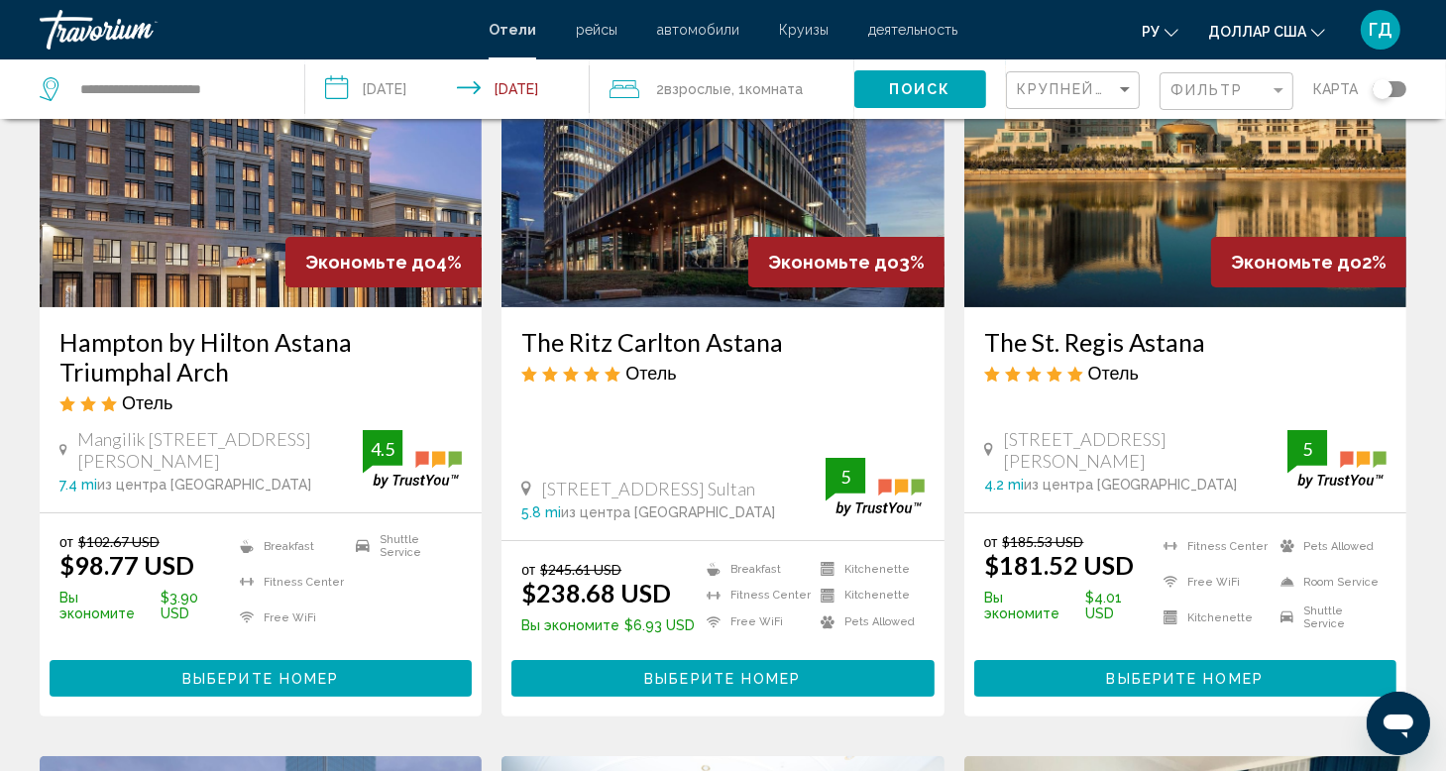
drag, startPoint x: 515, startPoint y: 337, endPoint x: 802, endPoint y: 330, distance: 286.5
click at [802, 330] on div "The Ritz Carlton Astana Отель [STREET_ADDRESS], [PERSON_NAME] 5.8 mi из центра …" at bounding box center [723, 423] width 442 height 233
copy h3 "The Ritz Carlton Astana"
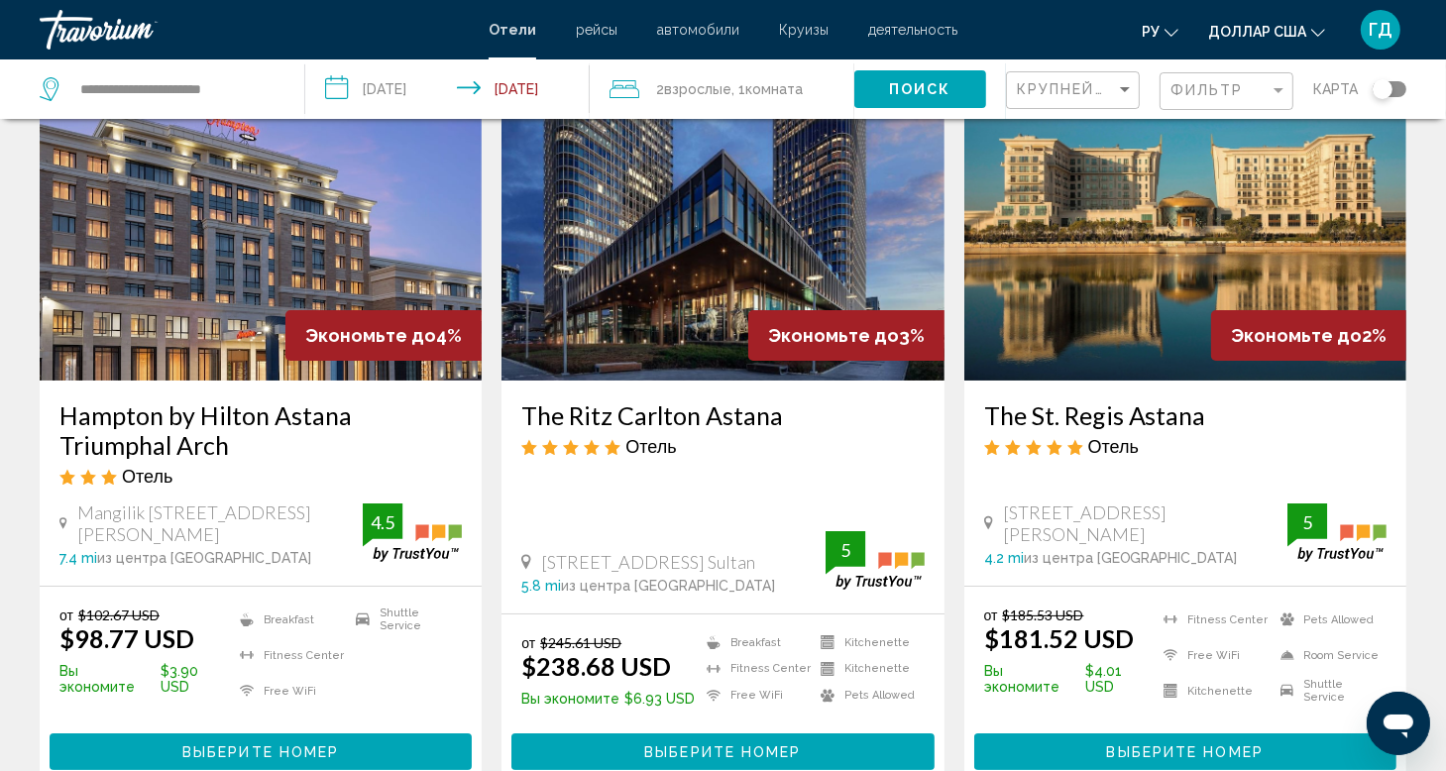
scroll to position [0, 0]
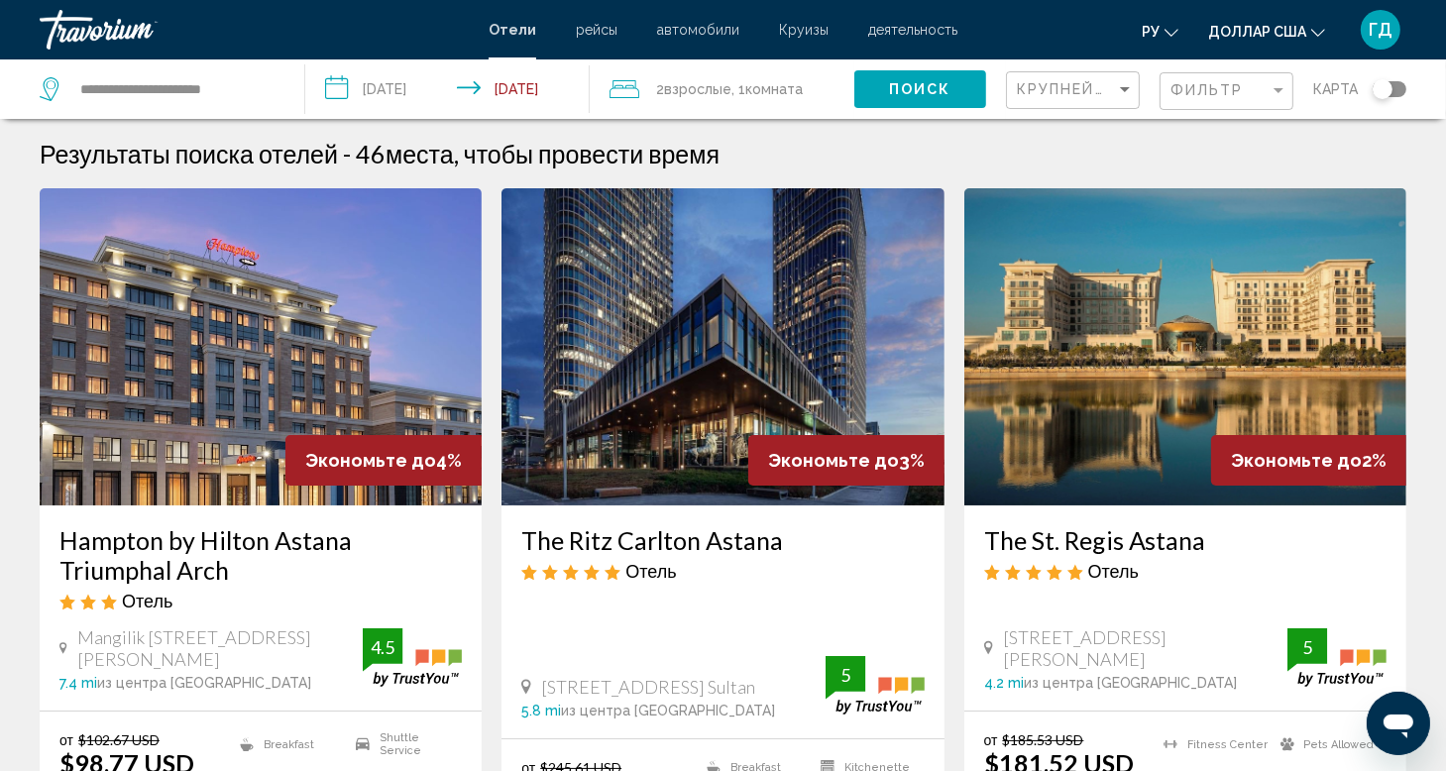
click at [334, 92] on input "**********" at bounding box center [451, 91] width 292 height 65
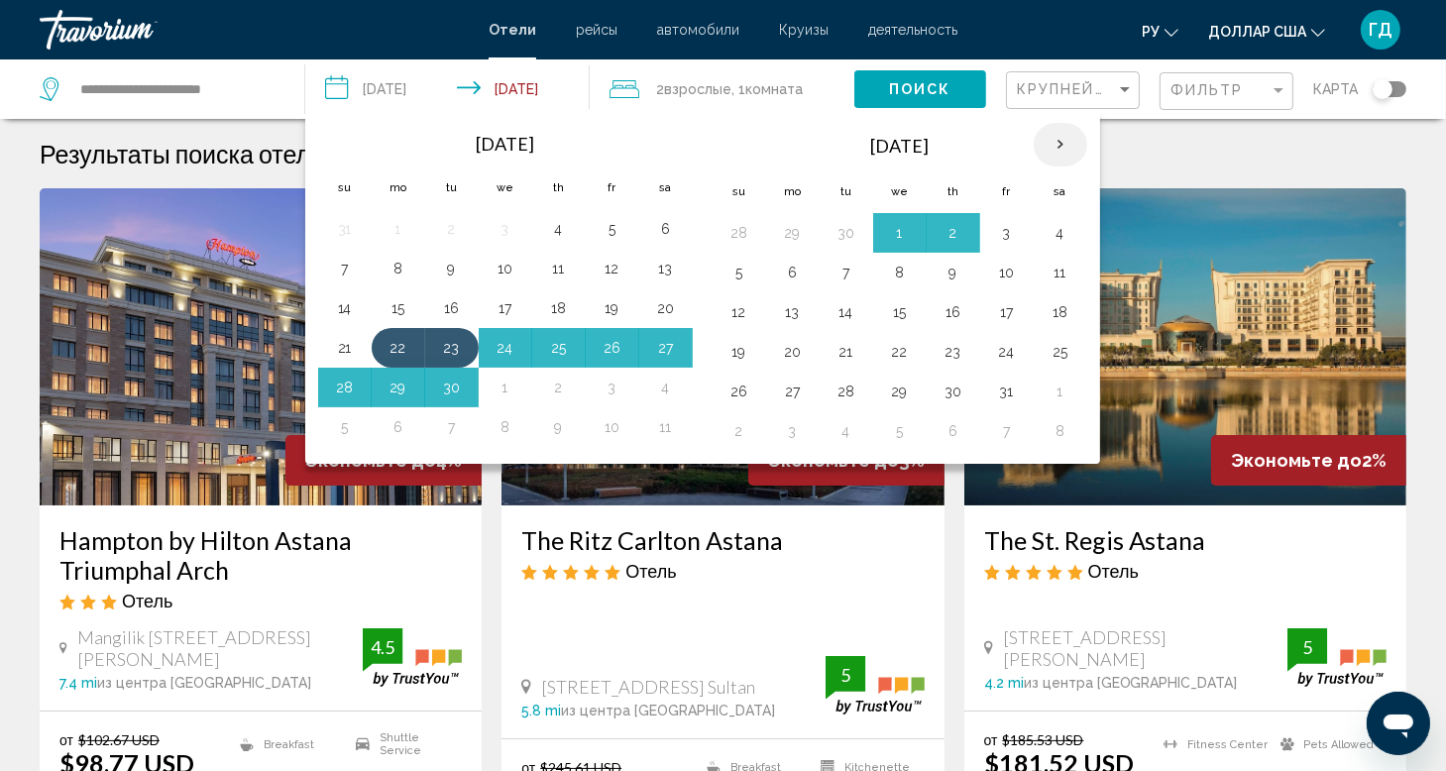
click at [1051, 142] on th "Next month" at bounding box center [1061, 145] width 54 height 44
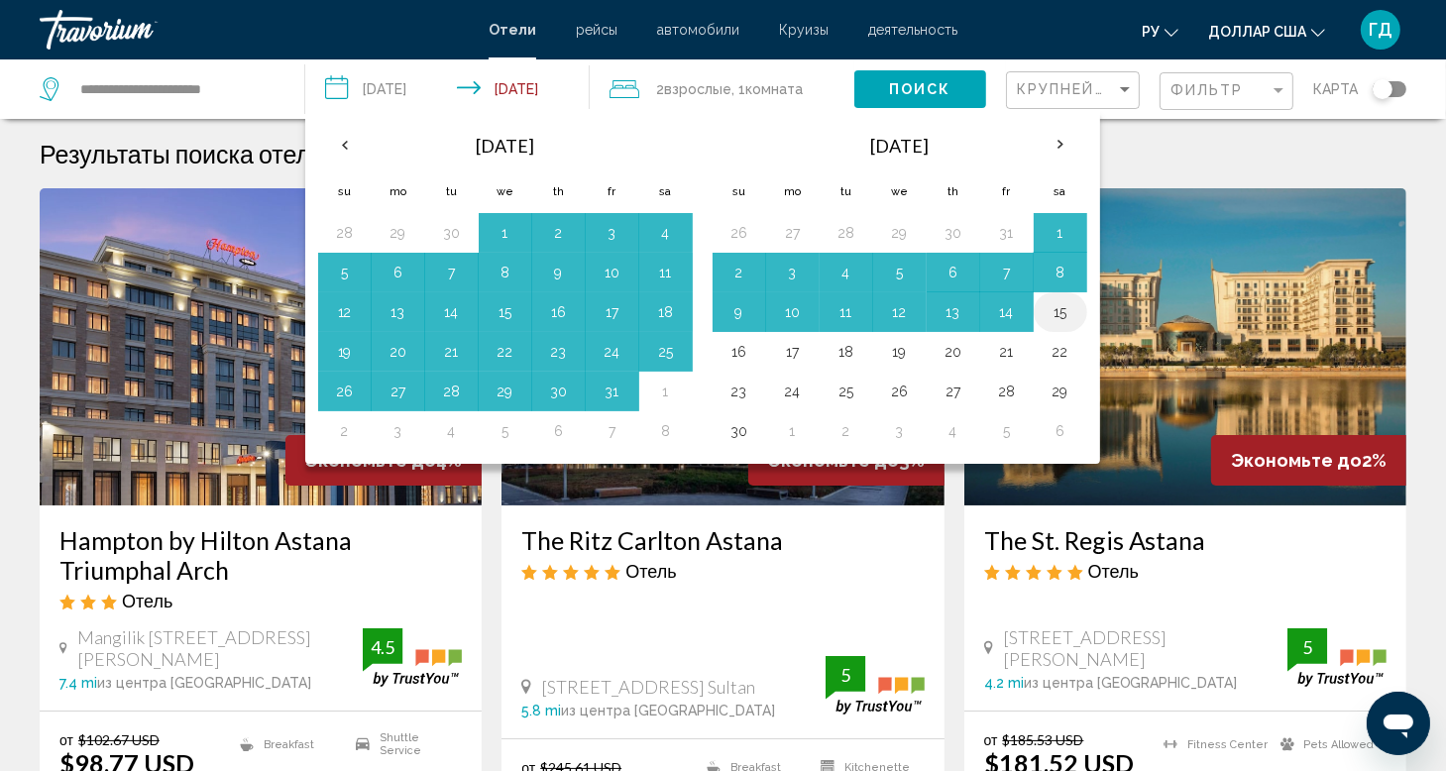
click at [1064, 306] on button "15" at bounding box center [1061, 312] width 32 height 28
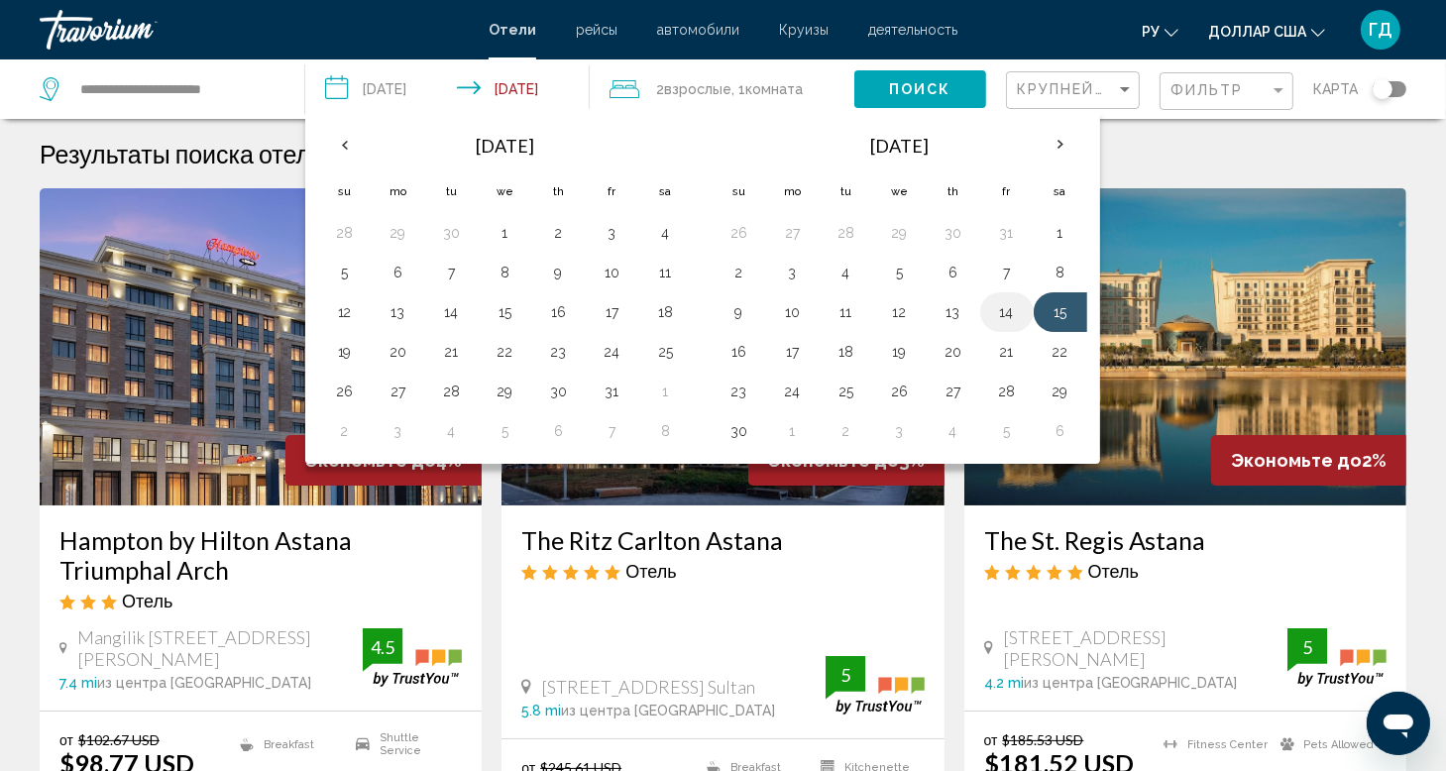
click at [996, 310] on button "14" at bounding box center [1007, 312] width 32 height 28
type input "**********"
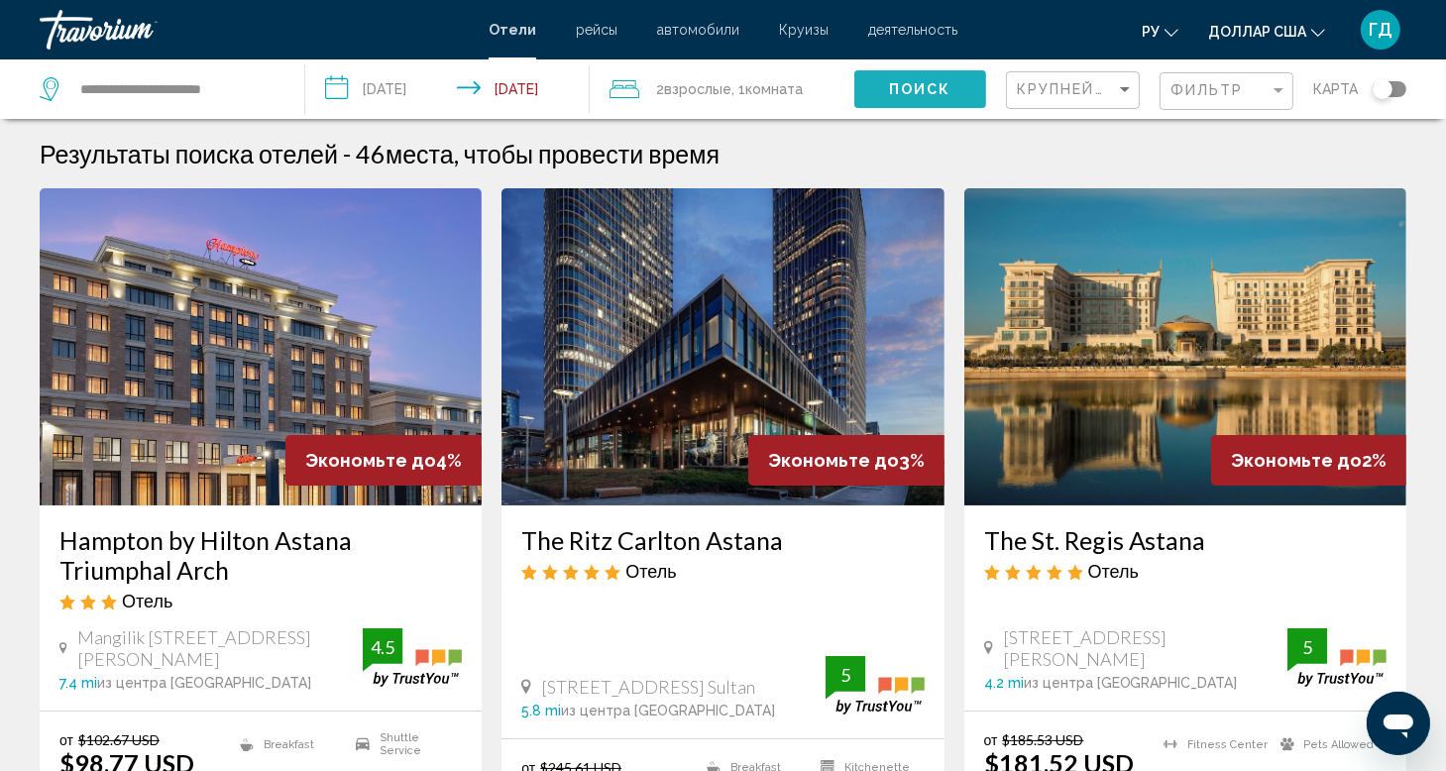
click at [916, 92] on span "Поиск" at bounding box center [920, 90] width 62 height 16
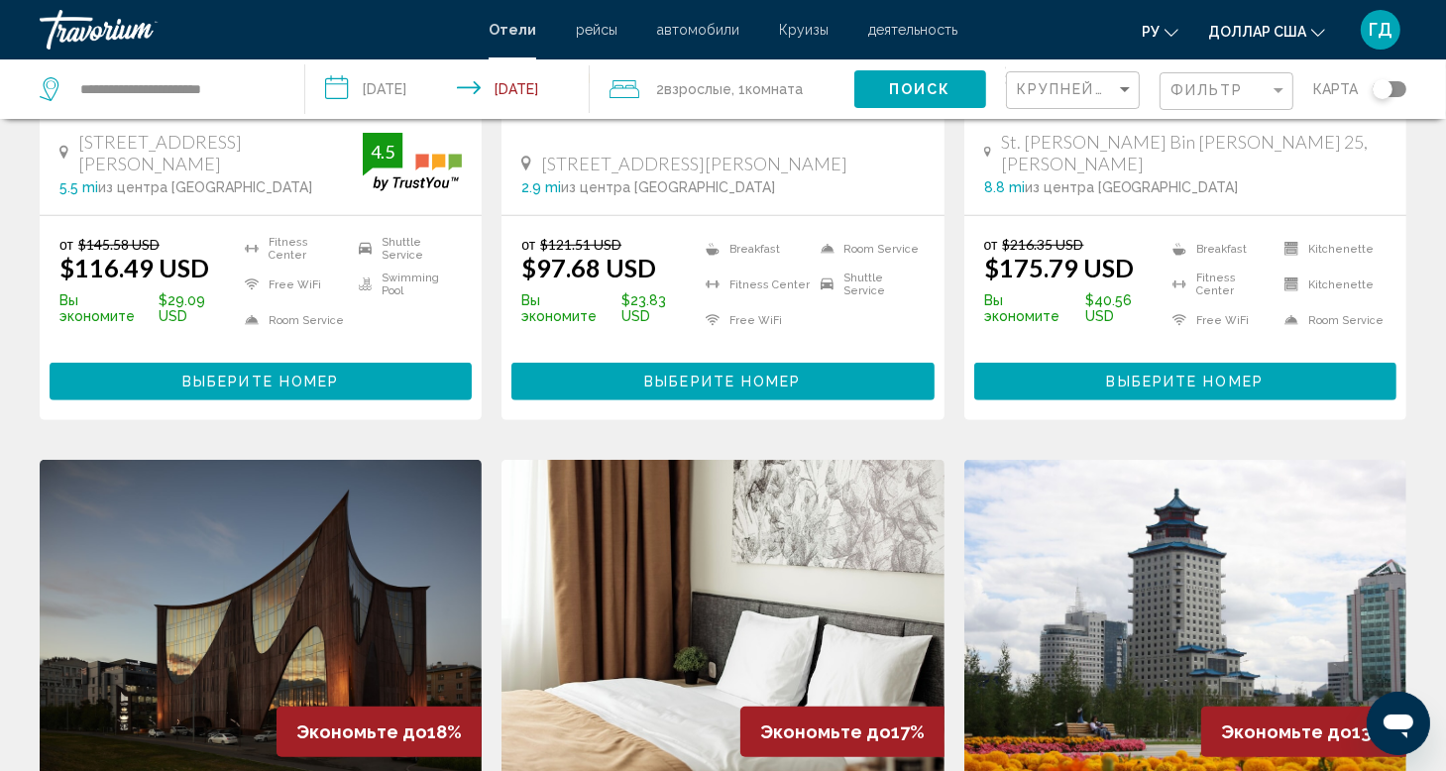
scroll to position [1289, 0]
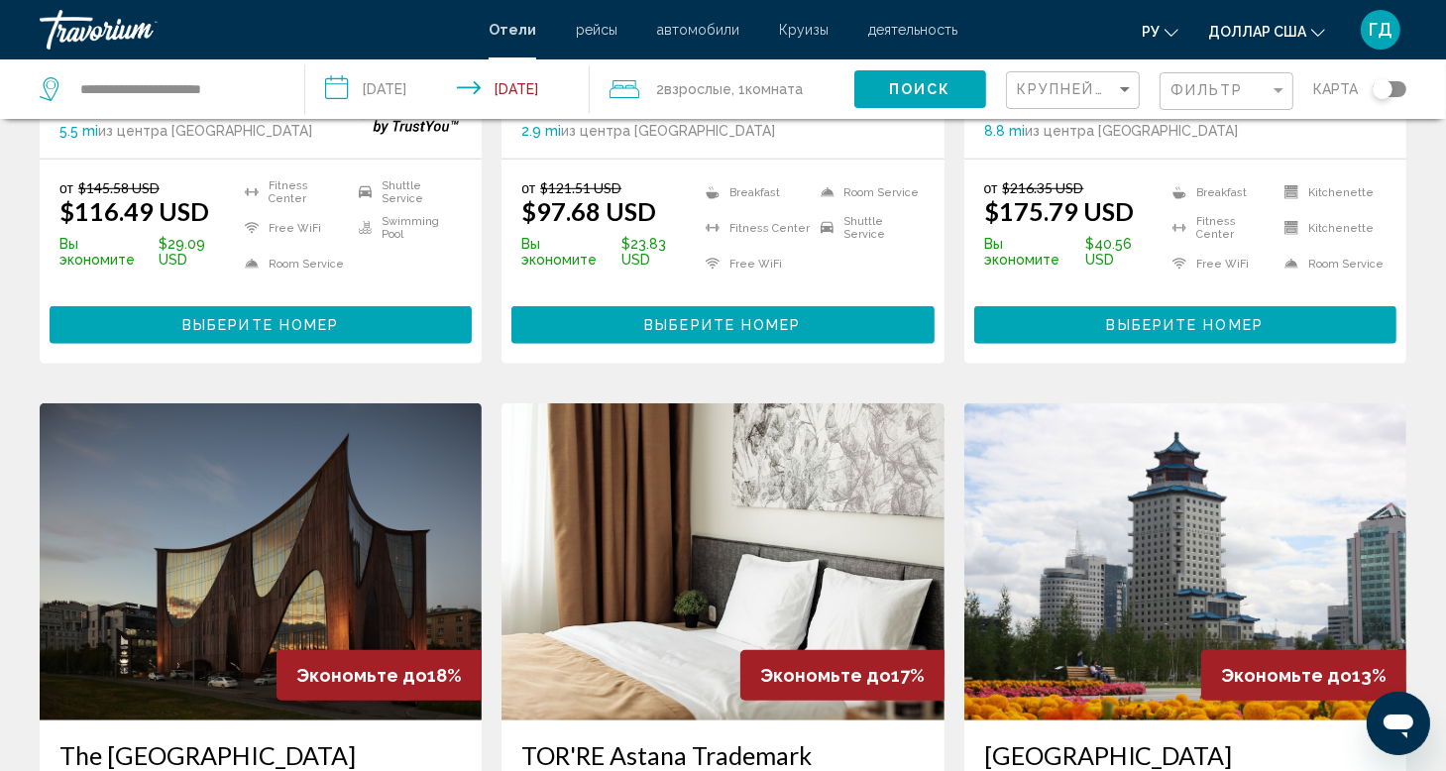
click at [1086, 100] on div "Крупнейшие сбережения" at bounding box center [1075, 90] width 117 height 37
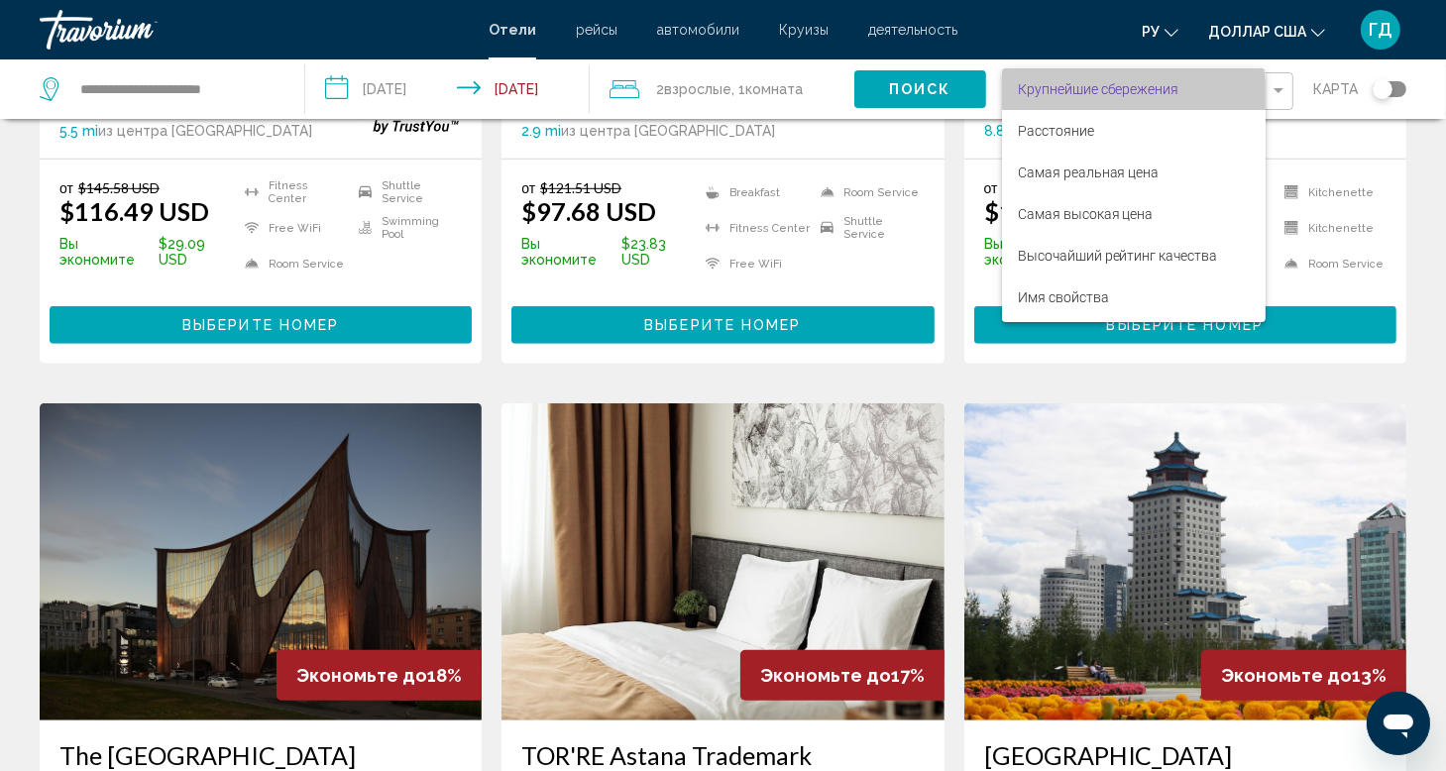
click at [1086, 100] on span "Крупнейшие сбережения" at bounding box center [1134, 89] width 232 height 42
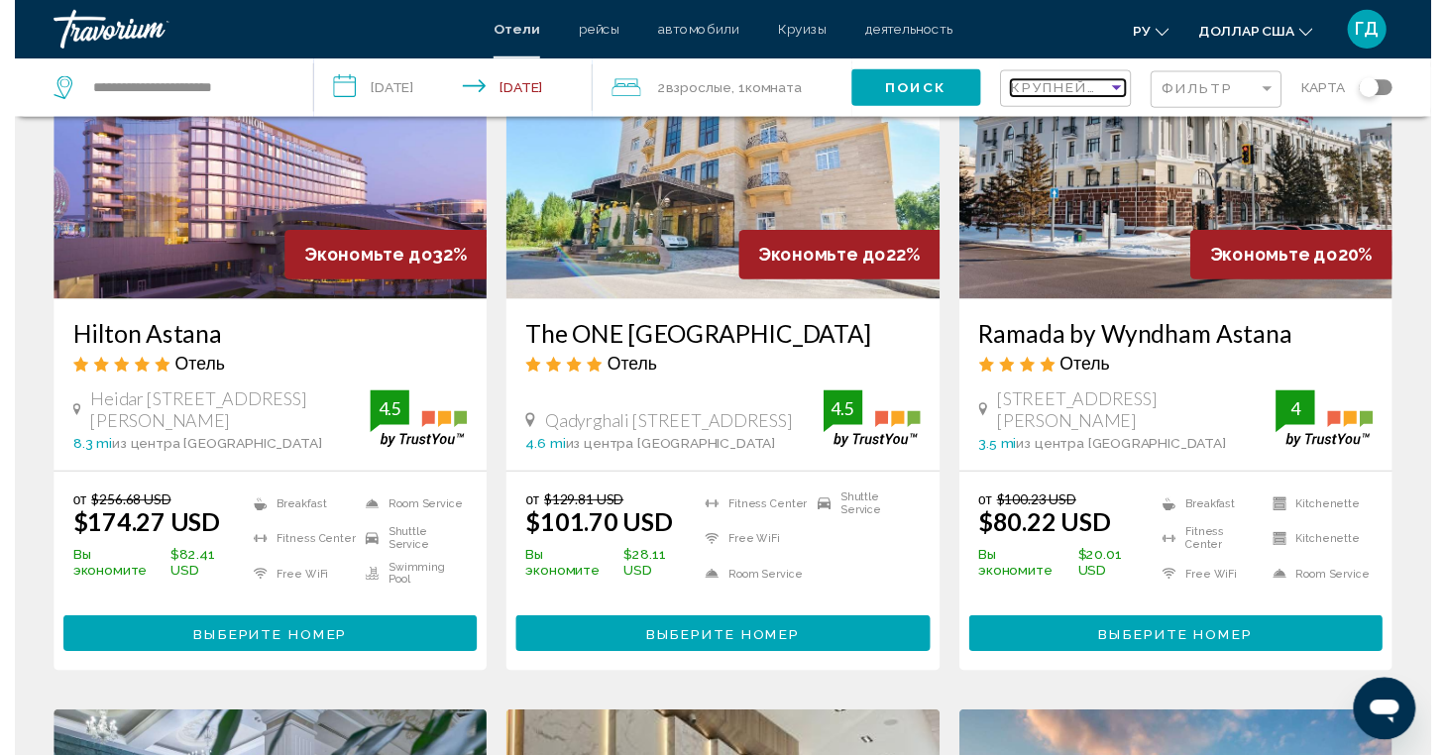
scroll to position [0, 0]
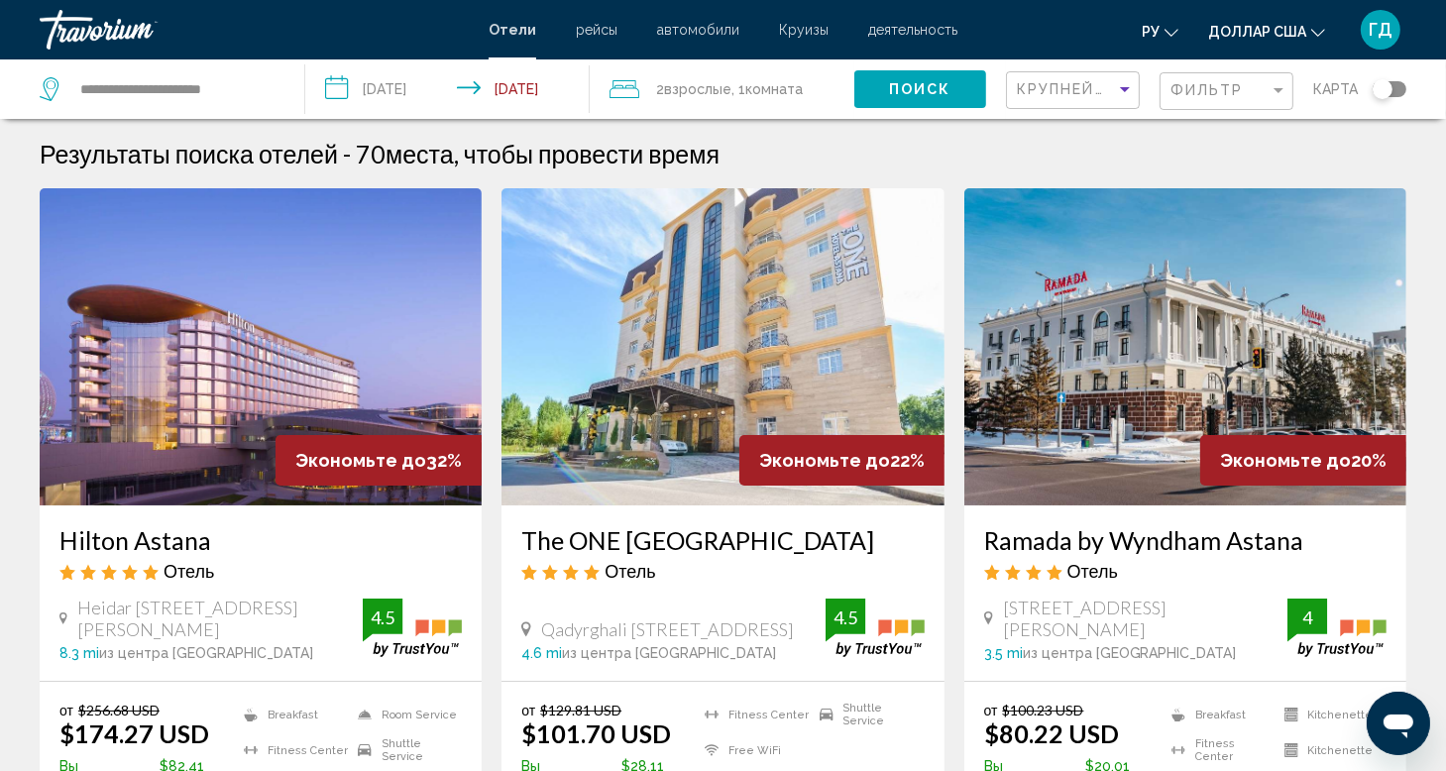
click at [341, 347] on img "Основное содержание" at bounding box center [261, 346] width 442 height 317
